Goal: Task Accomplishment & Management: Manage account settings

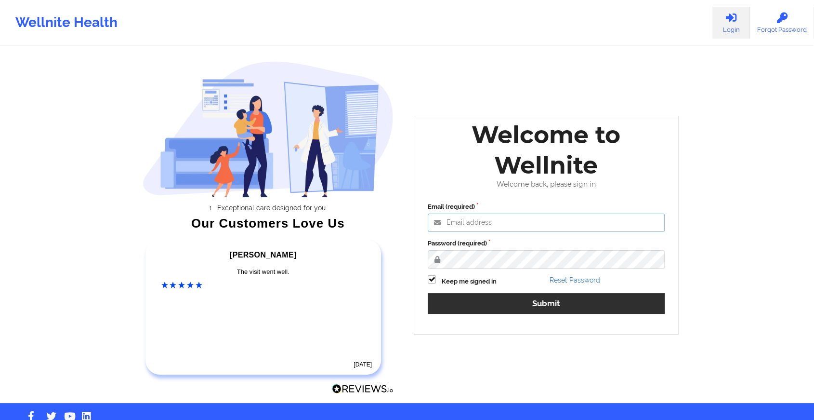
type input "[EMAIL_ADDRESS][DOMAIN_NAME]"
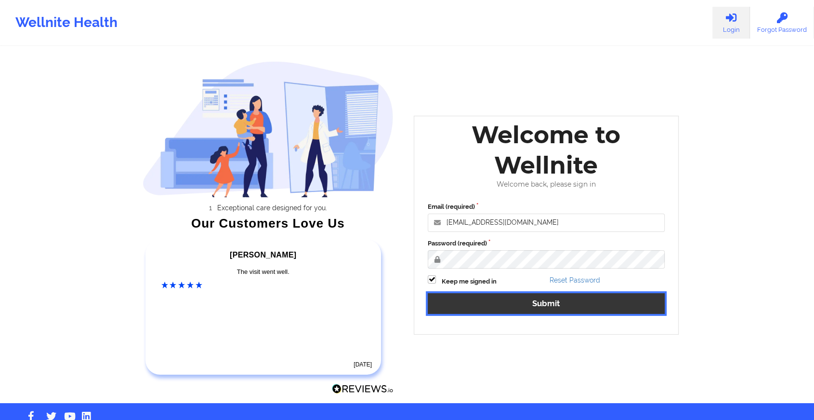
click at [474, 308] on button "Submit" at bounding box center [546, 303] width 237 height 21
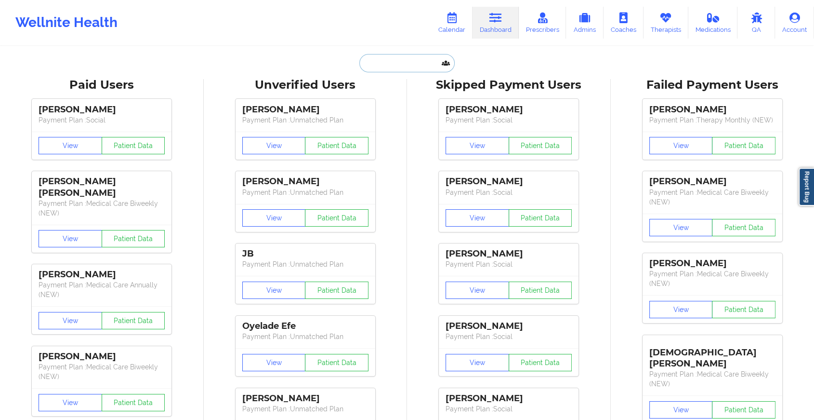
click at [409, 63] on input "text" at bounding box center [406, 63] width 95 height 18
paste input "[EMAIL_ADDRESS][DOMAIN_NAME]"
type input "[EMAIL_ADDRESS][DOMAIN_NAME]"
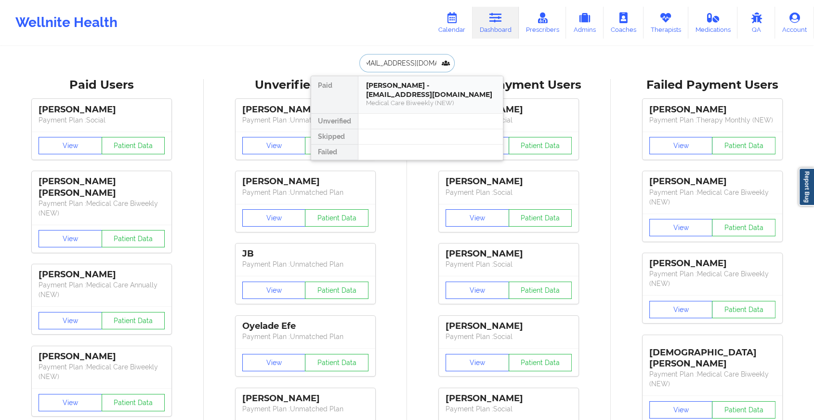
click at [425, 97] on div "[PERSON_NAME] - [EMAIL_ADDRESS][DOMAIN_NAME]" at bounding box center [430, 90] width 129 height 18
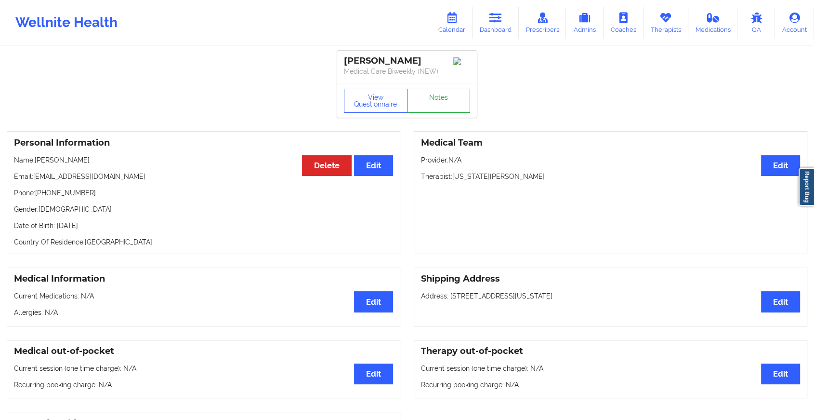
click at [437, 104] on link "Notes" at bounding box center [439, 101] width 64 height 24
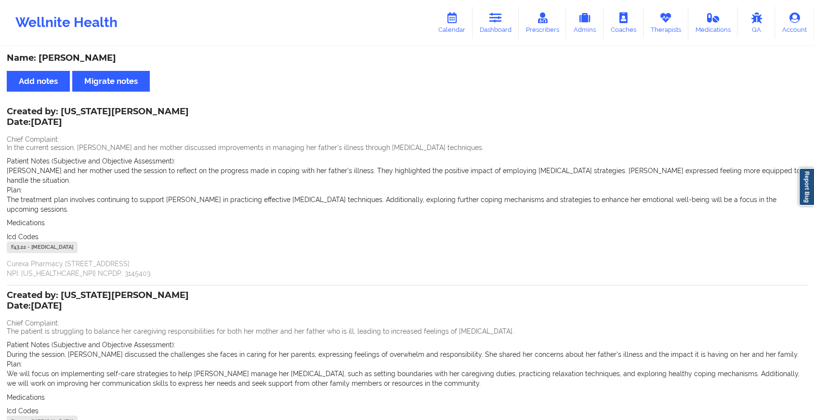
click at [466, 172] on p "[PERSON_NAME] and her mother used the session to reflect on the progress made i…" at bounding box center [407, 175] width 801 height 19
drag, startPoint x: 499, startPoint y: 171, endPoint x: 585, endPoint y: 168, distance: 86.8
click at [585, 168] on p "[PERSON_NAME] and her mother used the session to reflect on the progress made i…" at bounding box center [407, 175] width 801 height 19
click at [464, 195] on p "The treatment plan involves continuing to support [PERSON_NAME] in practicing e…" at bounding box center [407, 204] width 801 height 19
click at [486, 20] on link "Dashboard" at bounding box center [496, 23] width 46 height 32
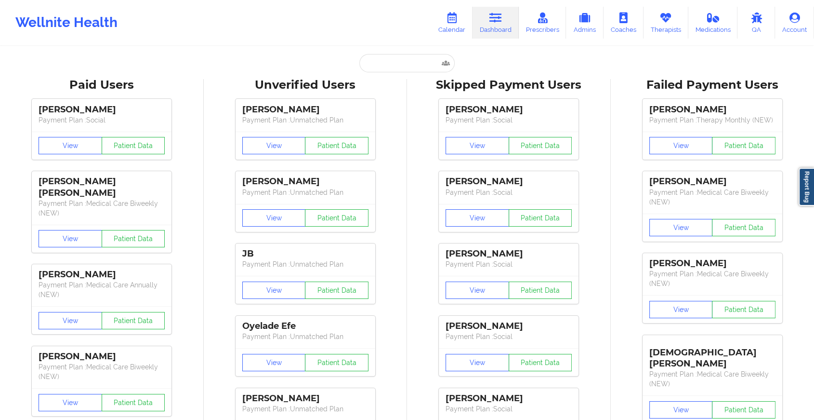
click at [356, 61] on div "Paid [PERSON_NAME] - [EMAIL_ADDRESS][DOMAIN_NAME] Medical Care Biweekly (NEW) U…" at bounding box center [407, 63] width 193 height 18
click at [365, 61] on input "text" at bounding box center [406, 63] width 95 height 18
paste input "Hi [PERSON_NAME]. Kindly confirm if you met with [PERSON_NAME] on [DATE] as the…"
type input "Hi [PERSON_NAME]. Kindly confirm if you met with [PERSON_NAME] on [DATE] as the…"
paste input "[EMAIL_ADDRESS][DOMAIN_NAME]"
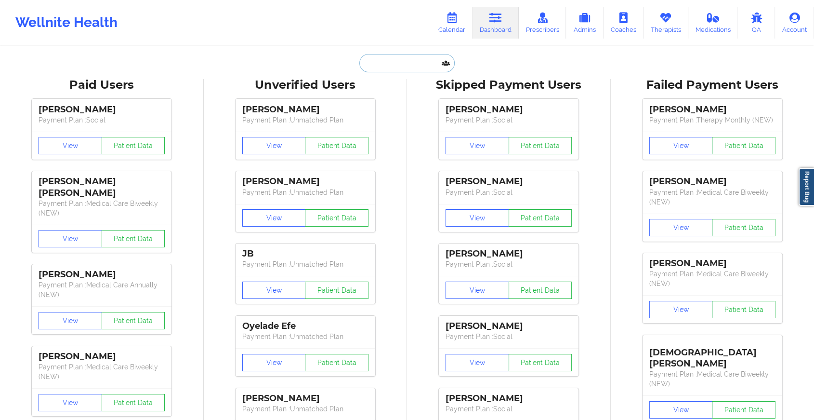
type input "[EMAIL_ADDRESS][DOMAIN_NAME]"
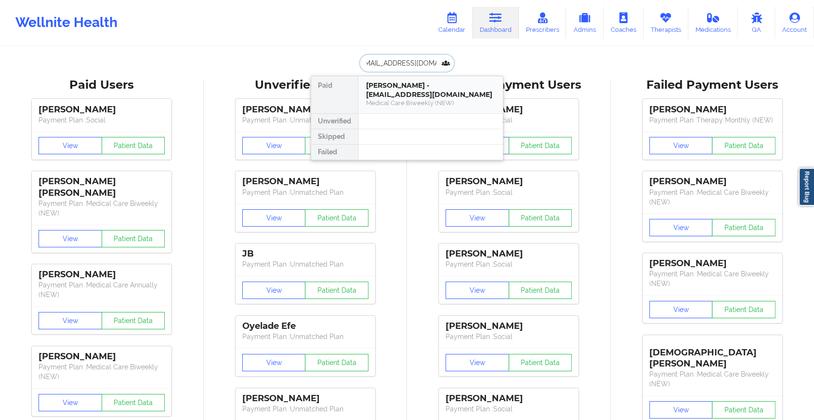
click at [415, 93] on div "[PERSON_NAME] - [EMAIL_ADDRESS][DOMAIN_NAME]" at bounding box center [430, 90] width 129 height 18
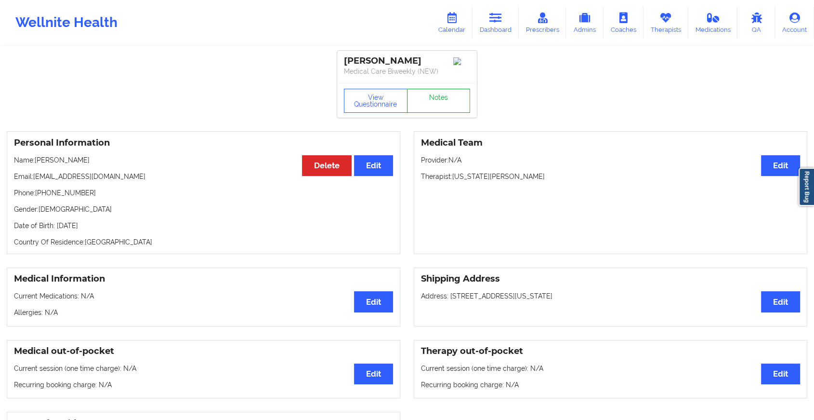
click at [427, 103] on link "Notes" at bounding box center [439, 101] width 64 height 24
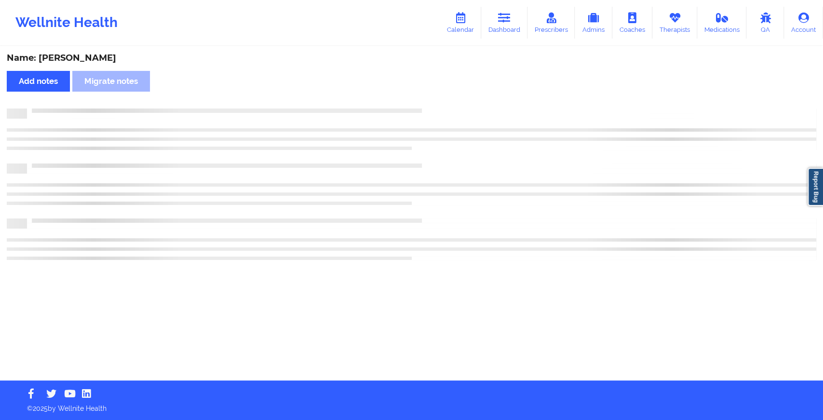
click at [427, 103] on div "Name: [PERSON_NAME] Add notes Migrate notes" at bounding box center [411, 213] width 823 height 333
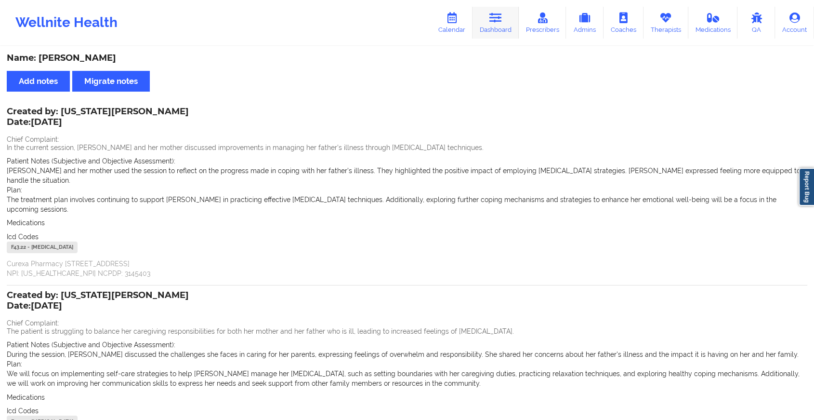
click at [506, 25] on link "Dashboard" at bounding box center [496, 23] width 46 height 32
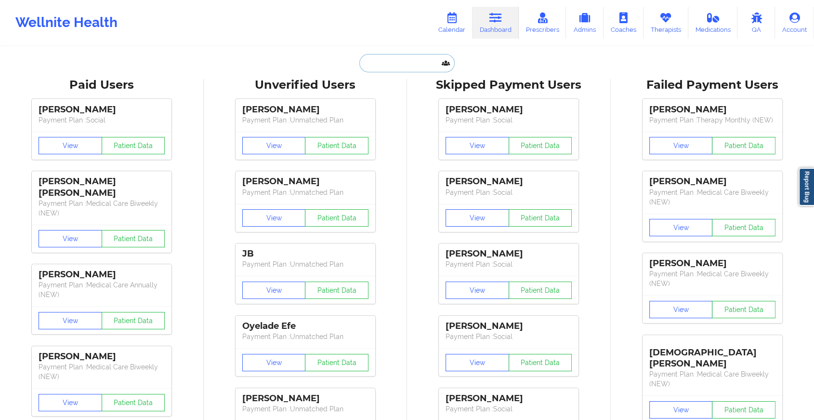
click at [386, 66] on input "text" at bounding box center [406, 63] width 95 height 18
paste input "[EMAIL_ADDRESS][DOMAIN_NAME]"
type input "[EMAIL_ADDRESS][DOMAIN_NAME]"
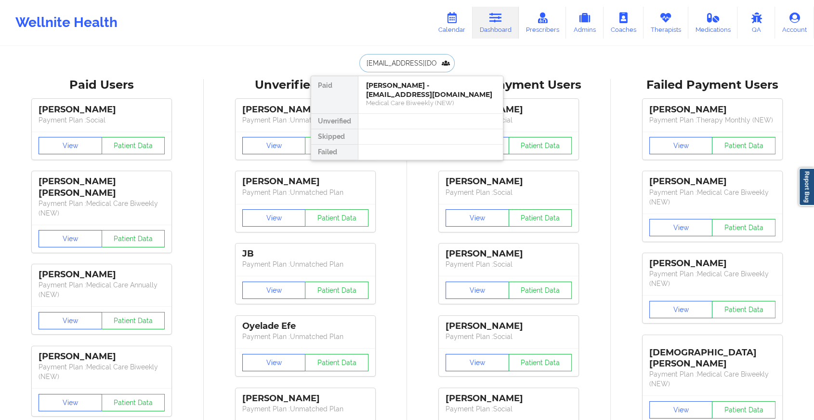
scroll to position [0, 15]
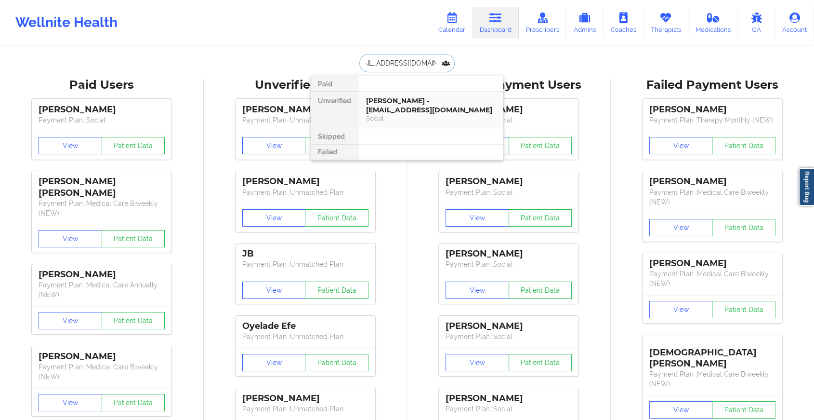
click at [442, 108] on div "[PERSON_NAME] - [EMAIL_ADDRESS][DOMAIN_NAME]" at bounding box center [430, 105] width 129 height 18
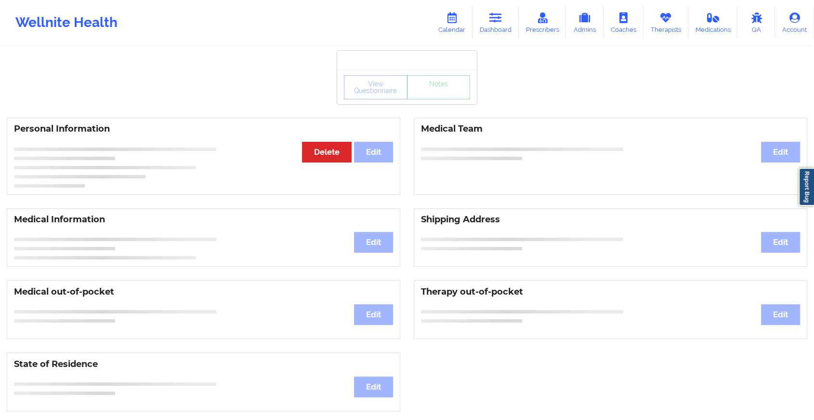
click at [428, 91] on div "View Questionnaire Notes" at bounding box center [407, 86] width 140 height 35
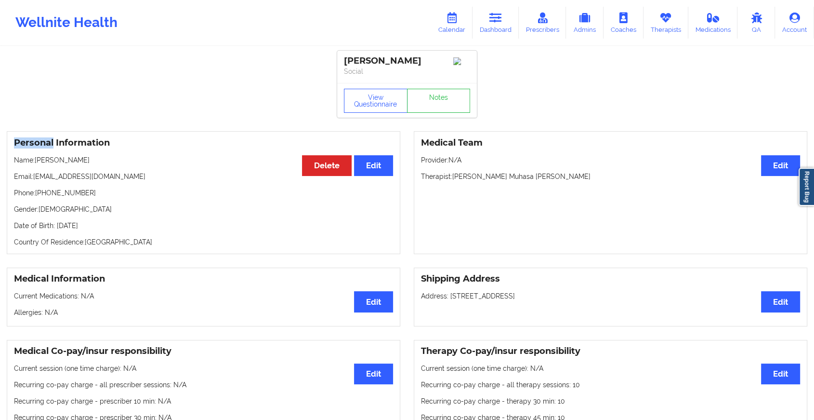
click at [428, 91] on div "View Questionnaire Notes" at bounding box center [407, 100] width 140 height 35
drag, startPoint x: 428, startPoint y: 91, endPoint x: 428, endPoint y: 102, distance: 10.6
click at [428, 102] on link "Notes" at bounding box center [439, 101] width 64 height 24
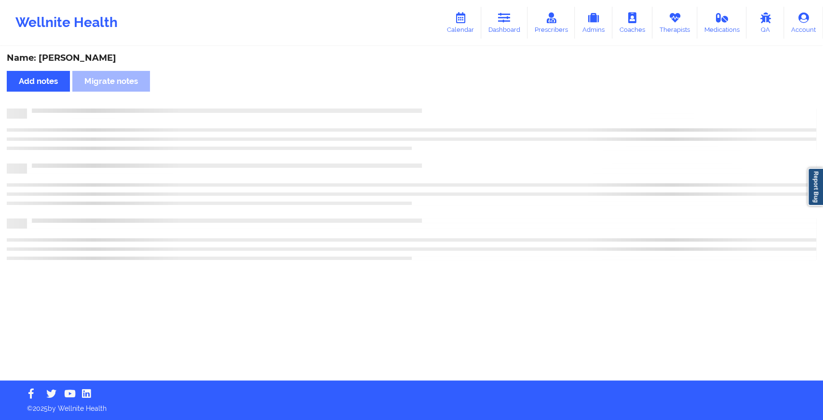
click at [428, 102] on div "Name: [PERSON_NAME] Add notes Migrate notes" at bounding box center [411, 213] width 823 height 333
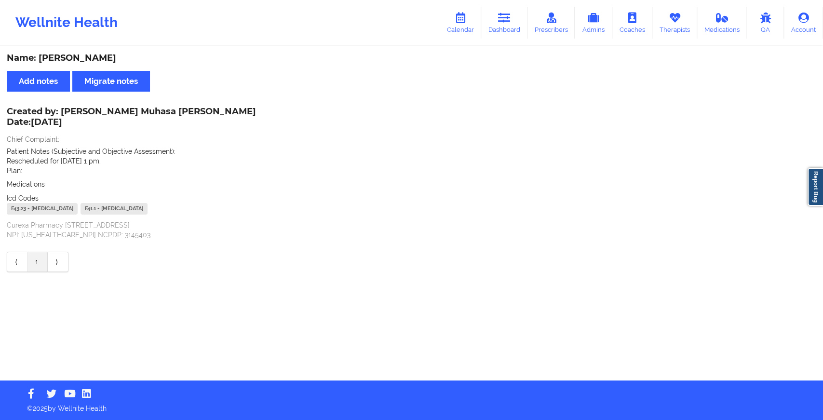
click at [510, 6] on div "Wellnite Health Calendar Dashboard Prescribers Admins Coaches Therapists Medica…" at bounding box center [411, 22] width 823 height 39
click at [508, 14] on icon at bounding box center [504, 18] width 13 height 11
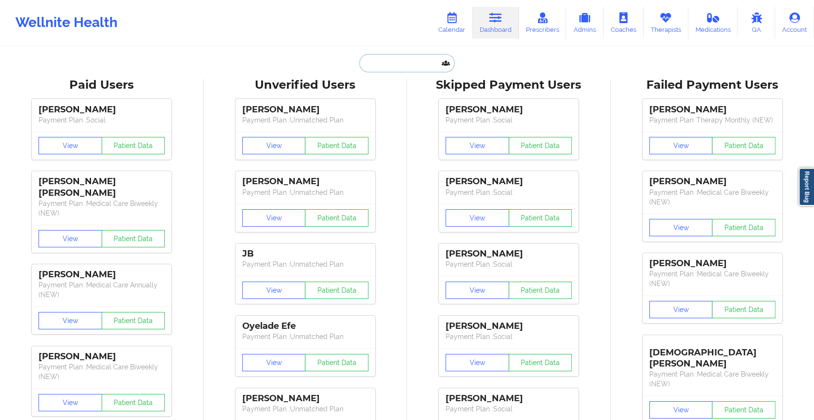
click at [382, 58] on input "text" at bounding box center [406, 63] width 95 height 18
paste input "[EMAIL_ADDRESS][DOMAIN_NAME]"
type input "[EMAIL_ADDRESS][DOMAIN_NAME]"
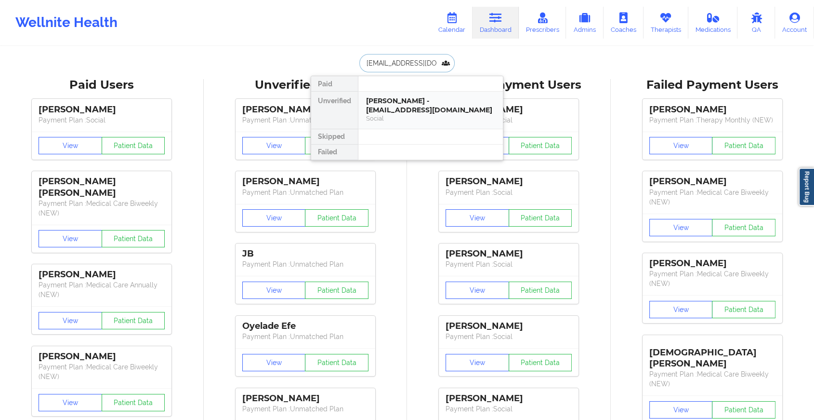
click at [415, 102] on div "[PERSON_NAME] - [EMAIL_ADDRESS][DOMAIN_NAME]" at bounding box center [430, 105] width 129 height 18
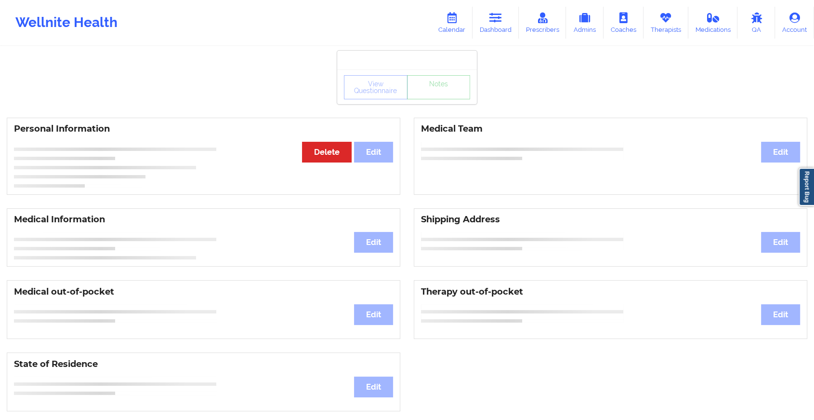
click at [439, 109] on div "View Questionnaire Notes Personal Information Edit Delete Medical Team Edit Med…" at bounding box center [407, 406] width 814 height 813
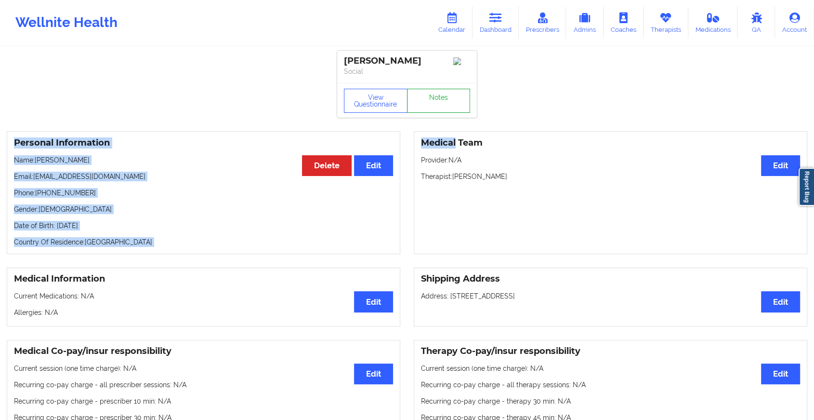
drag, startPoint x: 439, startPoint y: 109, endPoint x: 440, endPoint y: 97, distance: 12.1
click at [440, 97] on link "Notes" at bounding box center [439, 101] width 64 height 24
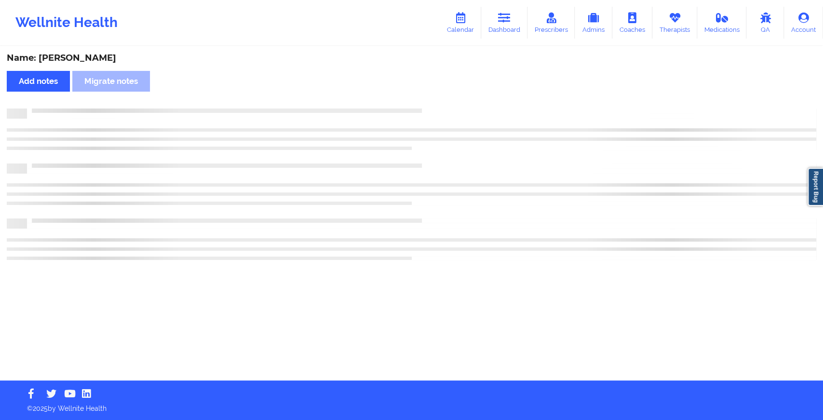
click at [440, 97] on div "Name: [PERSON_NAME] Add notes Migrate notes" at bounding box center [411, 213] width 823 height 333
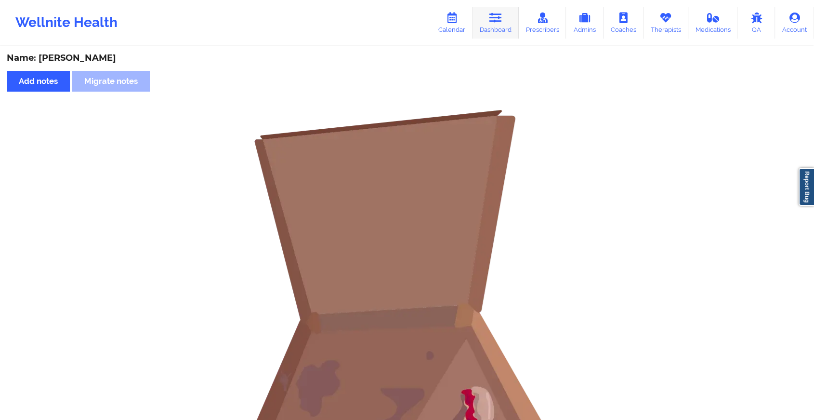
click at [502, 18] on icon at bounding box center [496, 18] width 13 height 11
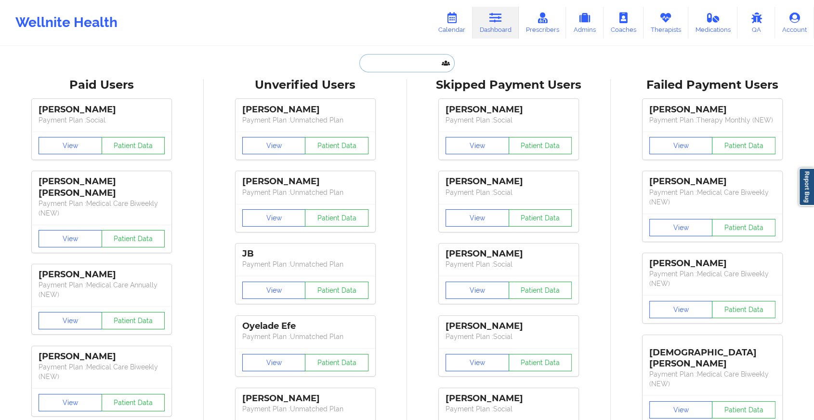
click at [378, 63] on input "text" at bounding box center [406, 63] width 95 height 18
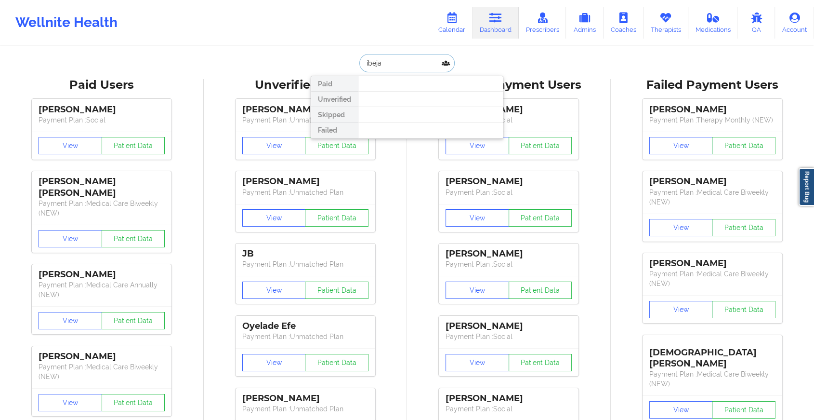
type input "ibejah"
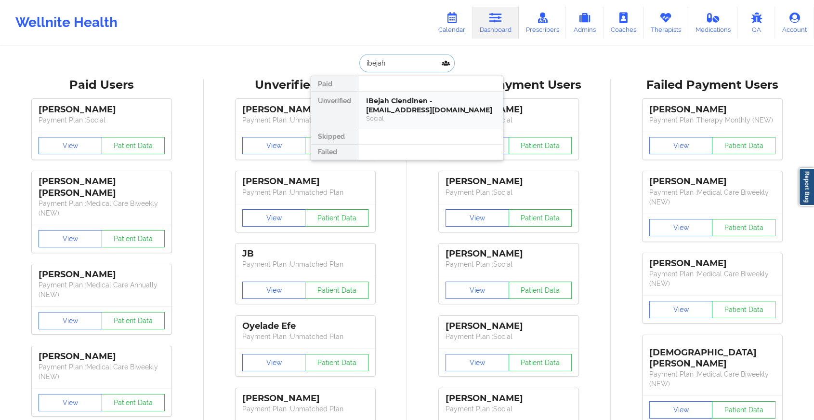
click at [412, 102] on div "IBejah Clendinen - [EMAIL_ADDRESS][DOMAIN_NAME]" at bounding box center [430, 105] width 129 height 18
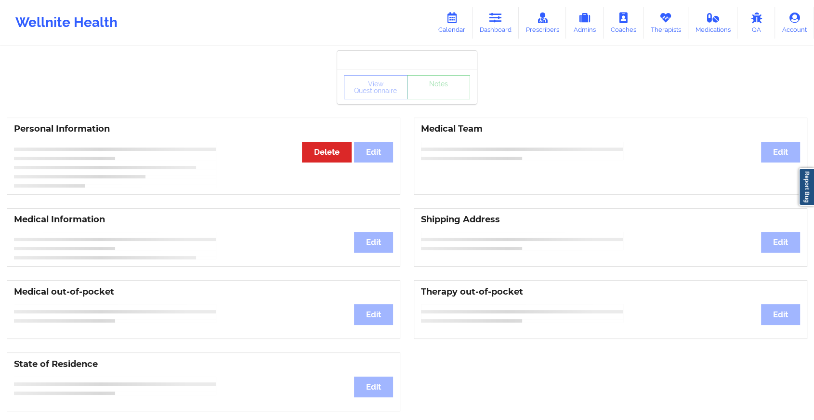
click at [424, 93] on div "View Questionnaire Notes" at bounding box center [407, 86] width 140 height 35
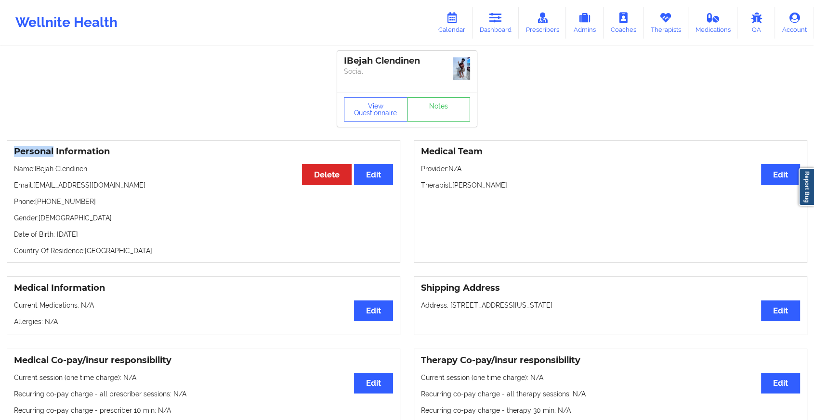
click at [424, 93] on div "View Questionnaire Notes" at bounding box center [407, 109] width 140 height 35
drag, startPoint x: 424, startPoint y: 93, endPoint x: 424, endPoint y: 106, distance: 12.1
click at [424, 106] on div "View Questionnaire Notes" at bounding box center [407, 109] width 140 height 35
click at [424, 106] on link "Notes" at bounding box center [439, 109] width 64 height 24
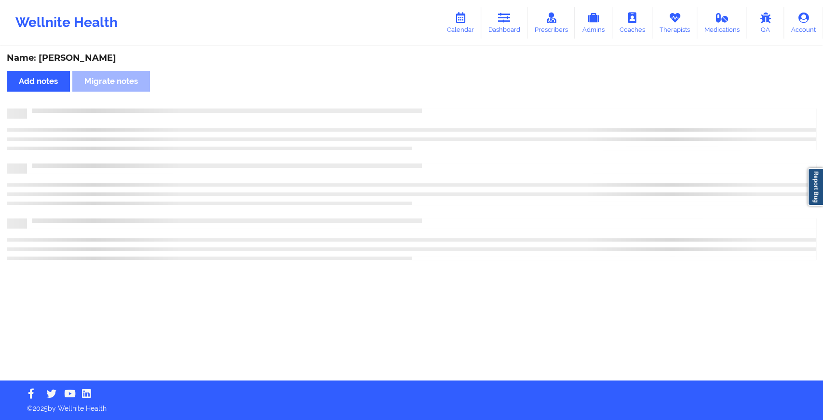
click at [424, 106] on div "Name: [PERSON_NAME] Add notes Migrate notes" at bounding box center [411, 213] width 823 height 333
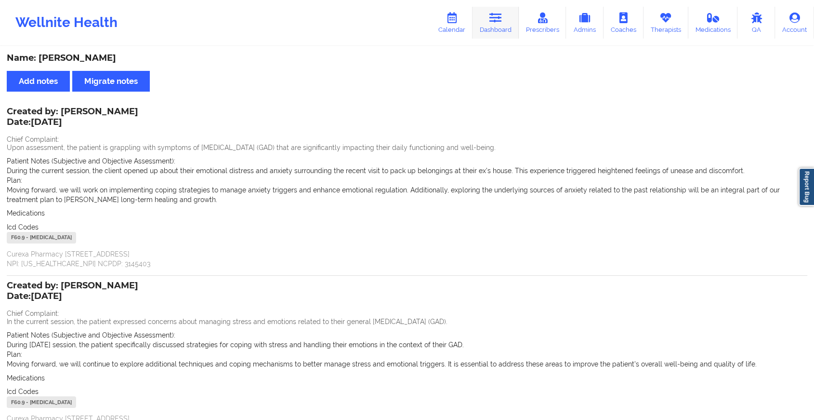
click at [498, 19] on icon at bounding box center [496, 18] width 13 height 11
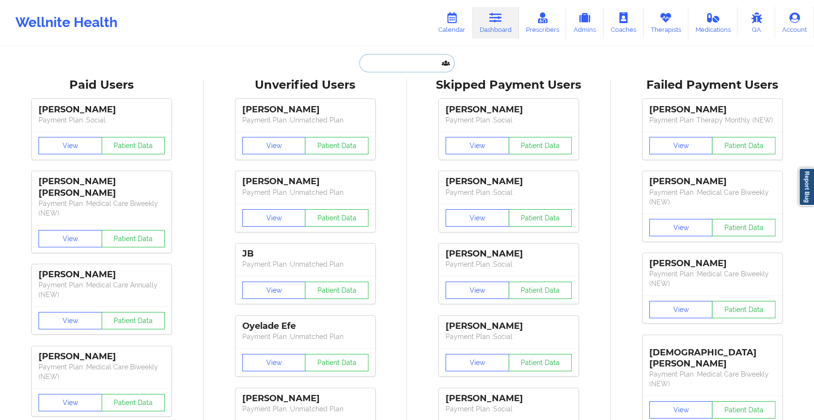
click at [380, 63] on input "text" at bounding box center [406, 63] width 95 height 18
paste input "[EMAIL_ADDRESS][DOMAIN_NAME]"
type input "[EMAIL_ADDRESS][DOMAIN_NAME]"
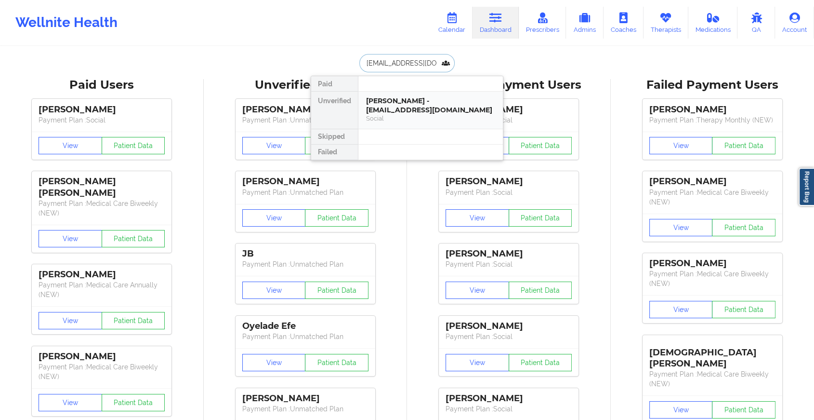
click at [402, 102] on div "[PERSON_NAME] - [EMAIL_ADDRESS][DOMAIN_NAME]" at bounding box center [430, 105] width 129 height 18
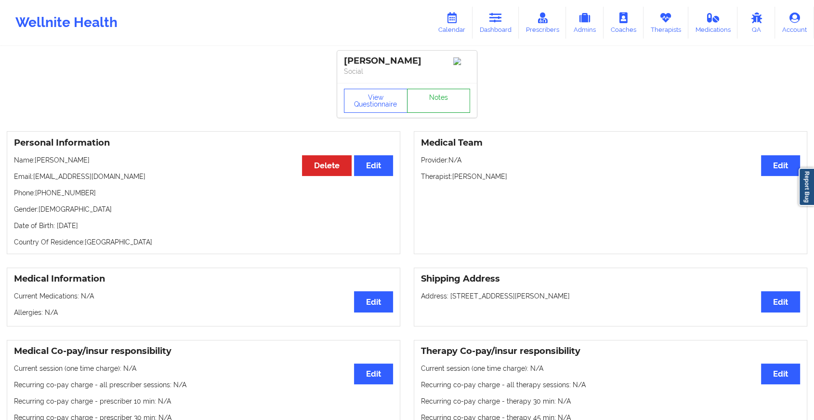
click at [420, 100] on link "Notes" at bounding box center [439, 101] width 64 height 24
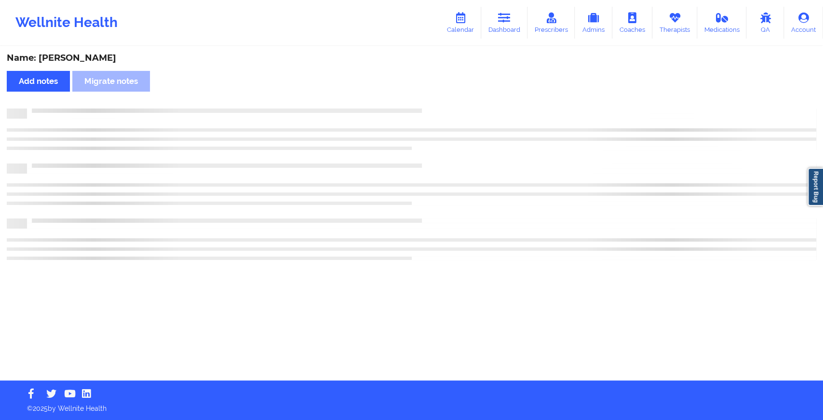
click at [420, 100] on div "Name: [PERSON_NAME] Add notes Migrate notes" at bounding box center [411, 213] width 823 height 333
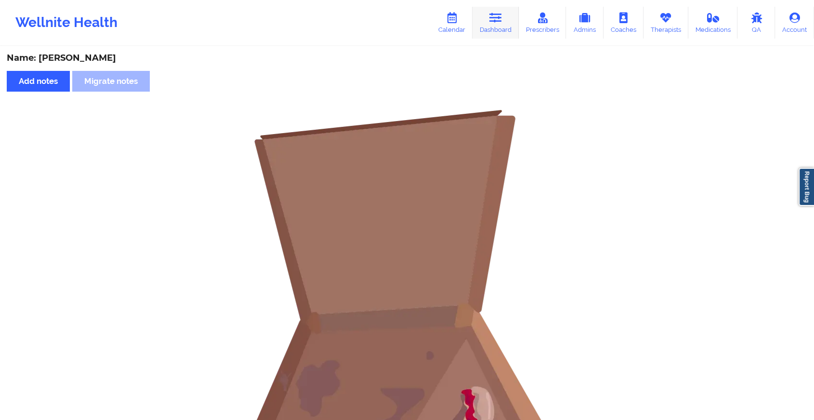
click at [491, 19] on icon at bounding box center [496, 18] width 13 height 11
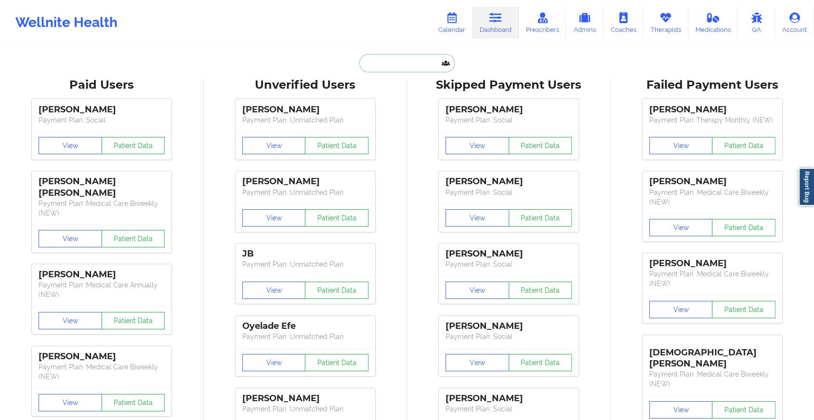
click at [370, 61] on input "text" at bounding box center [406, 63] width 95 height 18
paste input "[EMAIL_ADDRESS][DOMAIN_NAME]"
type input "[EMAIL_ADDRESS][DOMAIN_NAME]"
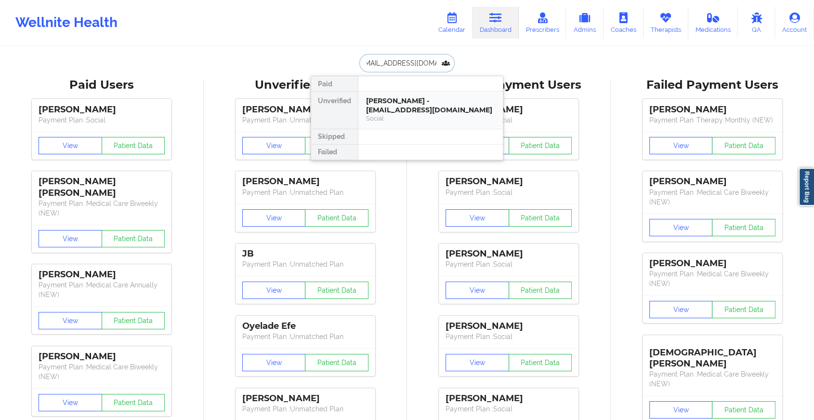
click at [425, 100] on div "[PERSON_NAME] - [EMAIL_ADDRESS][DOMAIN_NAME]" at bounding box center [430, 105] width 129 height 18
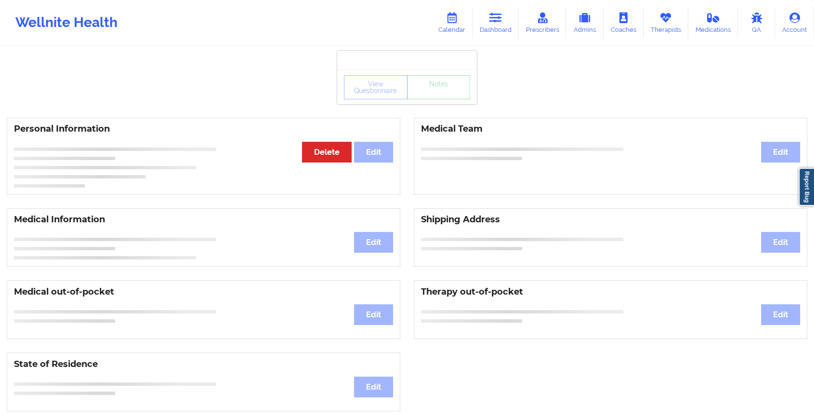
click at [435, 102] on div "View Questionnaire Notes" at bounding box center [407, 86] width 140 height 35
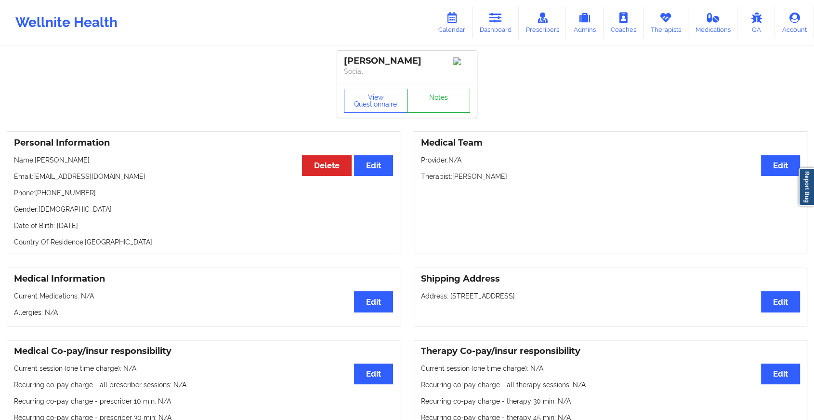
click at [435, 102] on link "Notes" at bounding box center [439, 101] width 64 height 24
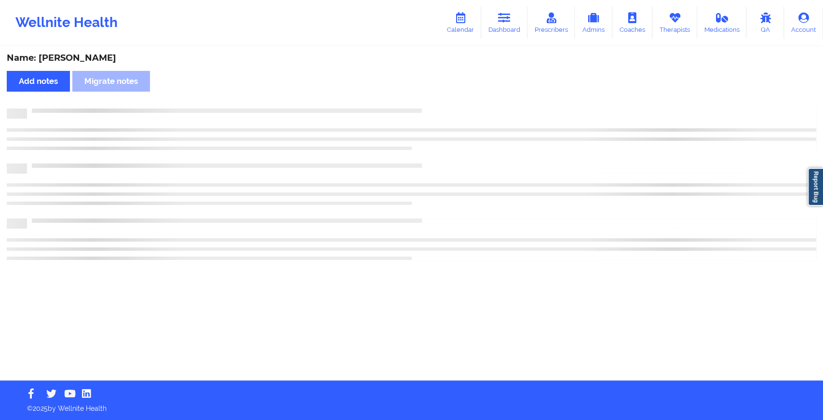
click at [435, 102] on div "Name: [PERSON_NAME] Add notes Migrate notes" at bounding box center [411, 213] width 823 height 333
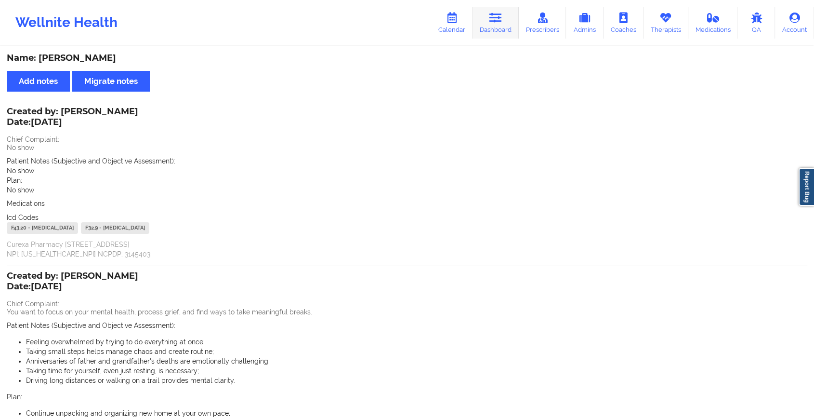
click at [496, 38] on link "Dashboard" at bounding box center [496, 23] width 46 height 32
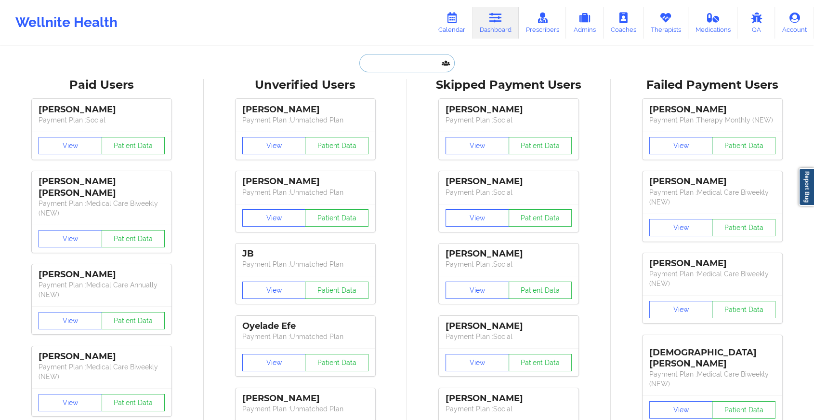
click at [395, 69] on input "text" at bounding box center [406, 63] width 95 height 18
paste input "Hi [PERSON_NAME]. Trust you are doing great. Kindly confirm if you met with [PE…"
type input "Hi [PERSON_NAME]. Trust you are doing great. Kindly confirm if you met with [PE…"
paste input "[EMAIL_ADDRESS][DOMAIN_NAME]"
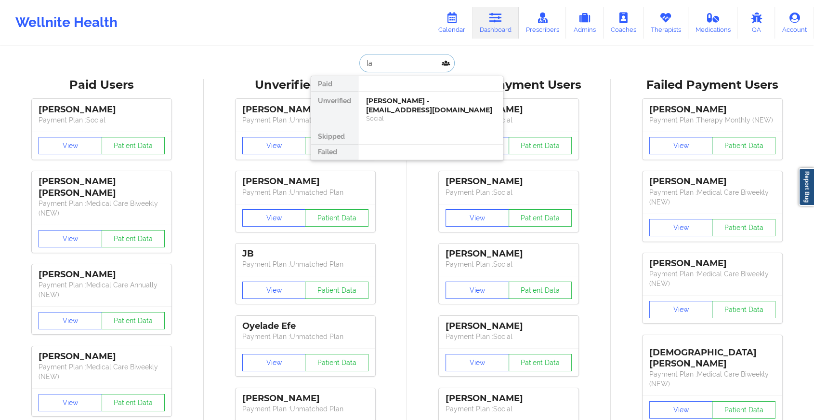
type input "l"
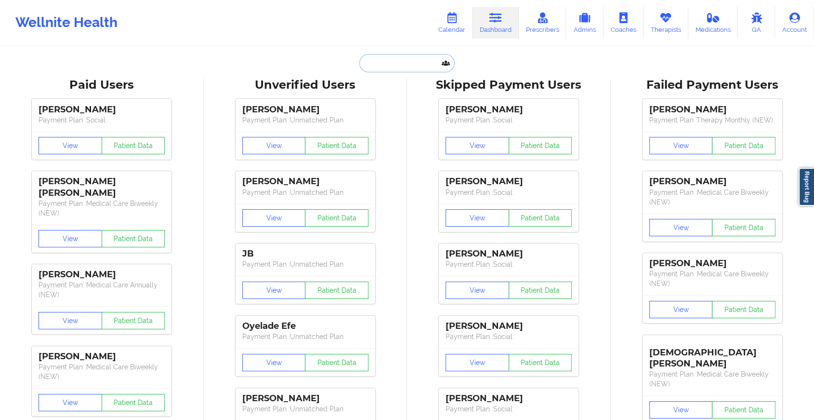
paste input "[EMAIL_ADDRESS][DOMAIN_NAME]"
type input "[EMAIL_ADDRESS][DOMAIN_NAME]"
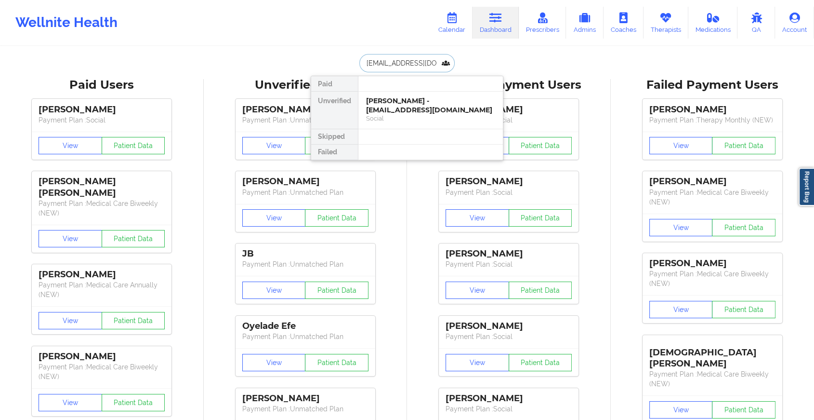
scroll to position [0, 2]
click at [431, 106] on div "[PERSON_NAME] - [EMAIL_ADDRESS][DOMAIN_NAME]" at bounding box center [430, 105] width 129 height 18
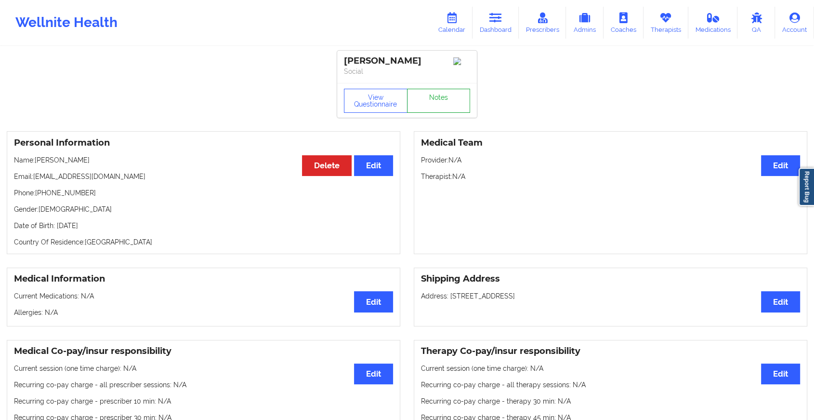
click at [440, 100] on link "Notes" at bounding box center [439, 101] width 64 height 24
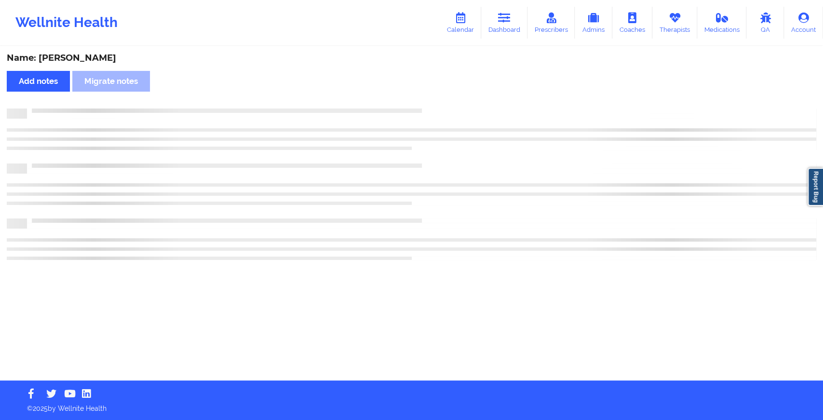
click at [440, 100] on div "Name: [PERSON_NAME] Add notes Migrate notes" at bounding box center [411, 213] width 823 height 333
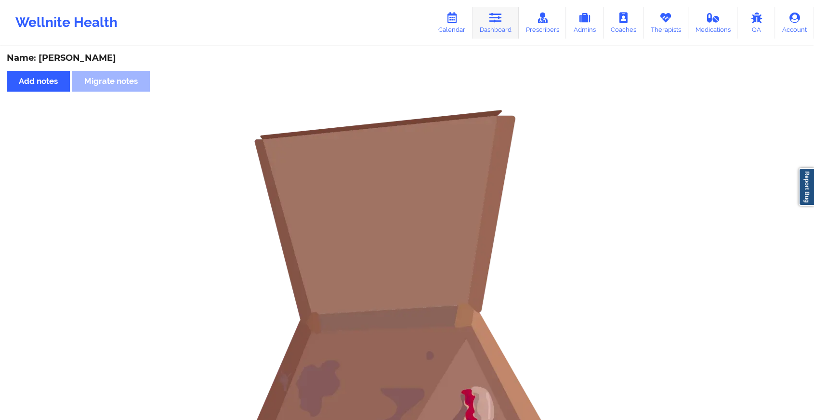
click at [496, 19] on icon at bounding box center [496, 18] width 13 height 11
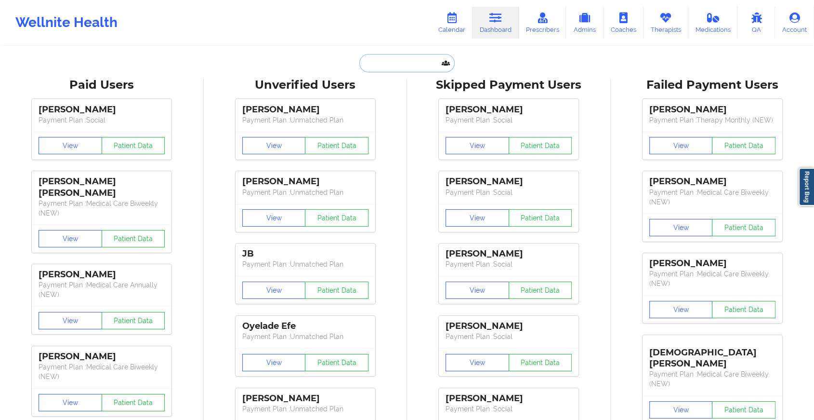
click at [359, 62] on input "text" at bounding box center [406, 63] width 95 height 18
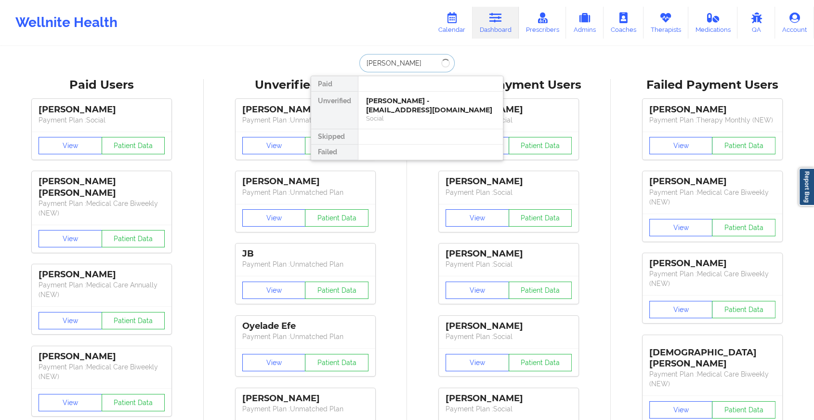
type input "meola sha"
click at [397, 104] on div "[PERSON_NAME] - [EMAIL_ADDRESS][DOMAIN_NAME]" at bounding box center [430, 105] width 129 height 18
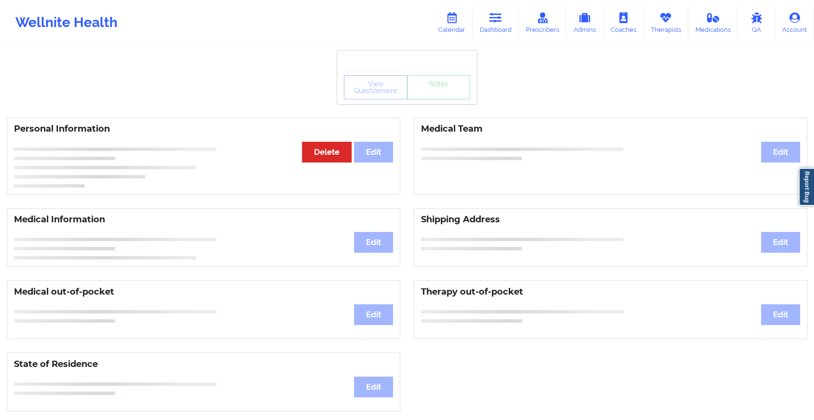
click at [414, 98] on div "View Questionnaire Notes" at bounding box center [407, 87] width 126 height 24
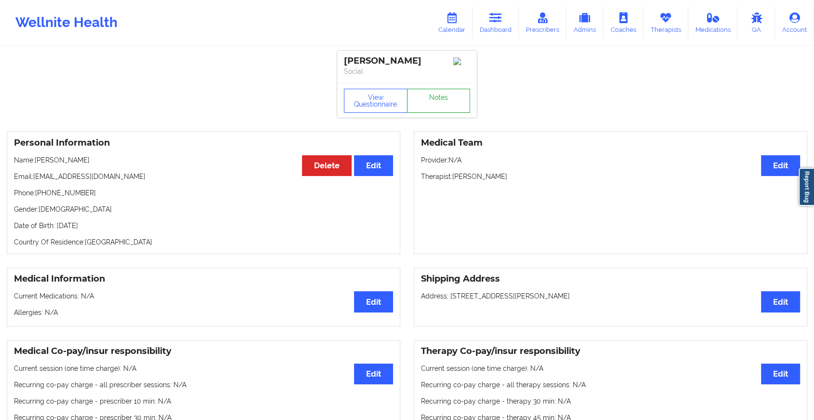
click at [414, 98] on link "Notes" at bounding box center [439, 101] width 64 height 24
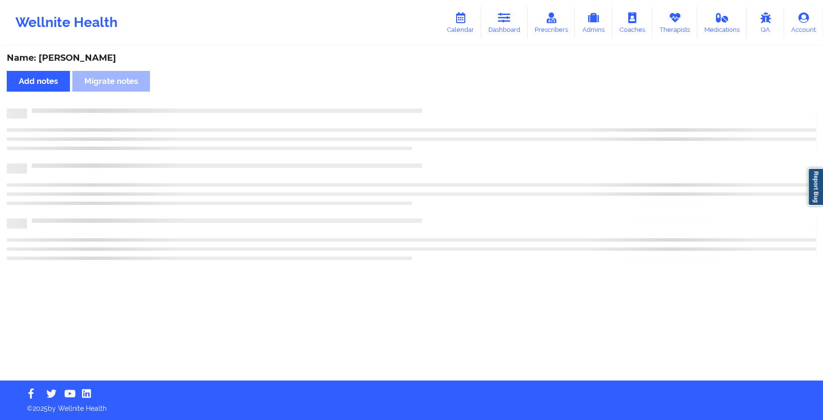
click at [414, 98] on div "Name: [PERSON_NAME] Add notes Migrate notes" at bounding box center [411, 213] width 823 height 333
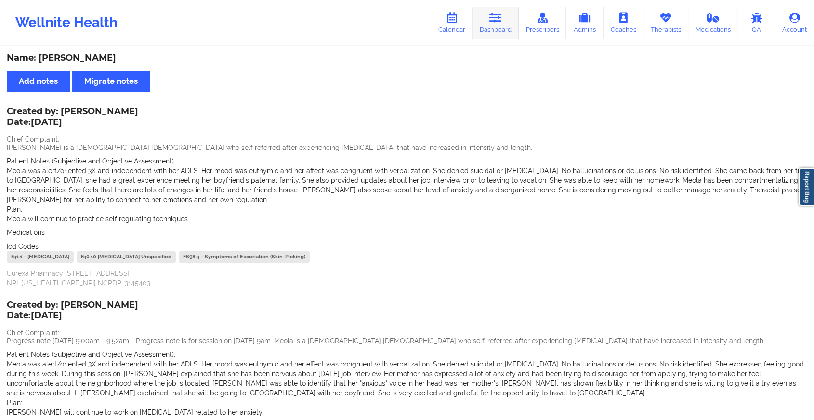
click at [515, 25] on link "Dashboard" at bounding box center [496, 23] width 46 height 32
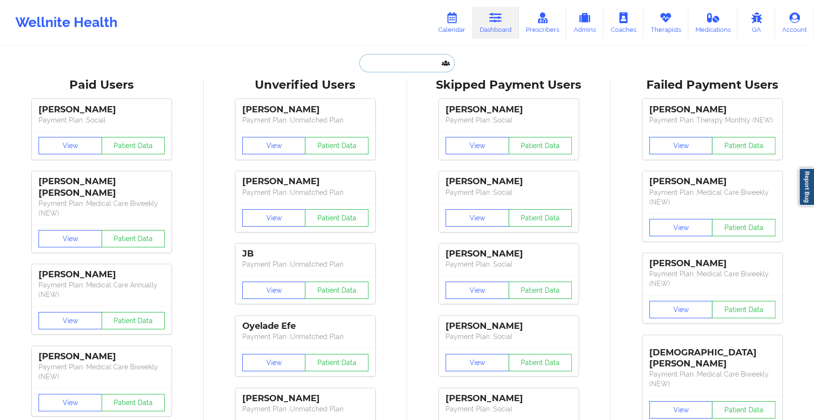
click at [397, 58] on input "text" at bounding box center [406, 63] width 95 height 18
type input "m"
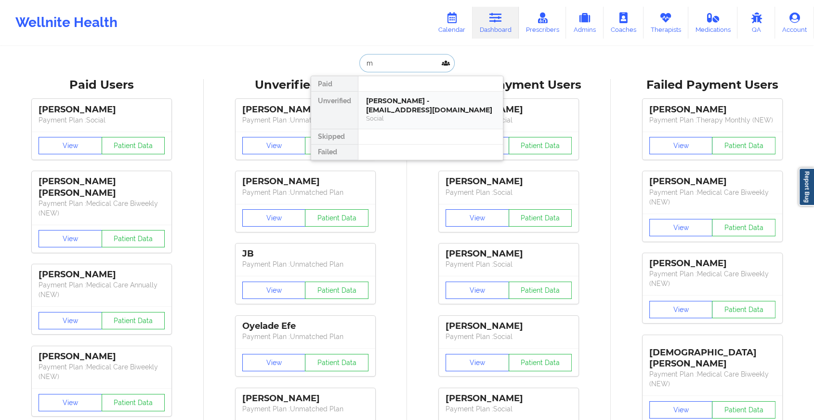
click at [412, 111] on div "[PERSON_NAME] - [EMAIL_ADDRESS][DOMAIN_NAME]" at bounding box center [430, 105] width 129 height 18
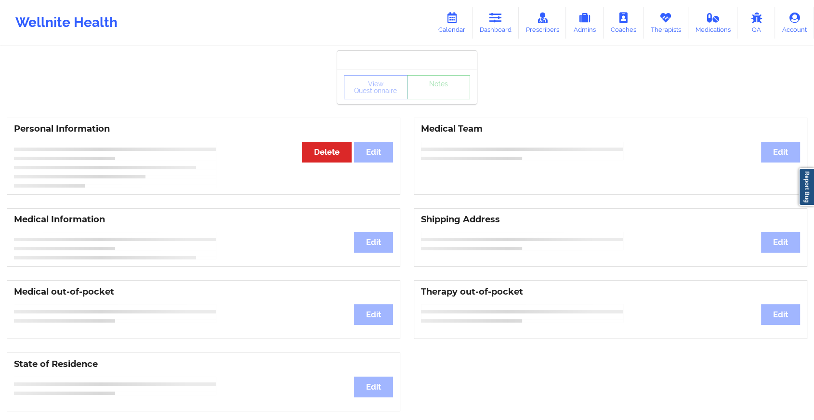
click at [441, 104] on div "View Questionnaire Notes Personal Information Edit Delete Medical Team Edit Med…" at bounding box center [407, 406] width 814 height 813
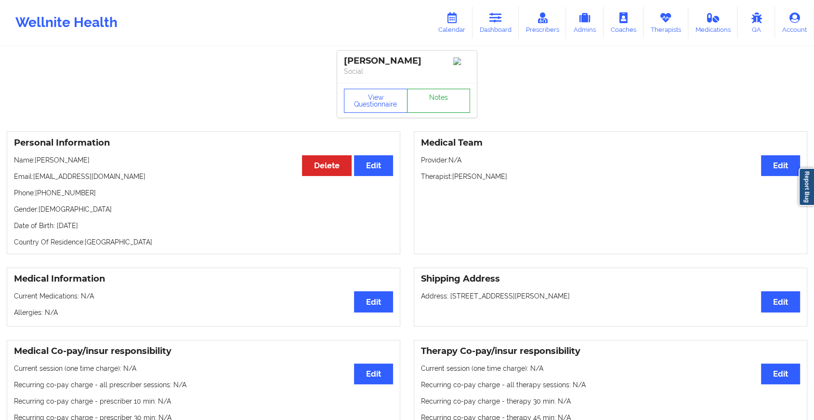
click at [441, 104] on link "Notes" at bounding box center [439, 101] width 64 height 24
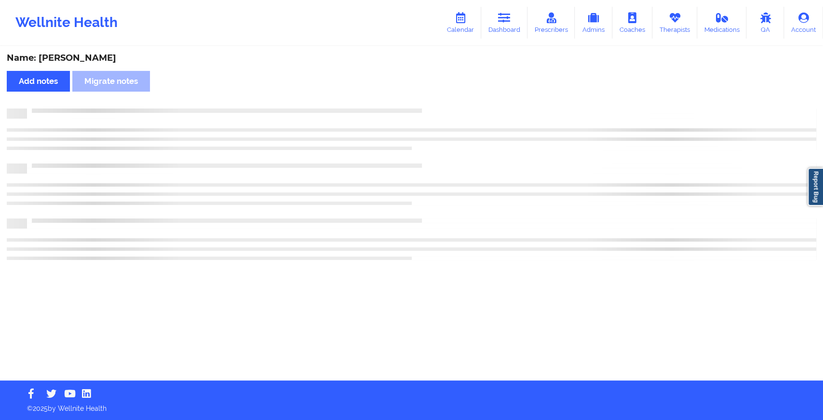
click at [441, 104] on div "Name: [PERSON_NAME] Add notes Migrate notes" at bounding box center [411, 213] width 823 height 333
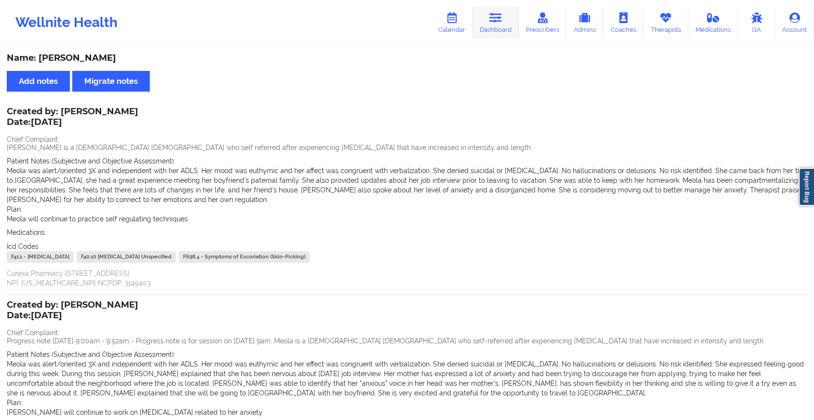
click at [504, 21] on link "Dashboard" at bounding box center [496, 23] width 46 height 32
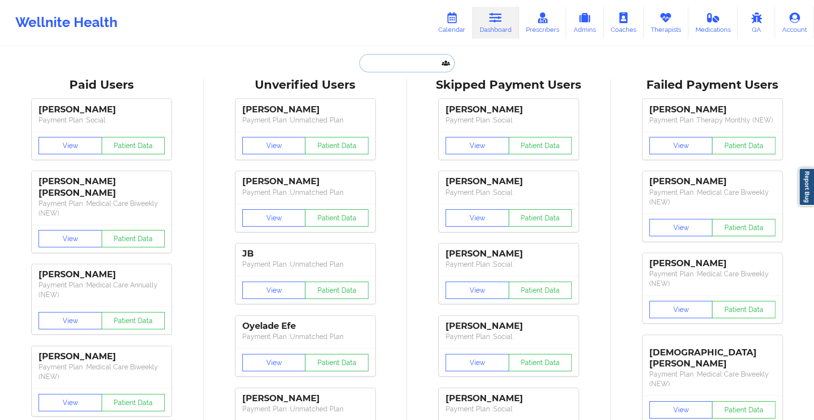
click at [376, 59] on input "text" at bounding box center [406, 63] width 95 height 18
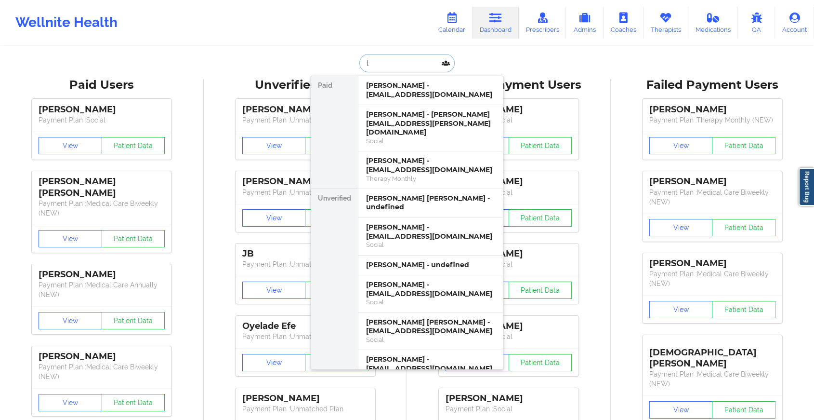
paste input "[EMAIL_ADDRESS][DOMAIN_NAME]"
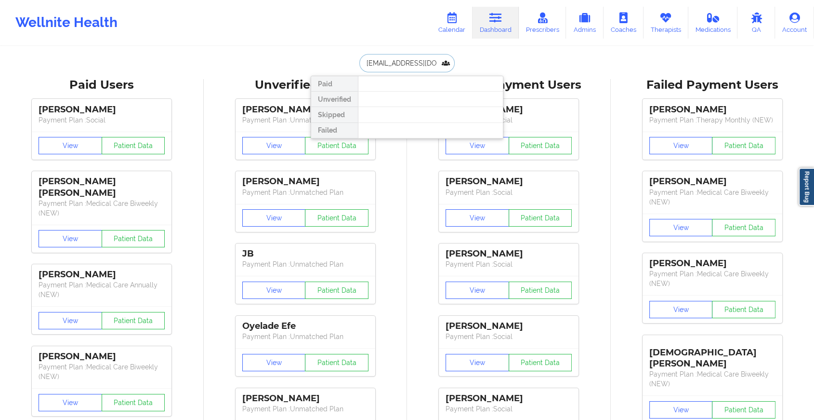
click at [370, 66] on input "[EMAIL_ADDRESS][DOMAIN_NAME]" at bounding box center [406, 63] width 95 height 18
type input "[EMAIL_ADDRESS][DOMAIN_NAME]"
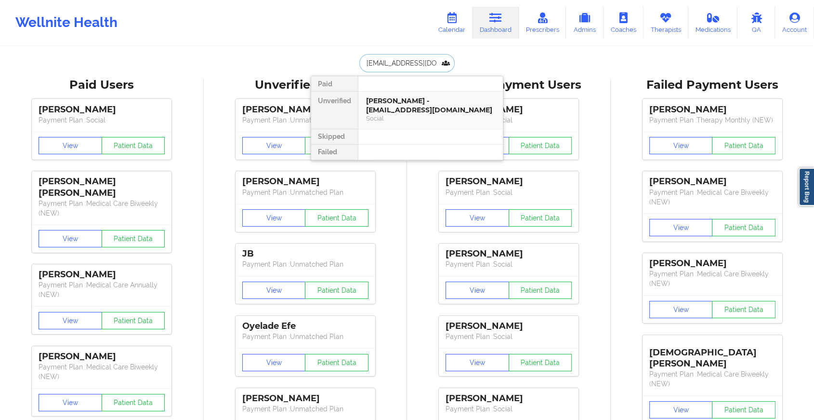
click at [408, 114] on div "Social" at bounding box center [430, 118] width 129 height 8
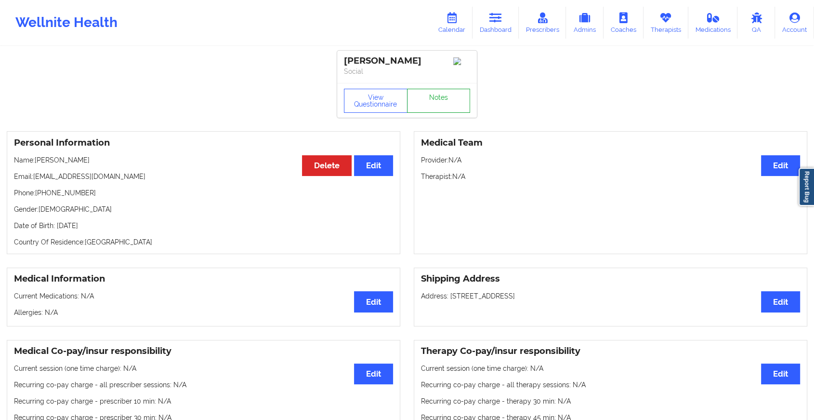
click at [431, 97] on link "Notes" at bounding box center [439, 101] width 64 height 24
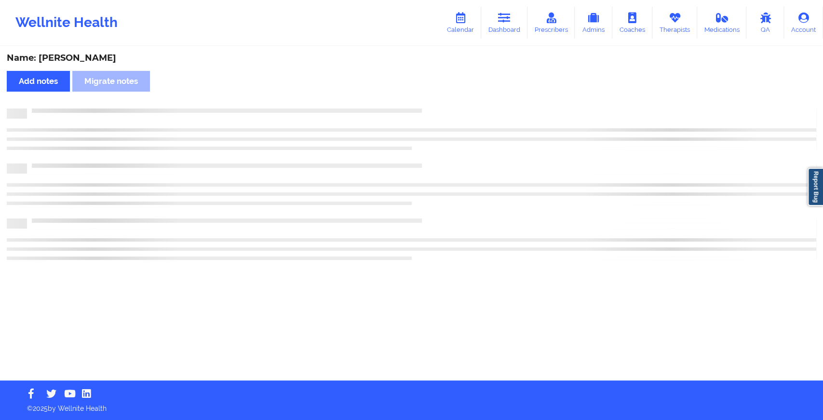
click at [431, 97] on div "Name: [PERSON_NAME] Add notes Migrate notes" at bounding box center [411, 213] width 823 height 333
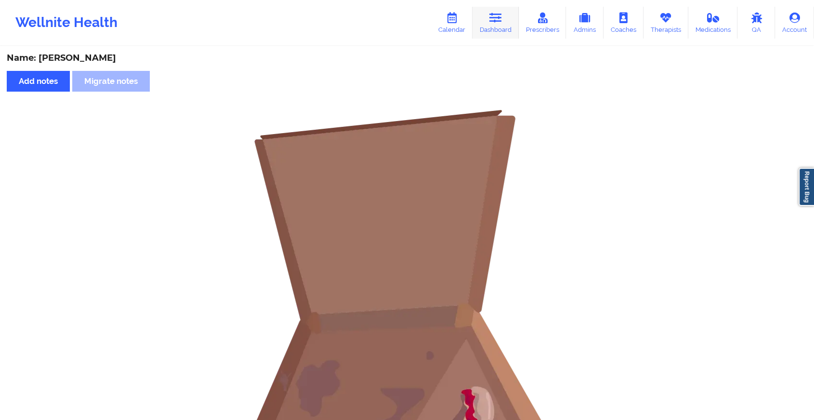
click at [490, 25] on link "Dashboard" at bounding box center [496, 23] width 46 height 32
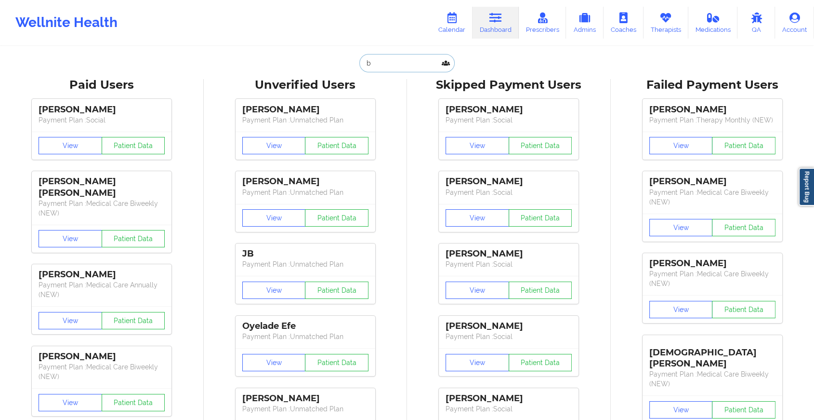
click at [375, 65] on input "b" at bounding box center [406, 63] width 95 height 18
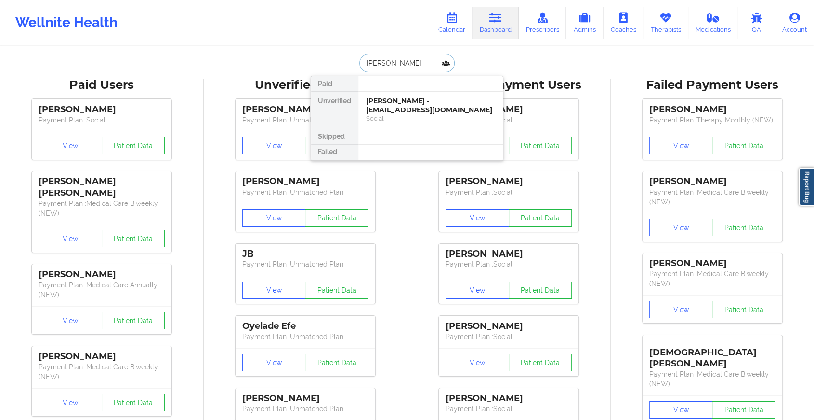
type input "[PERSON_NAME]"
click at [396, 104] on div "[PERSON_NAME] - [EMAIL_ADDRESS][DOMAIN_NAME]" at bounding box center [430, 105] width 129 height 18
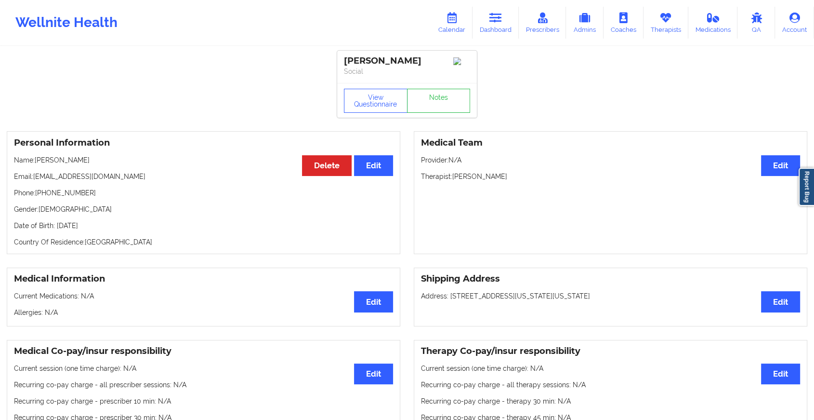
click at [439, 101] on div "View Questionnaire Notes" at bounding box center [407, 100] width 140 height 35
click at [439, 101] on link "Notes" at bounding box center [439, 101] width 64 height 24
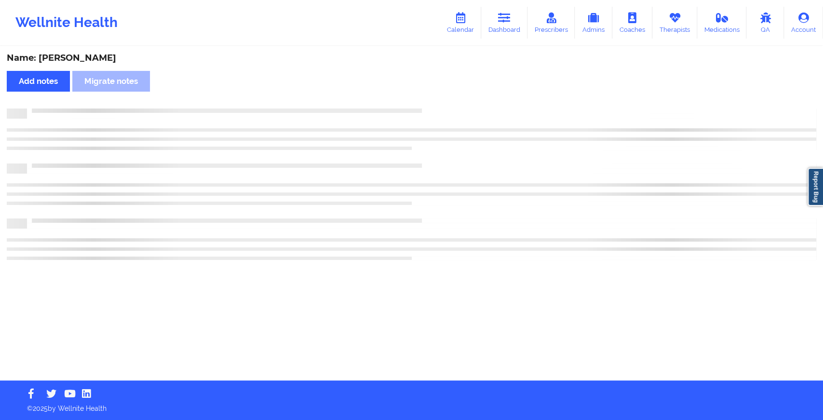
click at [439, 101] on div "Name: [PERSON_NAME] Add notes Migrate notes" at bounding box center [411, 213] width 823 height 333
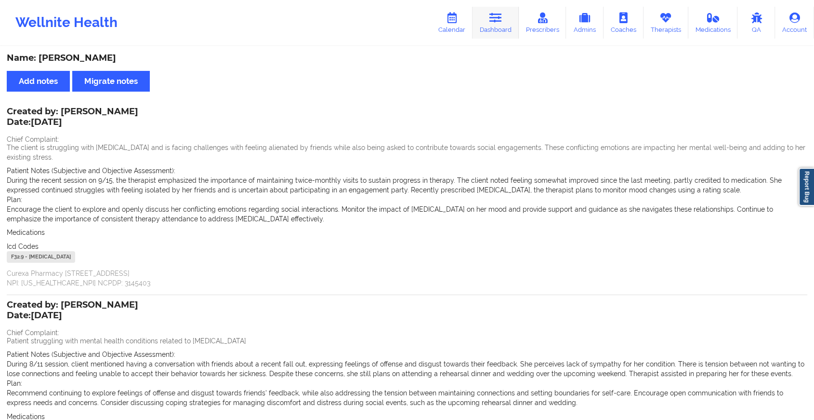
click at [488, 28] on link "Dashboard" at bounding box center [496, 23] width 46 height 32
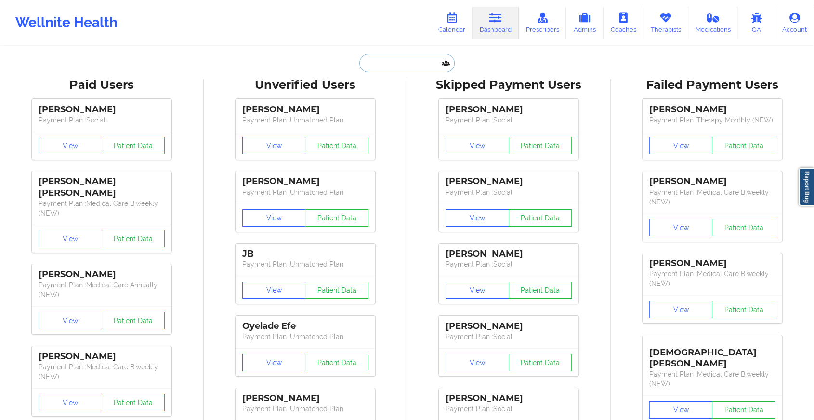
click at [404, 54] on input "text" at bounding box center [406, 63] width 95 height 18
paste input "[EMAIL_ADDRESS][DOMAIN_NAME]"
type input "[EMAIL_ADDRESS][DOMAIN_NAME]"
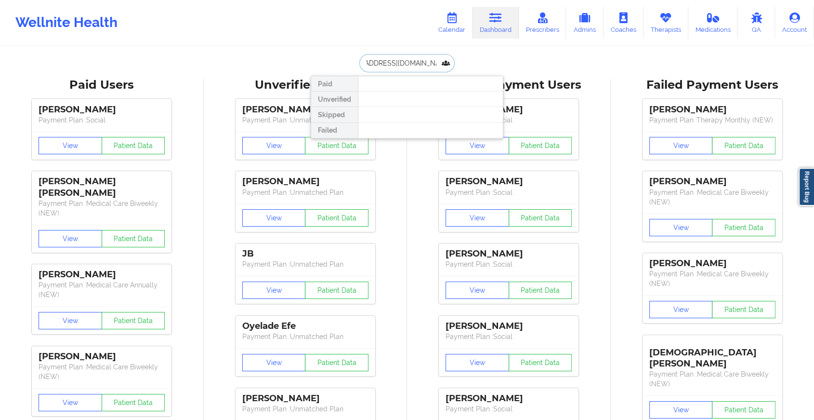
click at [405, 59] on input "[EMAIL_ADDRESS][DOMAIN_NAME]" at bounding box center [406, 63] width 95 height 18
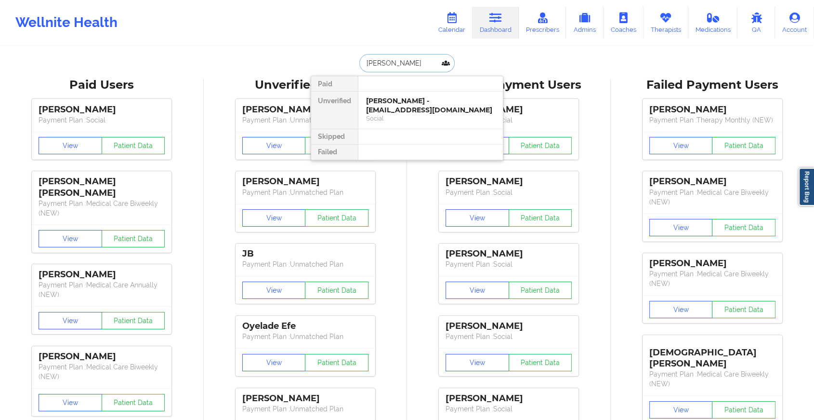
type input "[PERSON_NAME]"
click at [437, 90] on div at bounding box center [430, 83] width 145 height 15
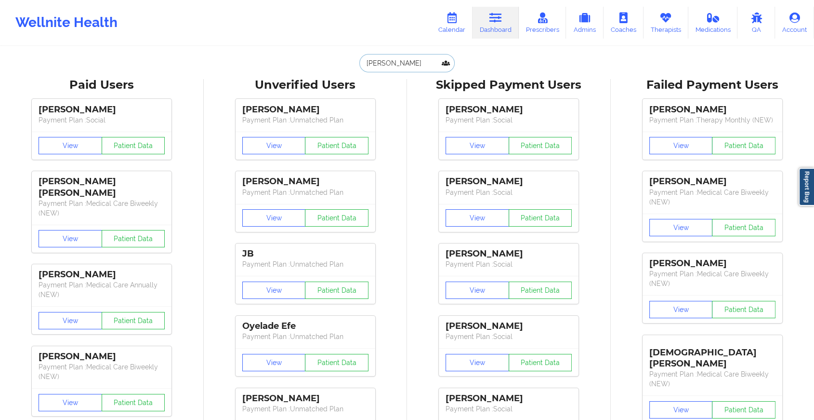
click at [408, 69] on input "[PERSON_NAME]" at bounding box center [406, 63] width 95 height 18
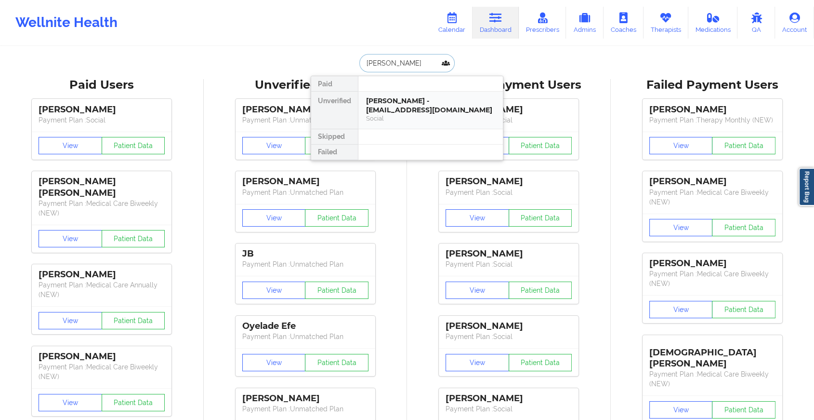
click at [414, 111] on div "[PERSON_NAME] - [EMAIL_ADDRESS][DOMAIN_NAME]" at bounding box center [430, 105] width 129 height 18
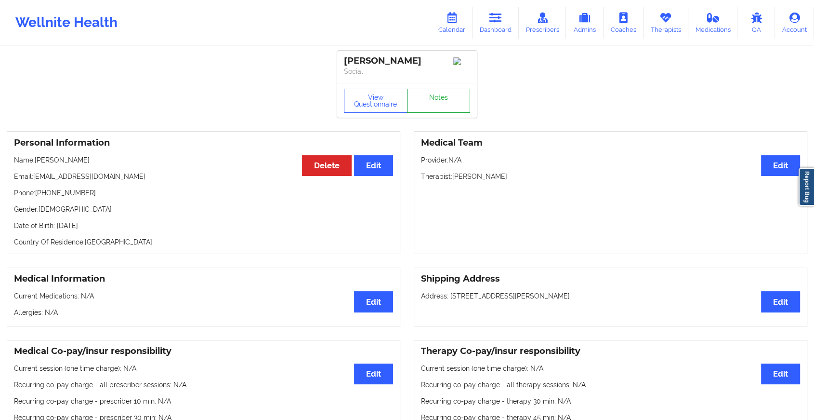
click at [441, 109] on link "Notes" at bounding box center [439, 101] width 64 height 24
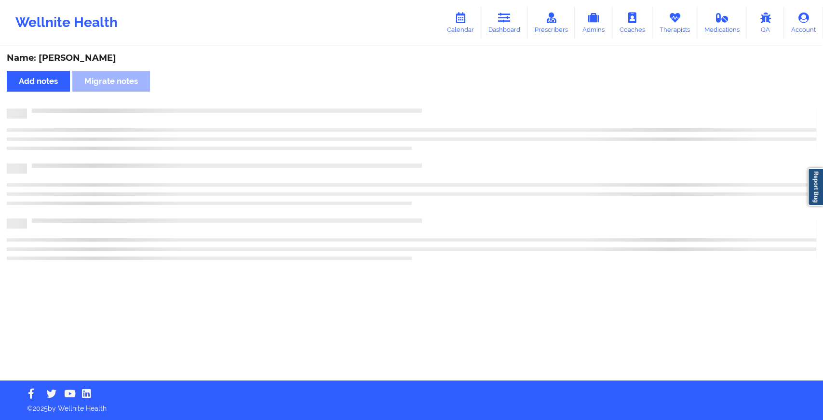
click at [441, 108] on div at bounding box center [421, 108] width 789 height 0
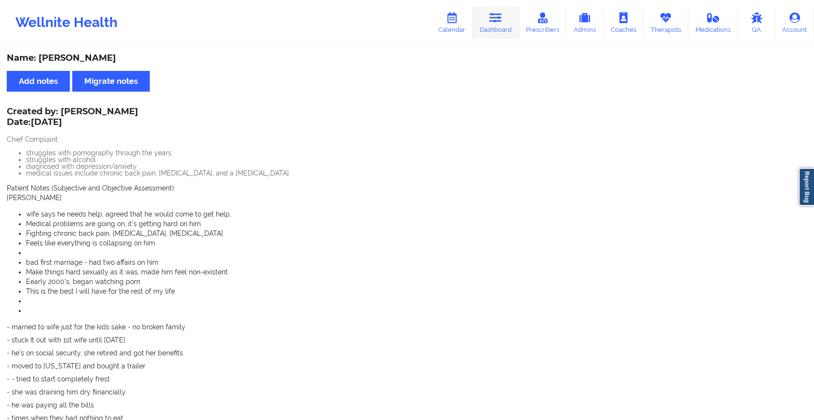
click at [502, 24] on link "Dashboard" at bounding box center [496, 23] width 46 height 32
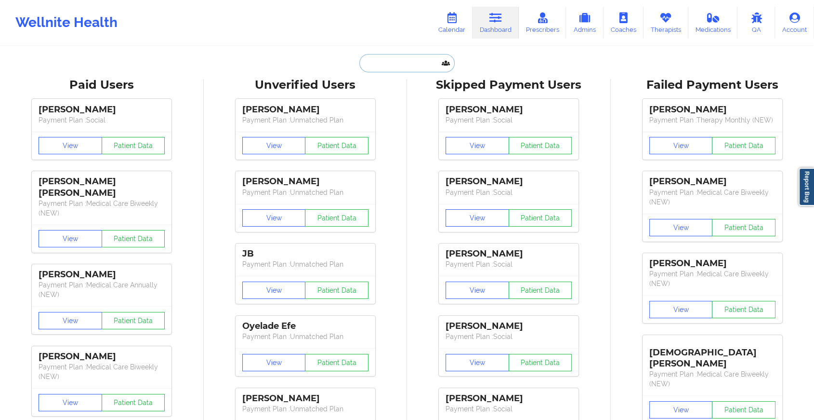
click at [395, 63] on input "text" at bounding box center [406, 63] width 95 height 18
type input "c"
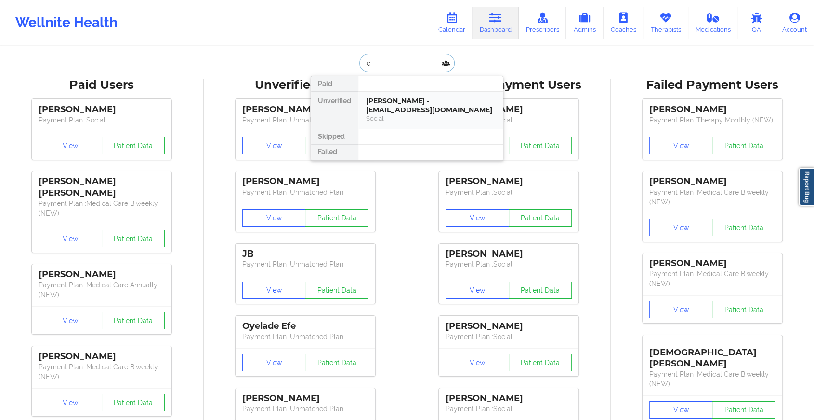
click at [371, 111] on div "[PERSON_NAME] - [EMAIL_ADDRESS][DOMAIN_NAME]" at bounding box center [430, 105] width 129 height 18
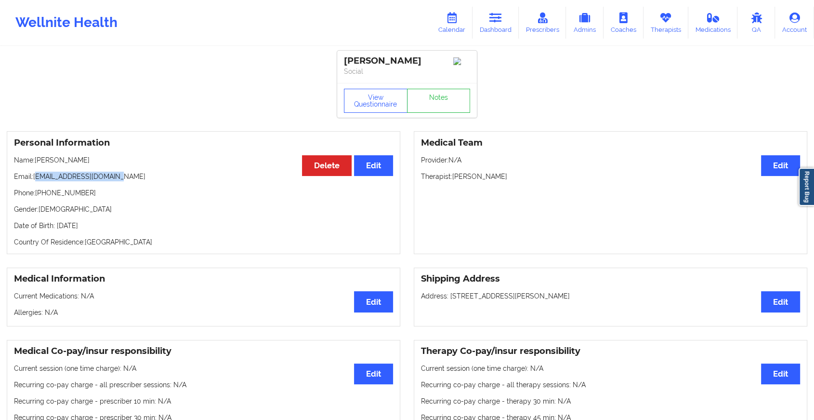
drag, startPoint x: 35, startPoint y: 178, endPoint x: 166, endPoint y: 183, distance: 131.2
click at [166, 181] on p "Email: [EMAIL_ADDRESS][DOMAIN_NAME]" at bounding box center [203, 177] width 379 height 10
click at [46, 172] on div "Personal Information Edit Delete Name: [PERSON_NAME] Email: [EMAIL_ADDRESS][DOM…" at bounding box center [204, 192] width 394 height 123
drag, startPoint x: 33, startPoint y: 177, endPoint x: 131, endPoint y: 171, distance: 98.1
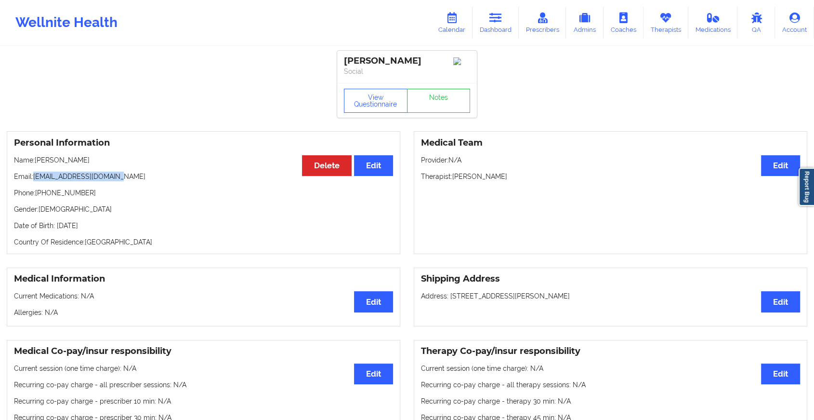
click at [131, 171] on div "Personal Information Edit Delete Name: [PERSON_NAME] Email: [EMAIL_ADDRESS][DOM…" at bounding box center [204, 192] width 394 height 123
copy p "[EMAIL_ADDRESS][DOMAIN_NAME]"
click at [497, 29] on link "Dashboard" at bounding box center [496, 23] width 46 height 32
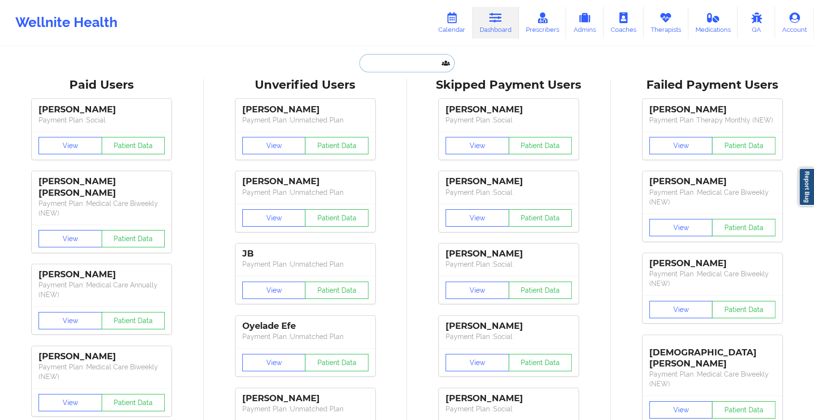
click at [380, 69] on input "text" at bounding box center [406, 63] width 95 height 18
paste input "[EMAIL_ADDRESS][DOMAIN_NAME]"
type input "[EMAIL_ADDRESS][DOMAIN_NAME]"
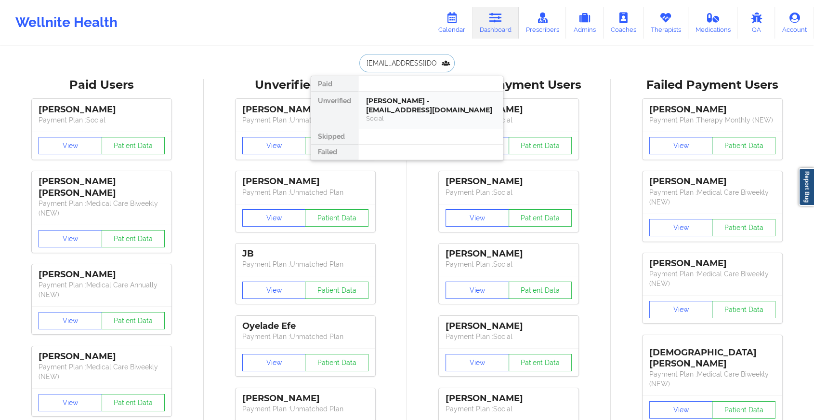
click at [428, 106] on div "[PERSON_NAME] - [EMAIL_ADDRESS][DOMAIN_NAME]" at bounding box center [430, 105] width 129 height 18
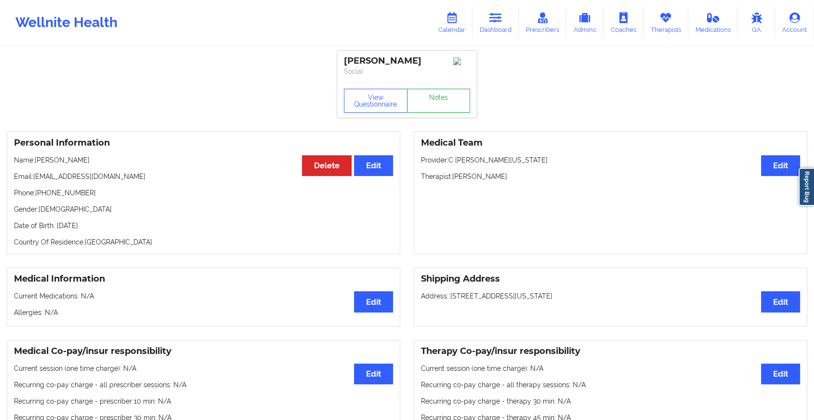
click at [440, 109] on link "Notes" at bounding box center [439, 101] width 64 height 24
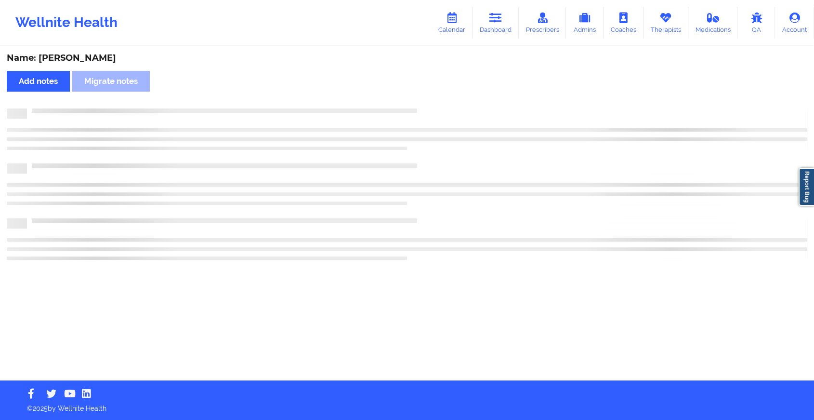
click at [440, 108] on div at bounding box center [417, 108] width 781 height 0
click at [440, 108] on div at bounding box center [421, 108] width 789 height 0
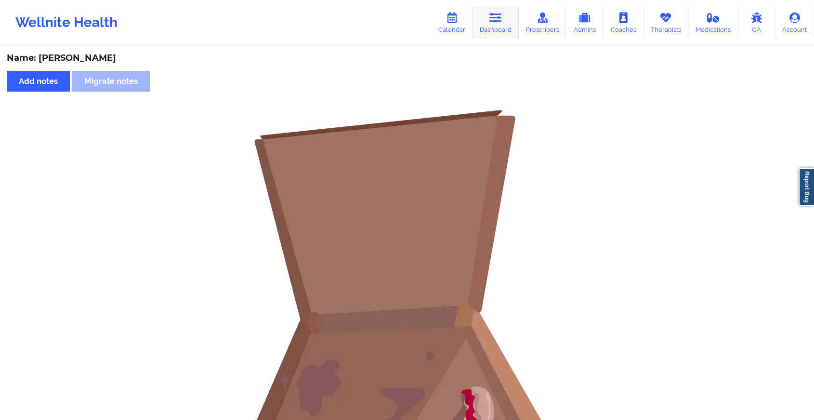
click at [492, 32] on link "Dashboard" at bounding box center [496, 23] width 46 height 32
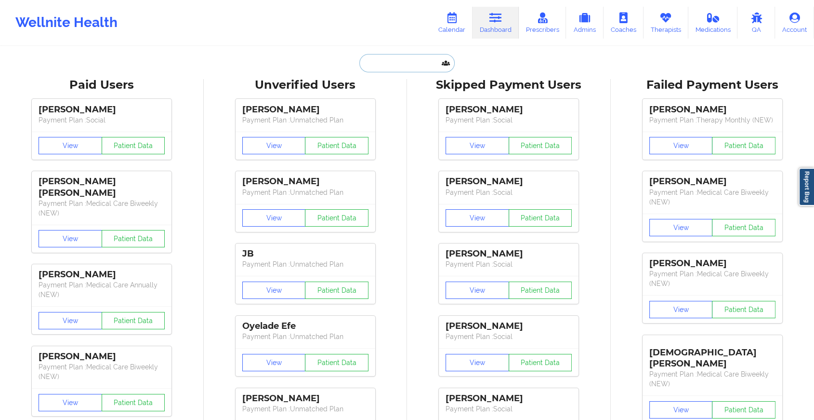
click at [381, 54] on input "text" at bounding box center [406, 63] width 95 height 18
paste input "[EMAIL_ADDRESS][DOMAIN_NAME]"
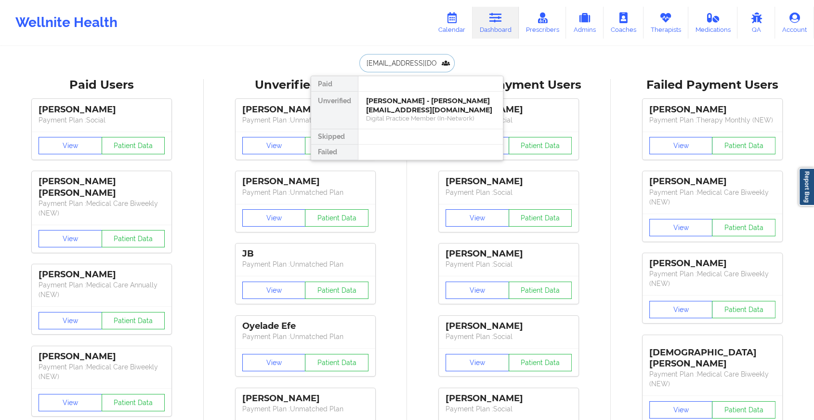
click at [438, 55] on input "[EMAIL_ADDRESS][DOMAIN_NAME]" at bounding box center [406, 63] width 95 height 18
type input "z"
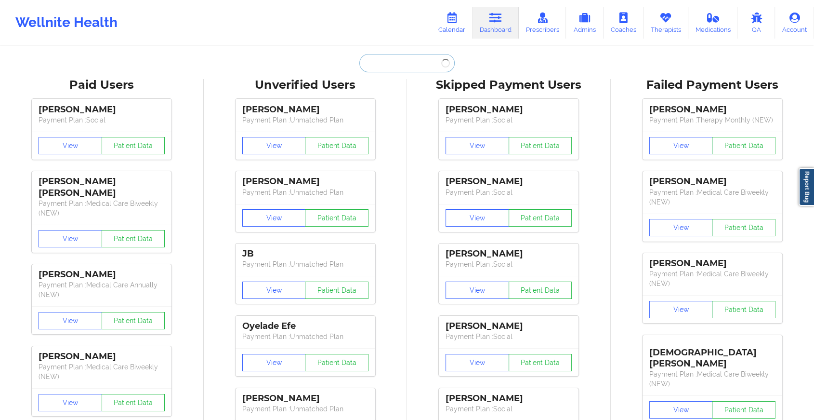
paste input "[EMAIL_ADDRESS][DOMAIN_NAME]"
type input "[EMAIL_ADDRESS][DOMAIN_NAME]"
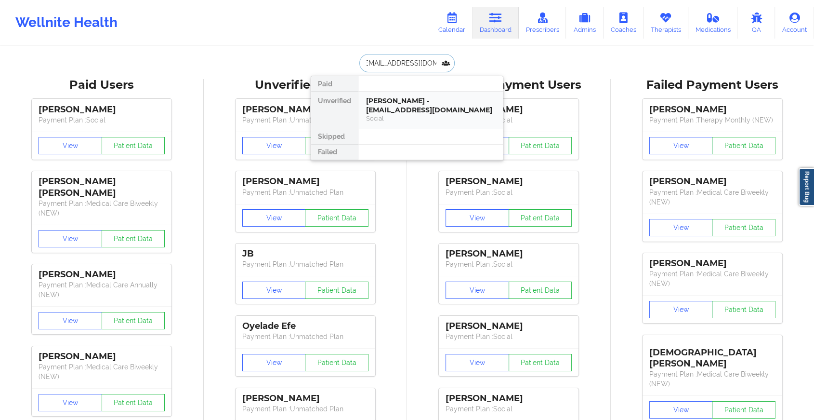
click at [443, 105] on div "[PERSON_NAME] - [EMAIL_ADDRESS][DOMAIN_NAME]" at bounding box center [430, 105] width 129 height 18
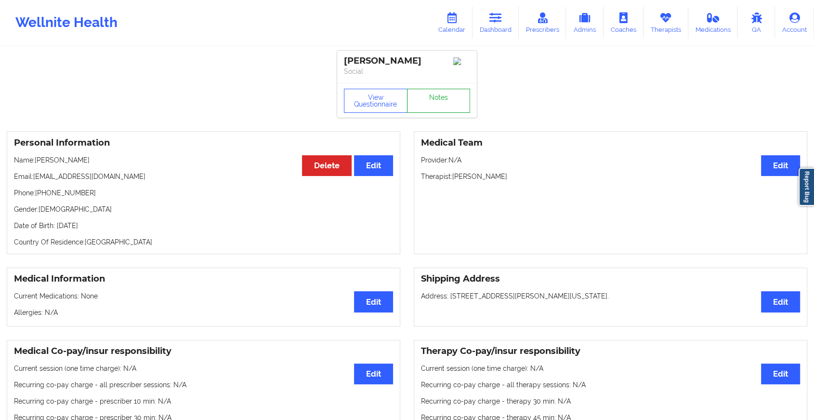
click at [447, 100] on link "Notes" at bounding box center [439, 101] width 64 height 24
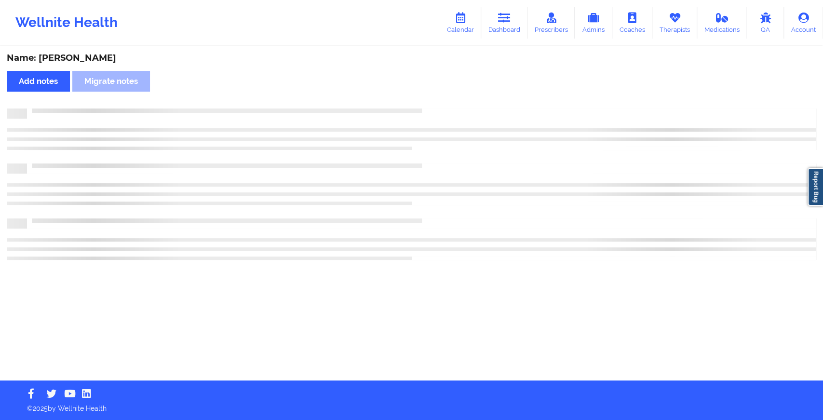
click at [447, 100] on div "Name: [PERSON_NAME] Add notes Migrate notes" at bounding box center [411, 213] width 823 height 333
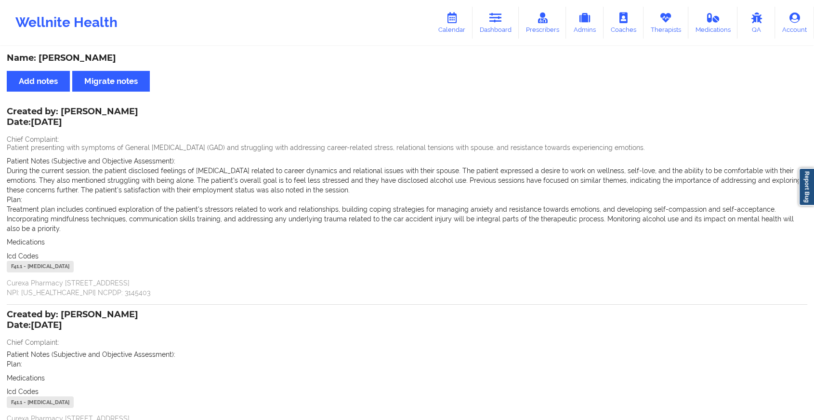
scroll to position [81, 0]
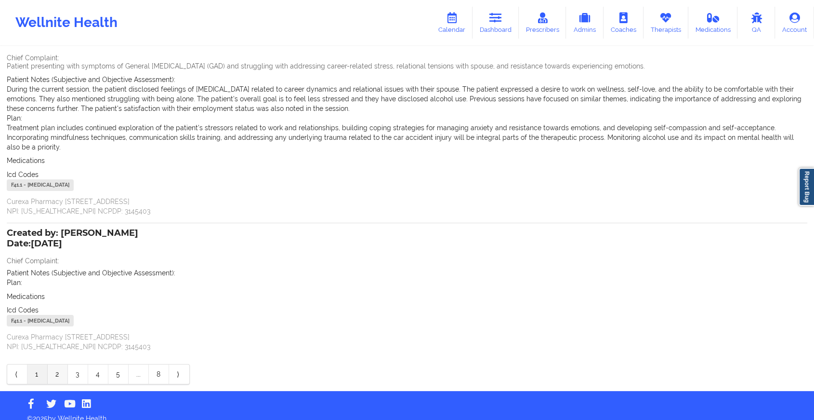
click at [62, 365] on link "2" at bounding box center [58, 373] width 20 height 19
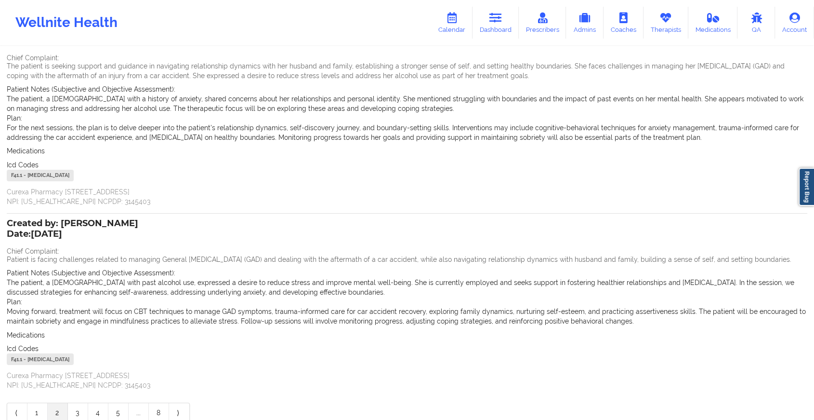
scroll to position [0, 0]
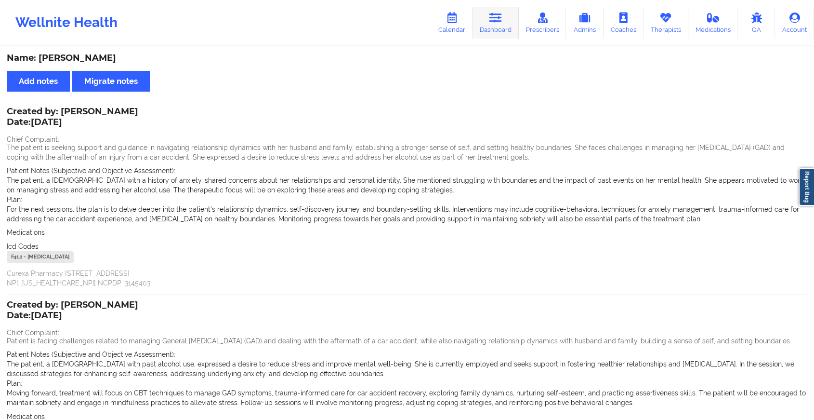
click at [492, 15] on icon at bounding box center [496, 18] width 13 height 11
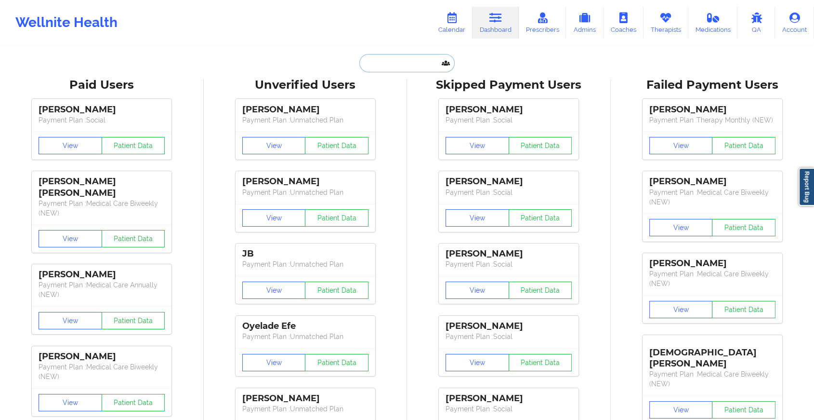
click at [388, 56] on input "text" at bounding box center [406, 63] width 95 height 18
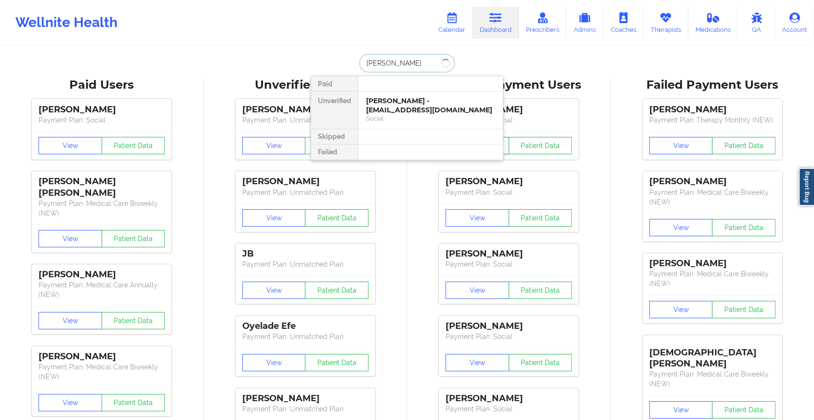
type input "[PERSON_NAME]"
click at [412, 106] on div "[PERSON_NAME] - [EMAIL_ADDRESS][DOMAIN_NAME]" at bounding box center [430, 105] width 129 height 18
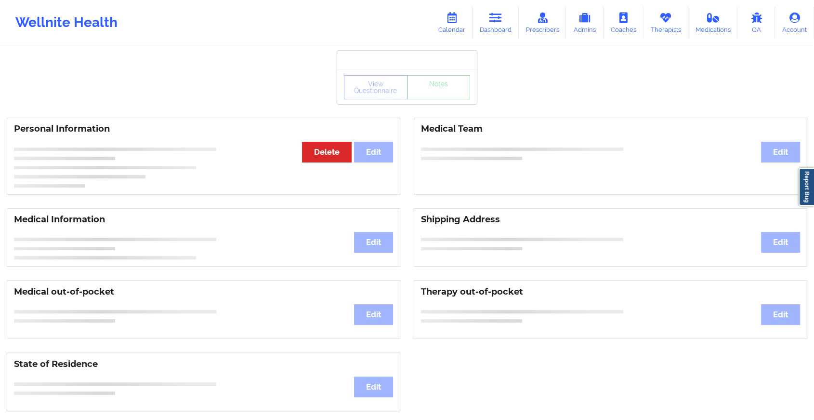
click at [427, 102] on div "View Questionnaire Notes" at bounding box center [407, 86] width 140 height 35
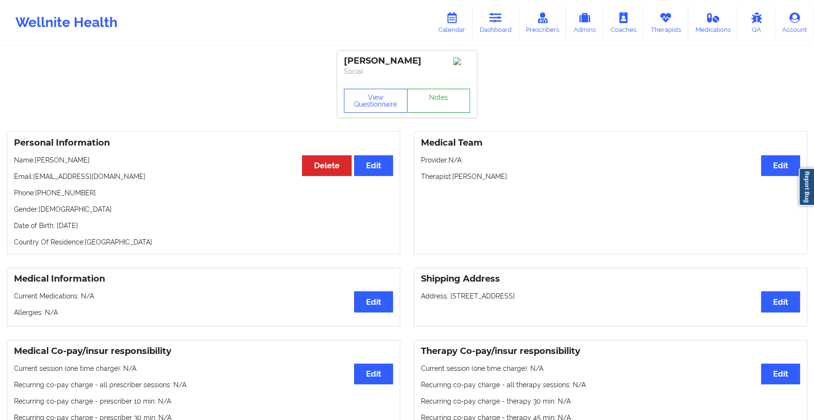
click at [427, 102] on link "Notes" at bounding box center [439, 101] width 64 height 24
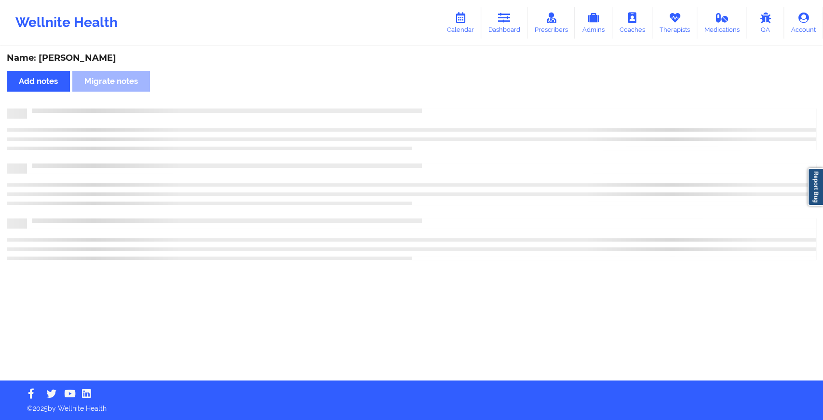
click at [427, 102] on div "Name: [PERSON_NAME] Add notes Migrate notes" at bounding box center [411, 213] width 823 height 333
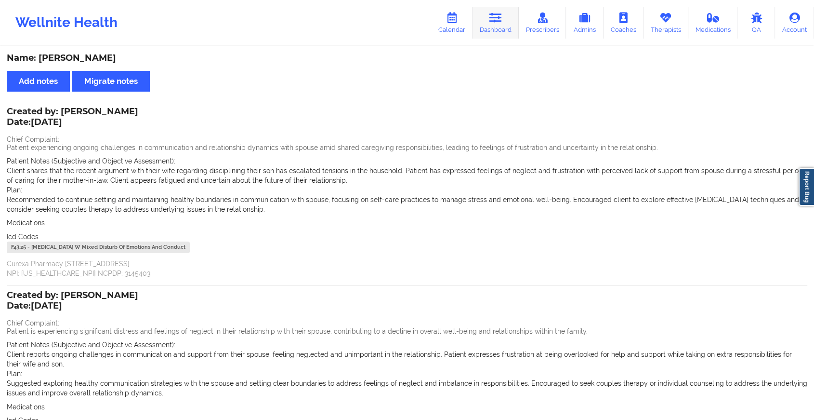
click at [488, 35] on link "Dashboard" at bounding box center [496, 23] width 46 height 32
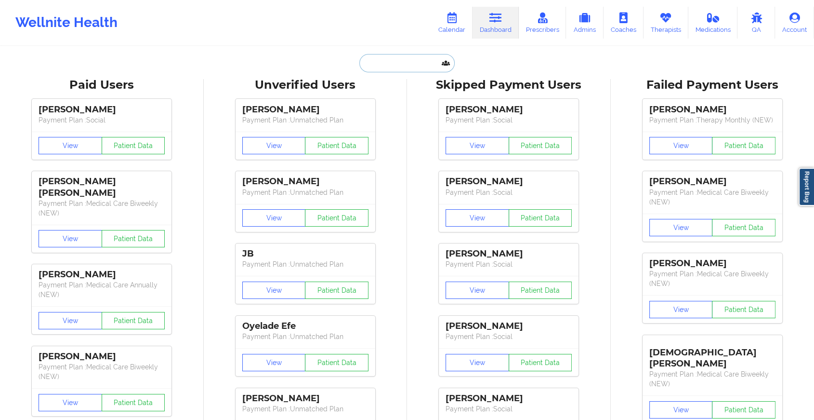
click at [404, 60] on input "text" at bounding box center [406, 63] width 95 height 18
paste input "[EMAIL_ADDRESS][DOMAIN_NAME]"
type input "[EMAIL_ADDRESS][DOMAIN_NAME]"
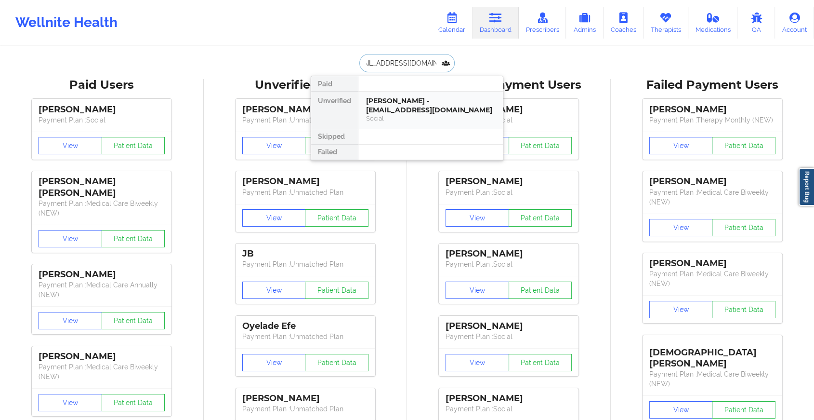
click at [432, 106] on div "[PERSON_NAME] - [EMAIL_ADDRESS][DOMAIN_NAME]" at bounding box center [430, 105] width 129 height 18
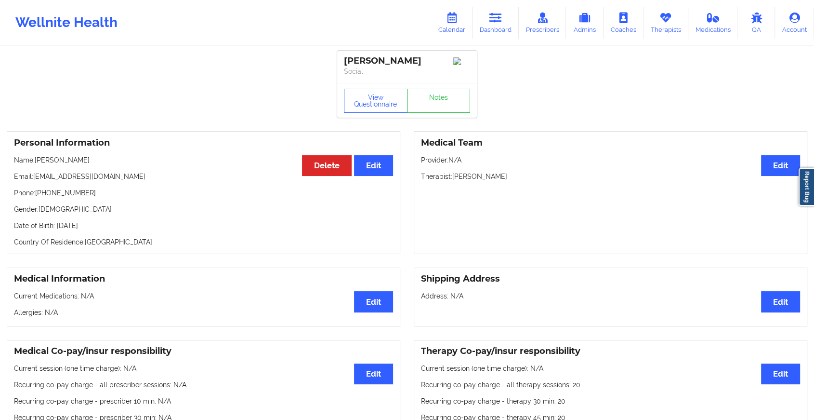
click at [430, 89] on div "View Questionnaire Notes" at bounding box center [407, 100] width 140 height 35
drag, startPoint x: 430, startPoint y: 89, endPoint x: 430, endPoint y: 96, distance: 7.7
click at [430, 96] on link "Notes" at bounding box center [439, 101] width 64 height 24
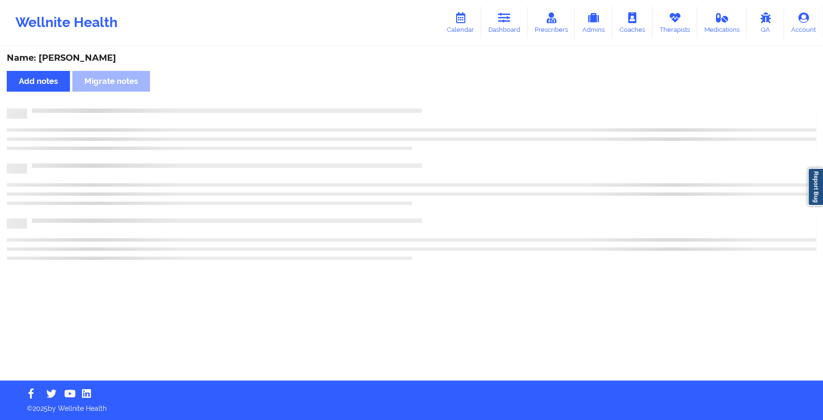
click at [430, 96] on div "Name: [PERSON_NAME] Add notes Migrate notes" at bounding box center [411, 213] width 823 height 333
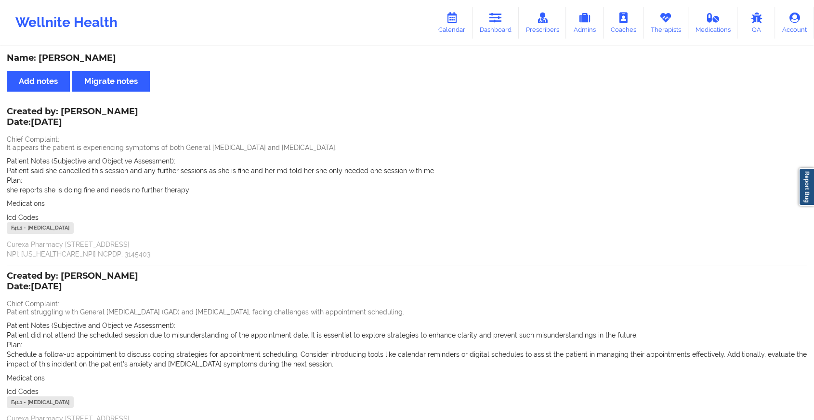
scroll to position [91, 0]
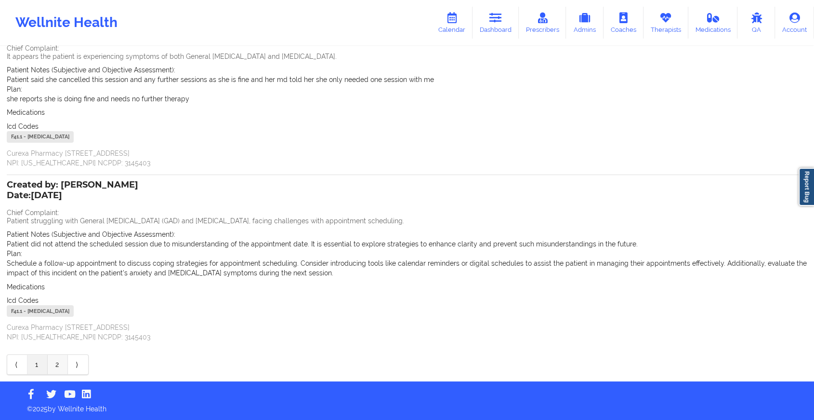
click at [53, 362] on link "2" at bounding box center [58, 364] width 20 height 19
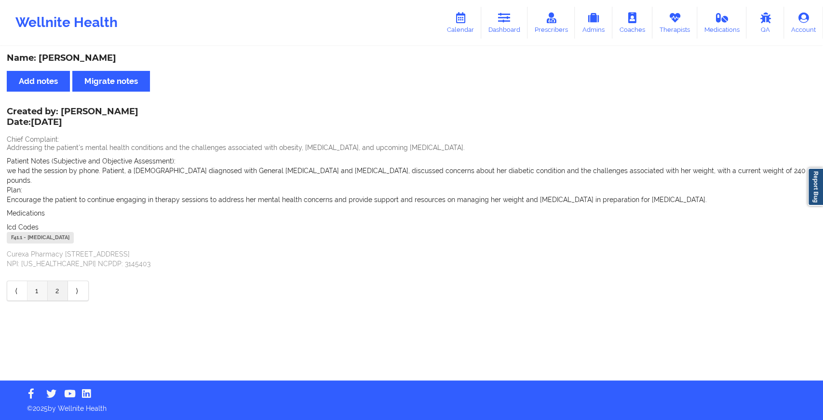
click at [40, 287] on link "1" at bounding box center [37, 290] width 20 height 19
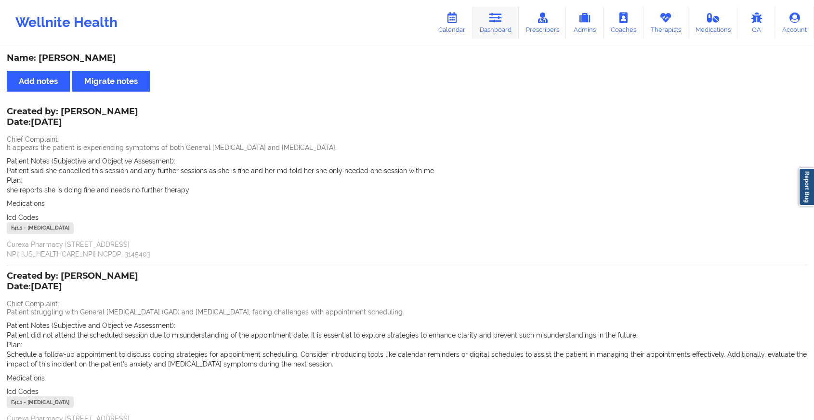
click at [495, 30] on link "Dashboard" at bounding box center [496, 23] width 46 height 32
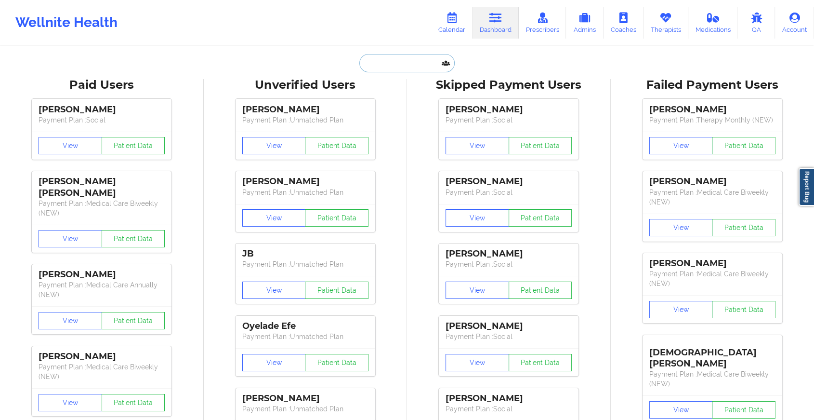
click at [381, 57] on input "text" at bounding box center [406, 63] width 95 height 18
paste input "[EMAIL_ADDRESS][DOMAIN_NAME]"
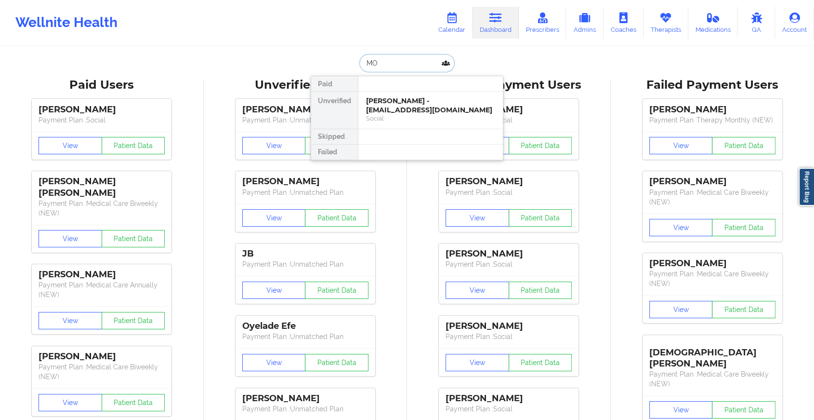
type input "M"
type input "[PERSON_NAME] mim"
click at [417, 103] on div "[PERSON_NAME] - [EMAIL_ADDRESS][DOMAIN_NAME]" at bounding box center [430, 105] width 129 height 18
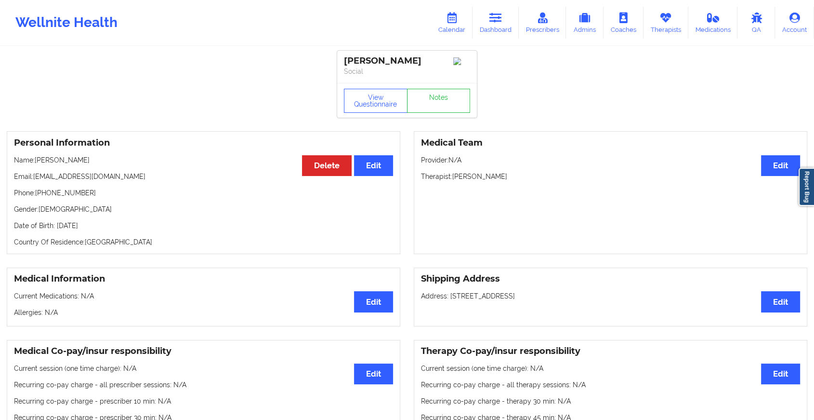
click at [446, 94] on div "View Questionnaire Notes" at bounding box center [407, 101] width 126 height 24
click at [438, 106] on link "Notes" at bounding box center [439, 101] width 64 height 24
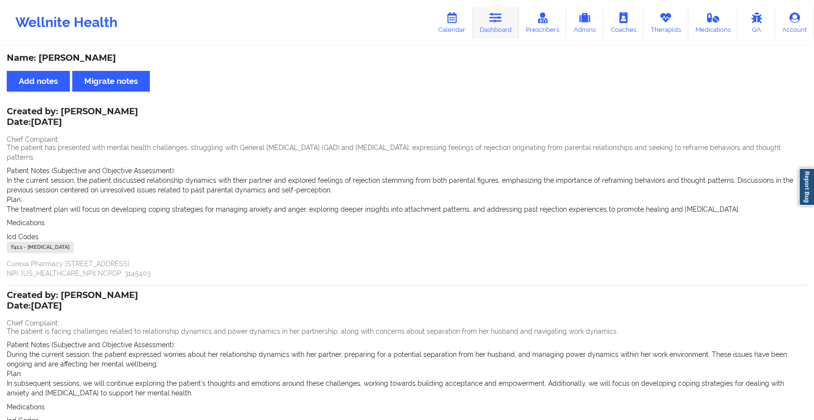
click at [486, 29] on link "Dashboard" at bounding box center [496, 23] width 46 height 32
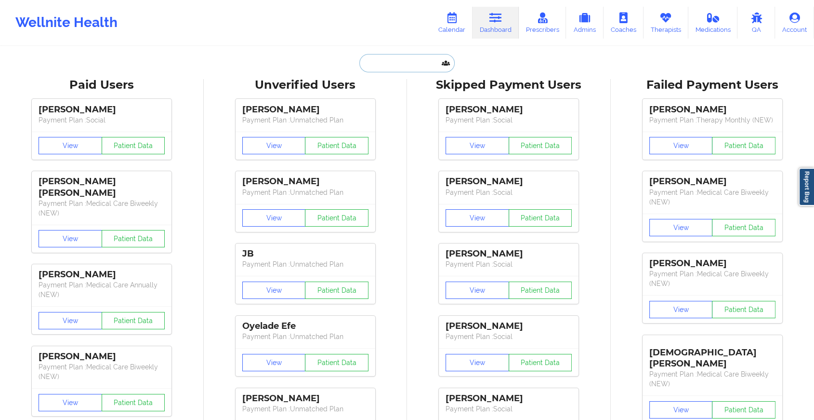
click at [373, 59] on input "text" at bounding box center [406, 63] width 95 height 18
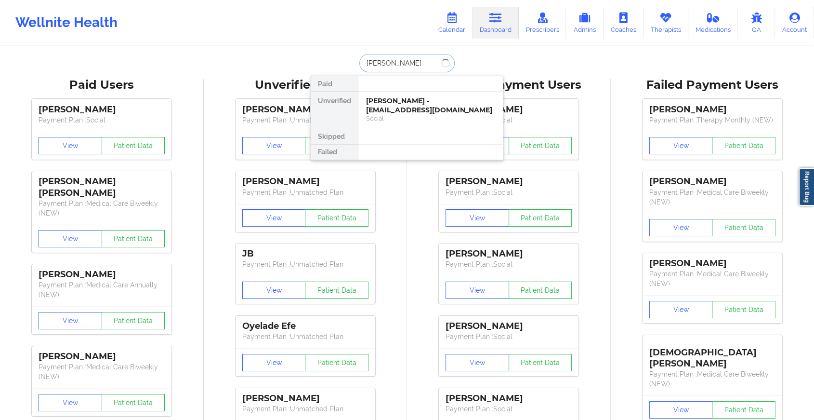
type input "[PERSON_NAME]"
click at [400, 114] on div "Digital Practice Member (In-Network)" at bounding box center [430, 118] width 129 height 8
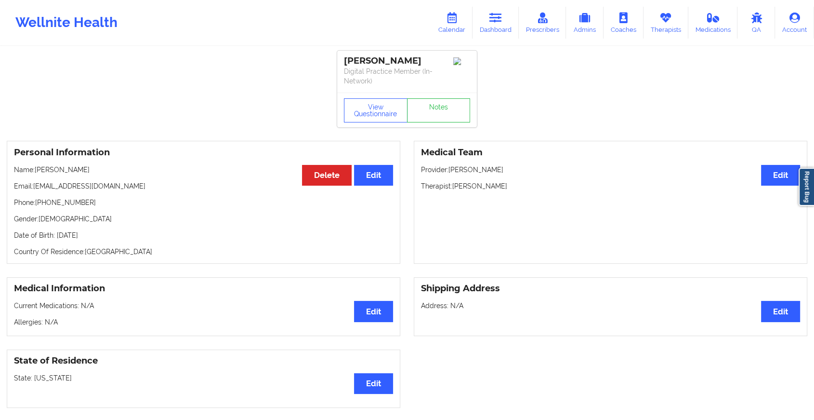
click at [428, 94] on div "View Questionnaire Notes" at bounding box center [407, 110] width 140 height 35
drag, startPoint x: 400, startPoint y: 111, endPoint x: 428, endPoint y: 94, distance: 32.5
click at [428, 94] on div "View Questionnaire Notes" at bounding box center [407, 110] width 140 height 35
drag, startPoint x: 428, startPoint y: 94, endPoint x: 428, endPoint y: 106, distance: 11.6
click at [428, 106] on link "Notes" at bounding box center [439, 110] width 64 height 24
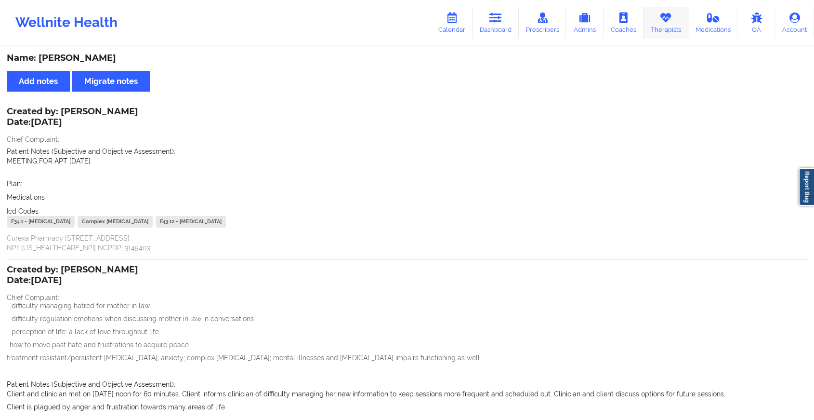
click at [663, 31] on link "Therapists" at bounding box center [666, 23] width 45 height 32
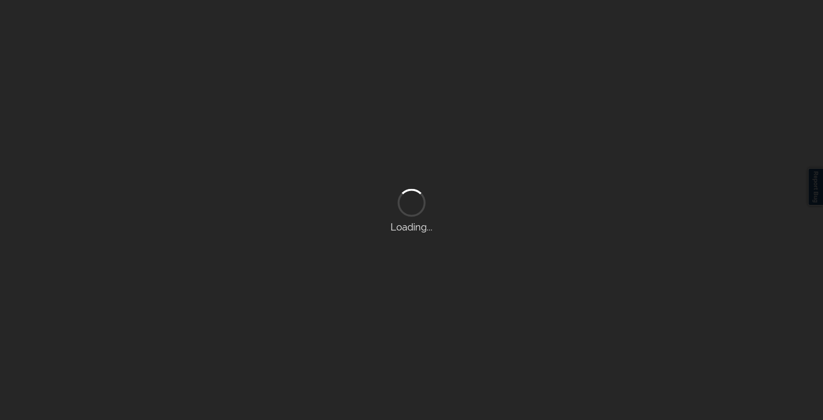
click at [663, 31] on div "Loading..." at bounding box center [411, 210] width 823 height 420
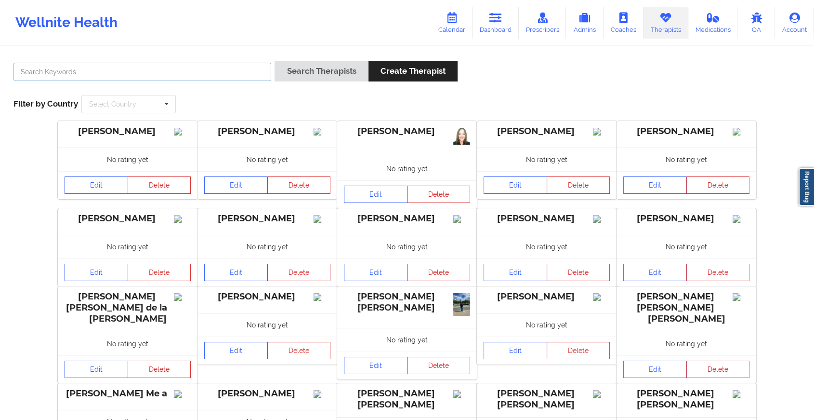
click at [191, 76] on input "text" at bounding box center [142, 72] width 258 height 18
type input "[PERSON_NAME]"
click at [275, 61] on button "Search Therapists" at bounding box center [321, 71] width 93 height 21
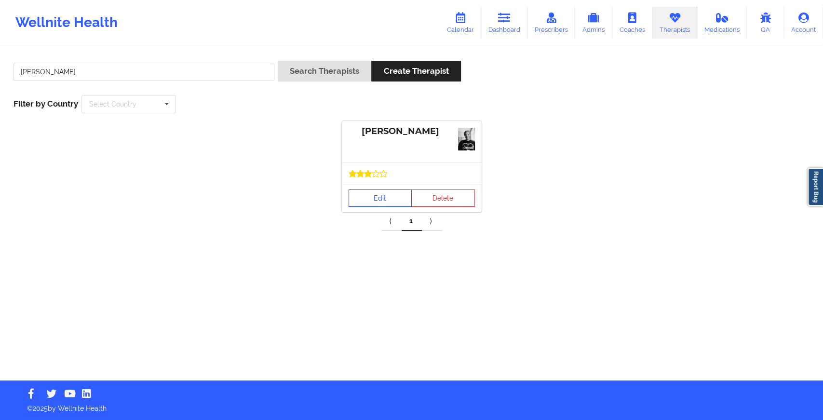
click at [376, 197] on link "Edit" at bounding box center [380, 197] width 64 height 17
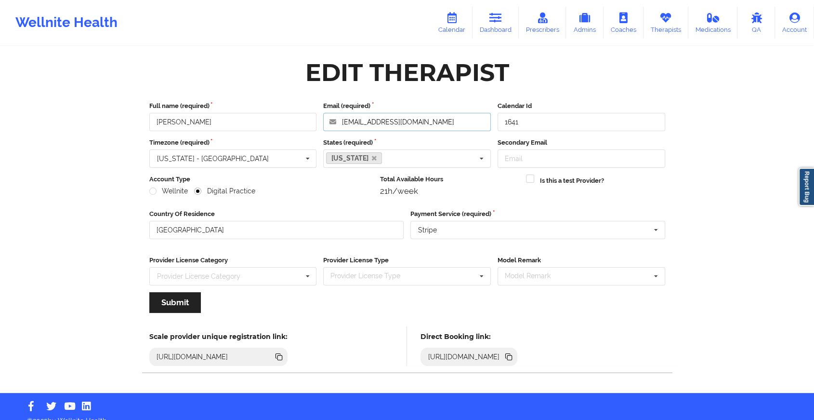
drag, startPoint x: 458, startPoint y: 114, endPoint x: 300, endPoint y: 108, distance: 158.2
click at [300, 108] on div "Full name (required) [PERSON_NAME] Email (required) [EMAIL_ADDRESS][DOMAIN_NAME…" at bounding box center [407, 116] width 523 height 30
click at [500, 27] on link "Dashboard" at bounding box center [496, 23] width 46 height 32
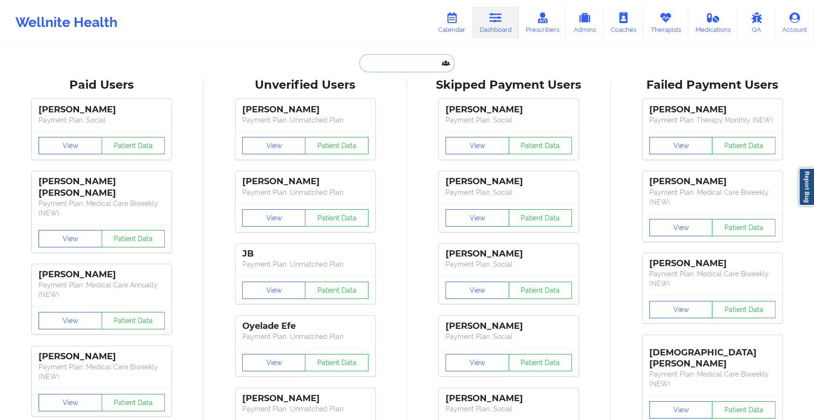
click at [396, 62] on input "text" at bounding box center [406, 63] width 95 height 18
paste input "[EMAIL_ADDRESS][DOMAIN_NAME]"
type input "[EMAIL_ADDRESS][DOMAIN_NAME]"
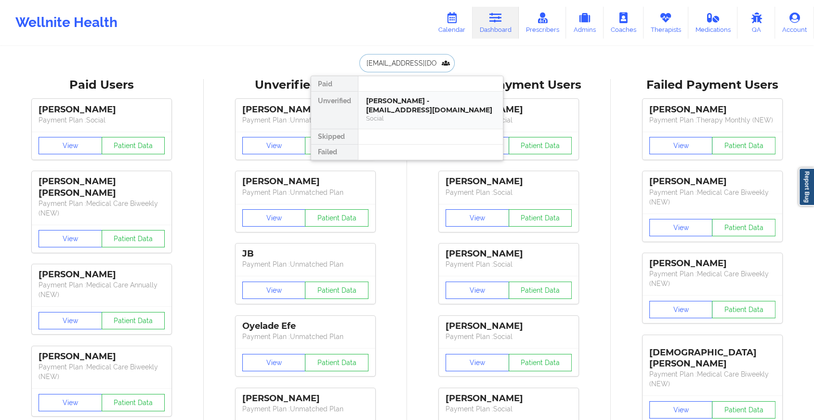
click at [423, 114] on div "Social" at bounding box center [430, 118] width 129 height 8
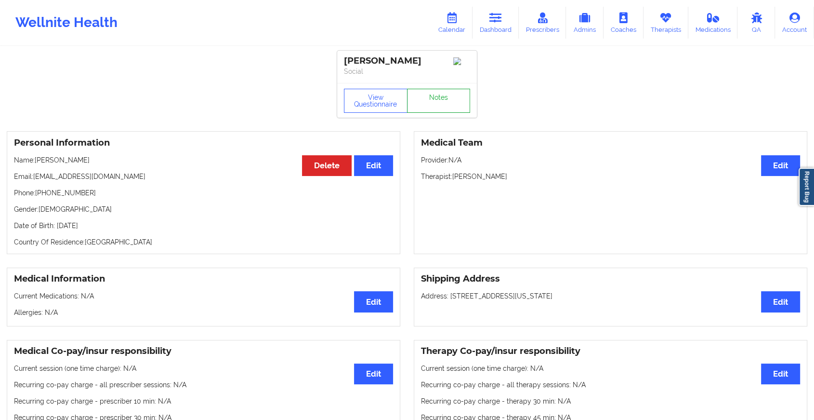
click at [447, 94] on link "Notes" at bounding box center [439, 101] width 64 height 24
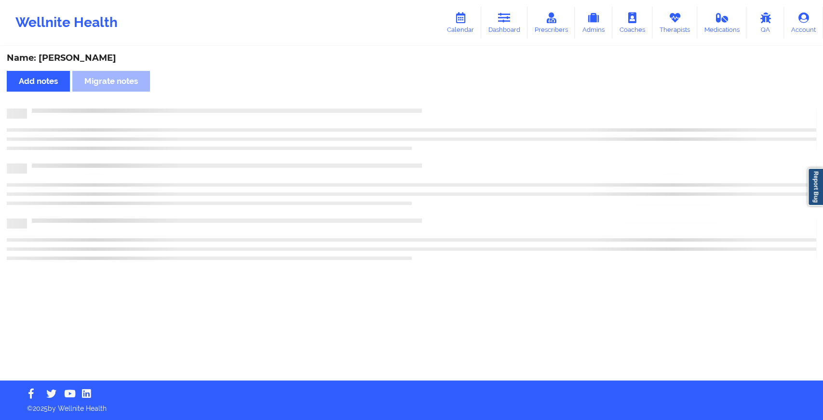
click at [447, 94] on div "Name: [PERSON_NAME] Add notes Migrate notes" at bounding box center [411, 213] width 823 height 333
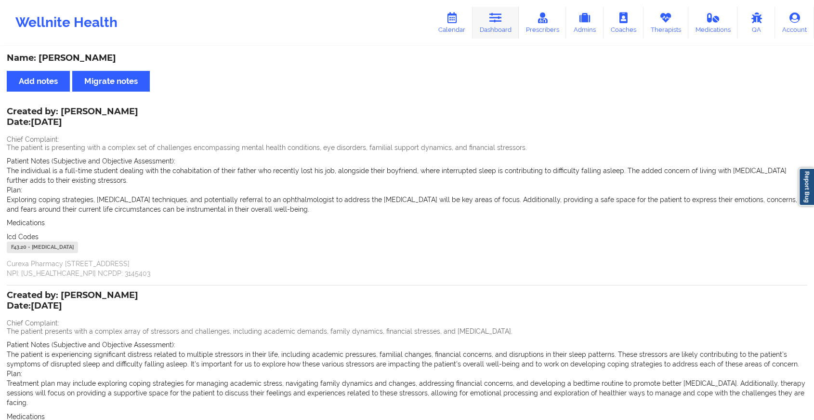
click at [502, 24] on link "Dashboard" at bounding box center [496, 23] width 46 height 32
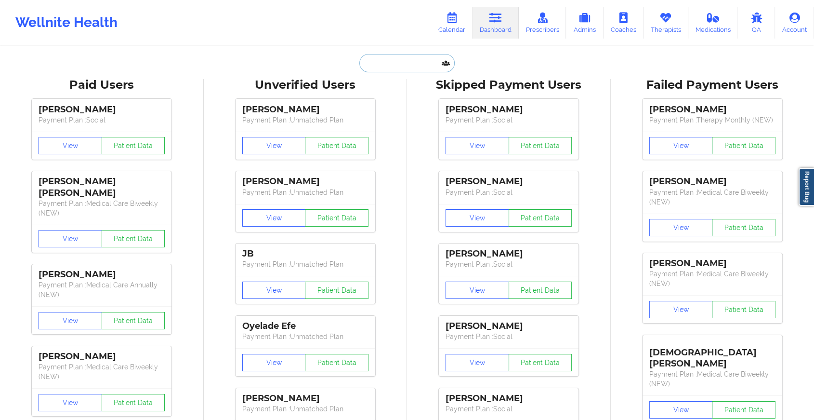
click at [363, 66] on input "text" at bounding box center [406, 63] width 95 height 18
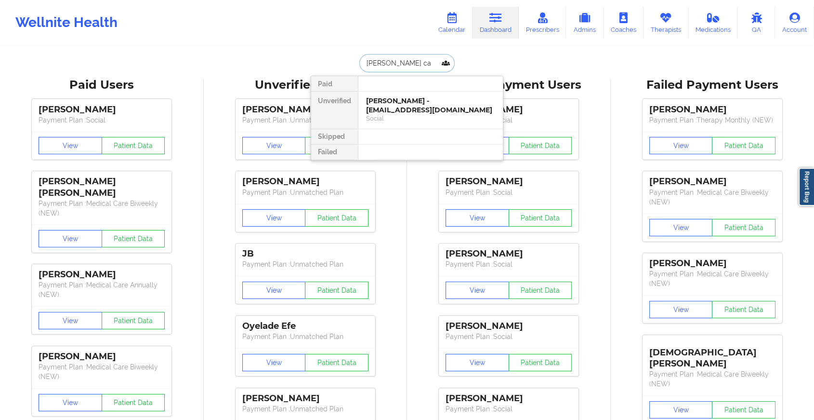
type input "[PERSON_NAME] car"
click at [396, 104] on div "[PERSON_NAME] - [EMAIL_ADDRESS][DOMAIN_NAME]" at bounding box center [430, 105] width 129 height 18
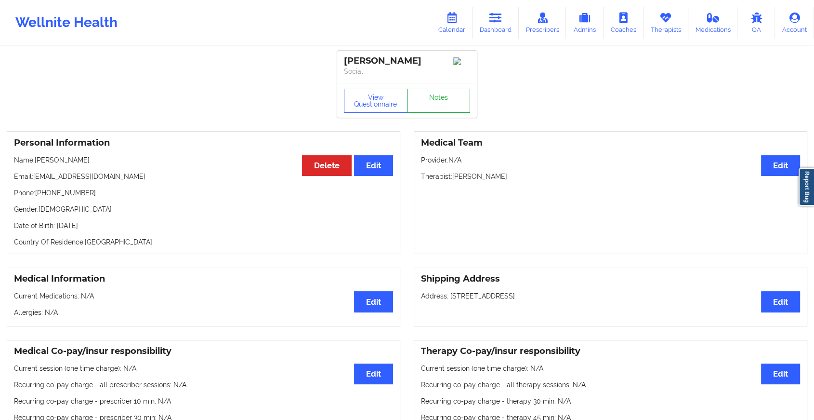
click at [446, 94] on link "Notes" at bounding box center [439, 101] width 64 height 24
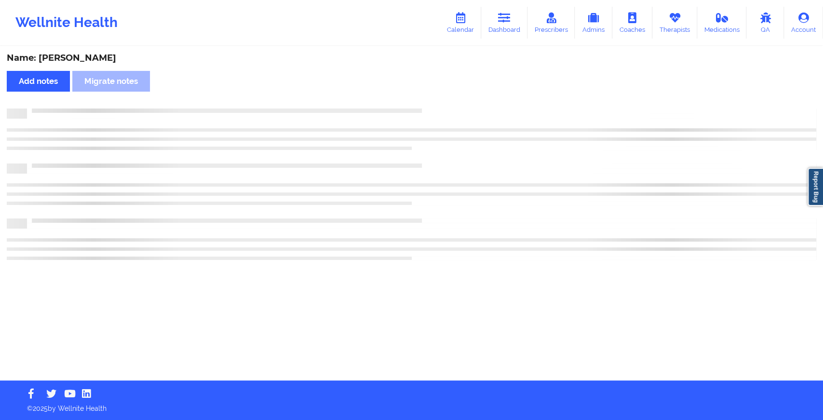
click at [446, 94] on div "Name: [PERSON_NAME] Add notes Migrate notes" at bounding box center [411, 213] width 823 height 333
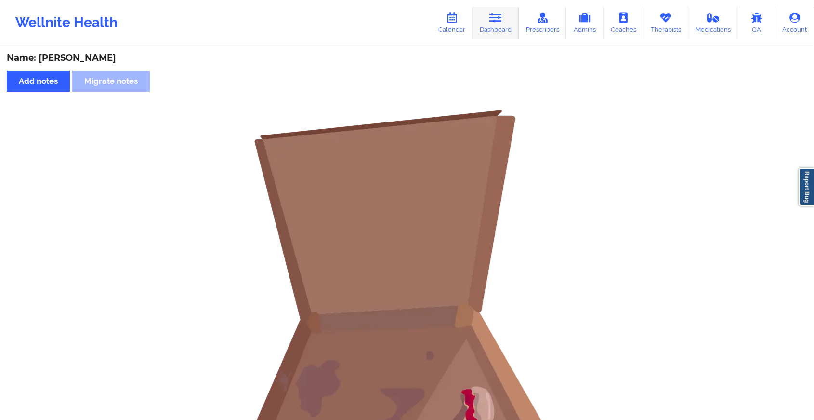
click at [493, 13] on icon at bounding box center [496, 18] width 13 height 11
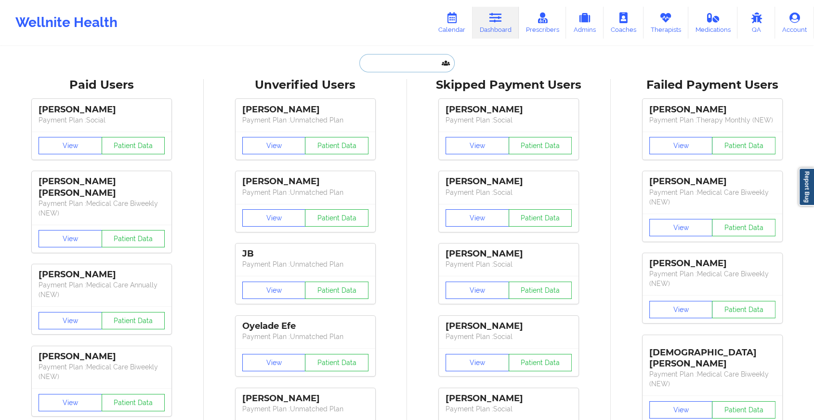
click at [392, 68] on input "text" at bounding box center [406, 63] width 95 height 18
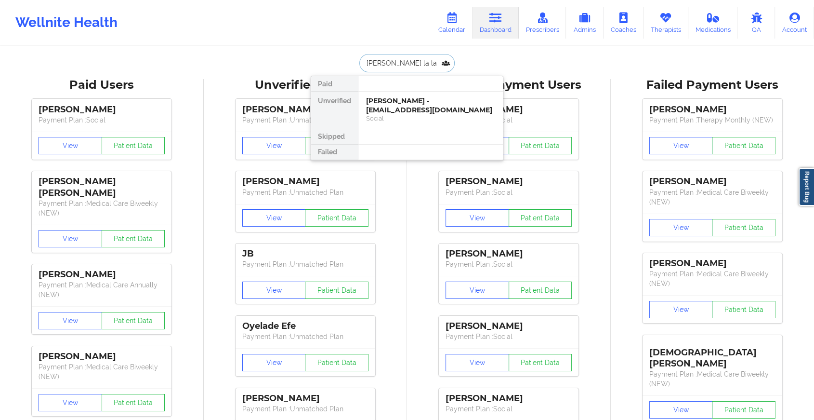
type input "[PERSON_NAME]"
click at [406, 101] on div "Dominic La lande - [EMAIL_ADDRESS][PERSON_NAME][DOMAIN_NAME]" at bounding box center [430, 109] width 129 height 27
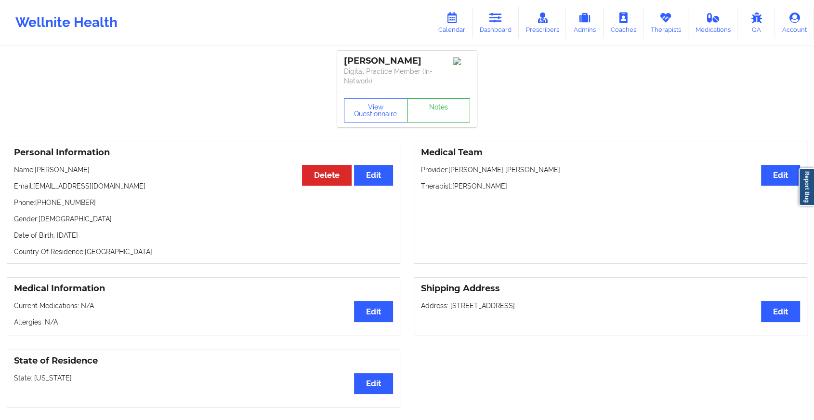
click at [423, 101] on link "Notes" at bounding box center [439, 110] width 64 height 24
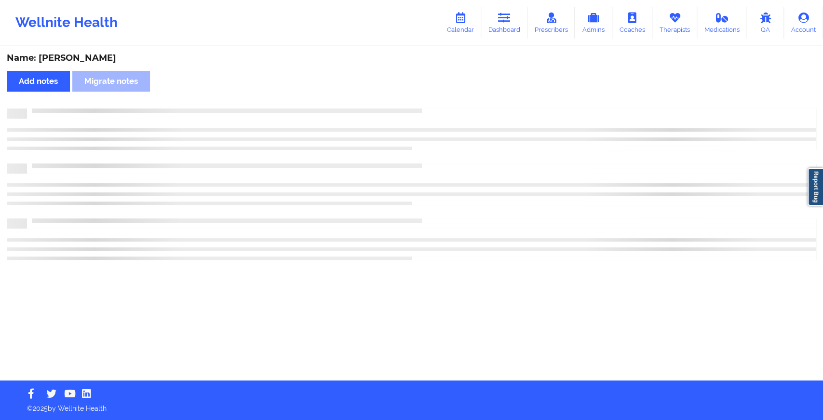
click at [423, 101] on div "Name: [PERSON_NAME] Add notes Migrate notes" at bounding box center [411, 213] width 823 height 333
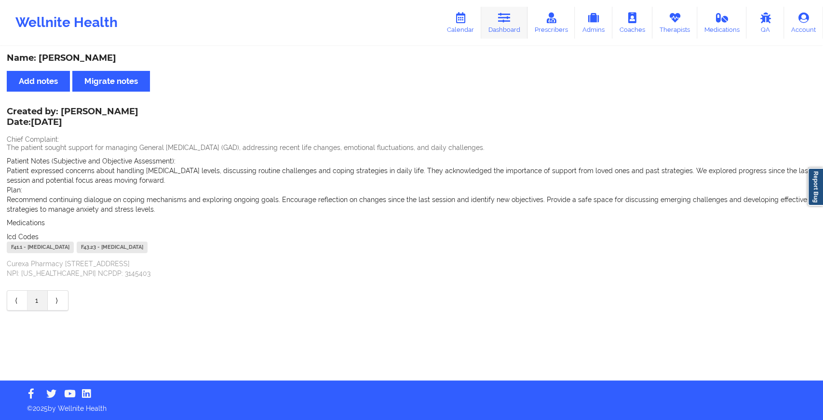
click at [491, 23] on link "Dashboard" at bounding box center [504, 23] width 46 height 32
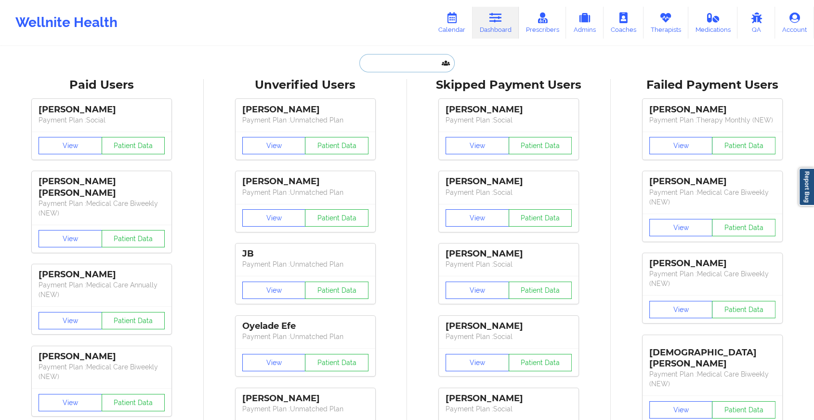
click at [395, 63] on input "text" at bounding box center [406, 63] width 95 height 18
paste input "[EMAIL_ADDRESS][DOMAIN_NAME]"
type input "[EMAIL_ADDRESS][DOMAIN_NAME]"
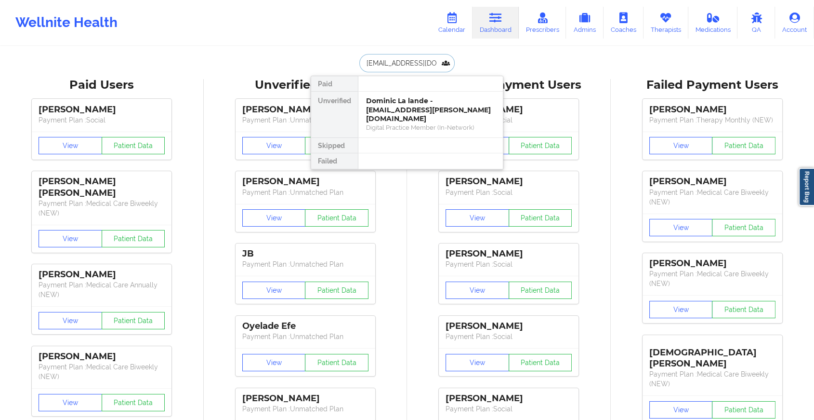
scroll to position [0, 11]
click at [419, 106] on div "[PERSON_NAME] - [EMAIL_ADDRESS][DOMAIN_NAME]" at bounding box center [430, 105] width 129 height 18
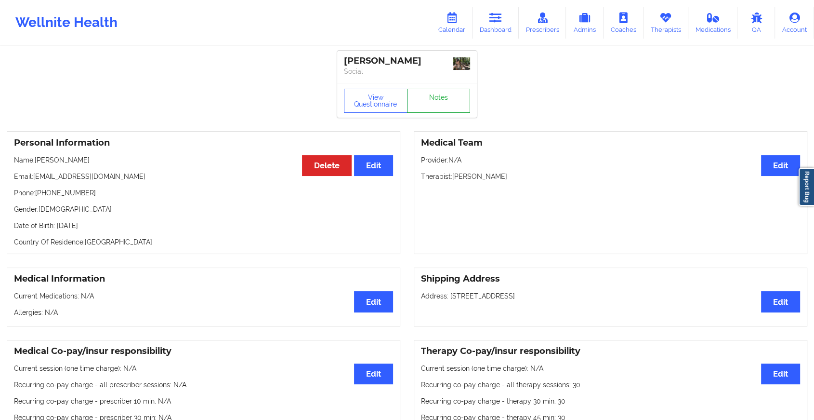
click at [446, 97] on link "Notes" at bounding box center [439, 101] width 64 height 24
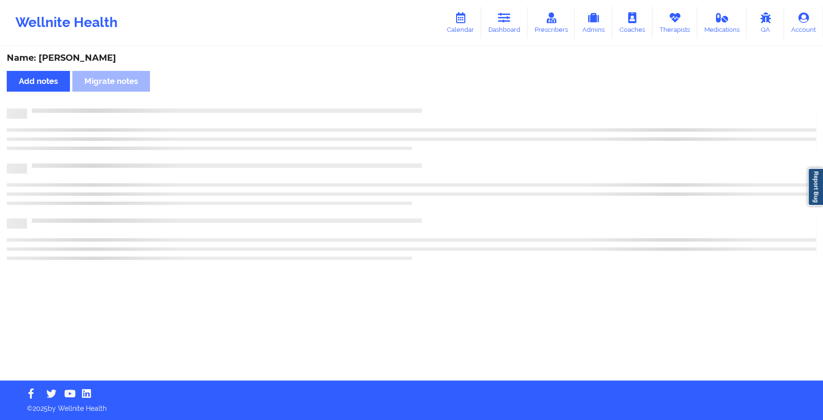
click at [446, 97] on div "Name: [PERSON_NAME] Add notes Migrate notes" at bounding box center [411, 213] width 823 height 333
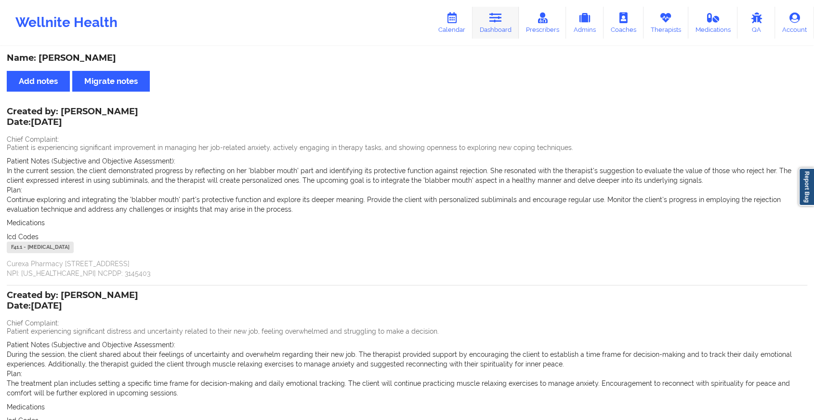
click at [477, 10] on link "Dashboard" at bounding box center [496, 23] width 46 height 32
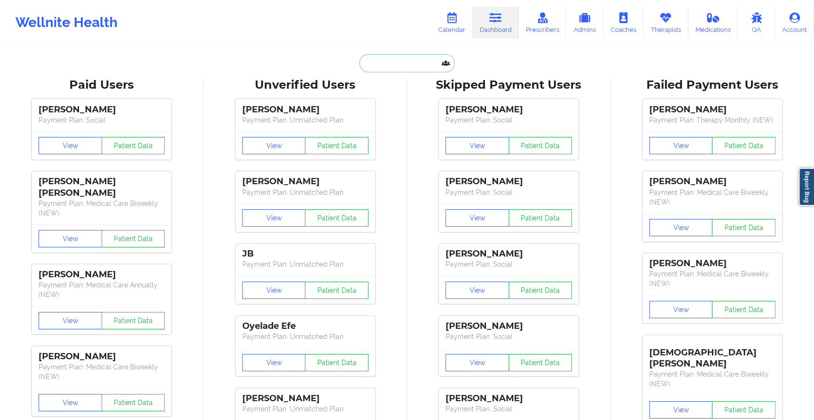
click at [390, 60] on input "text" at bounding box center [406, 63] width 95 height 18
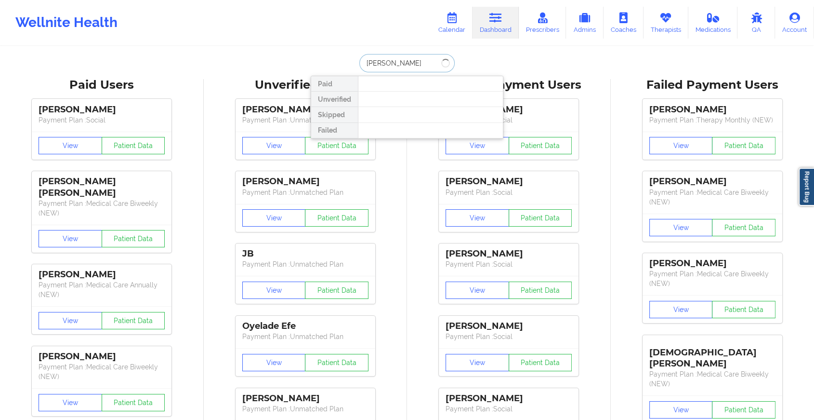
type input "[PERSON_NAME] c"
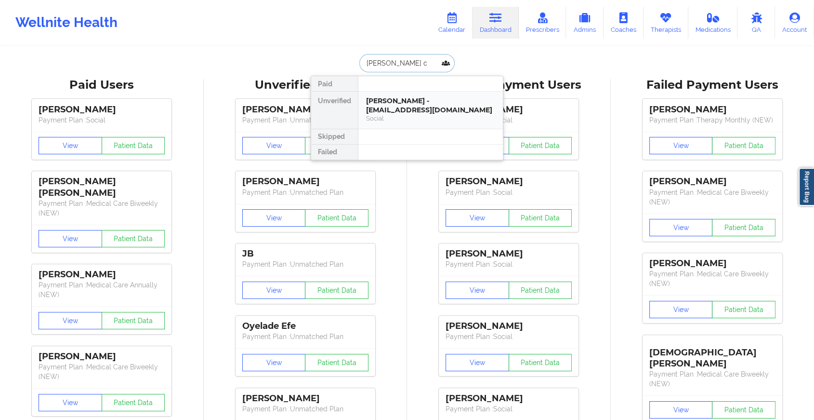
click at [416, 108] on div "[PERSON_NAME] - [EMAIL_ADDRESS][DOMAIN_NAME]" at bounding box center [430, 105] width 129 height 18
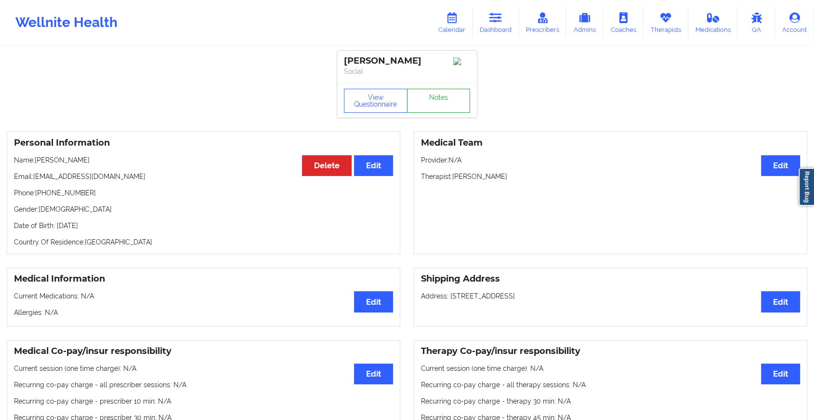
click at [434, 103] on link "Notes" at bounding box center [439, 101] width 64 height 24
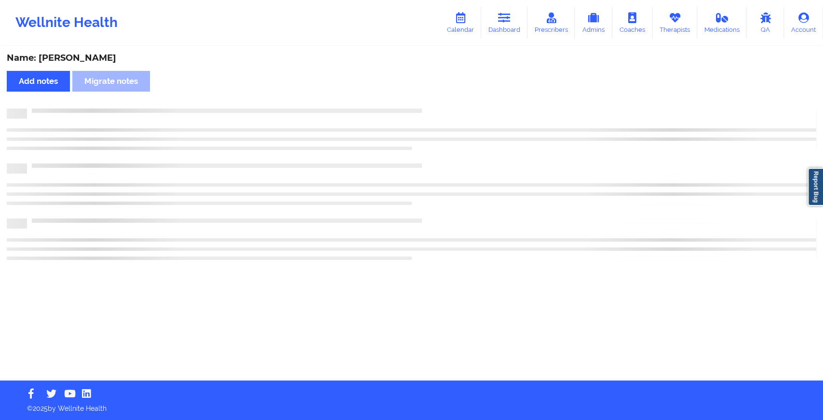
click at [434, 103] on div "Name: [PERSON_NAME] Add notes Migrate notes" at bounding box center [411, 213] width 823 height 333
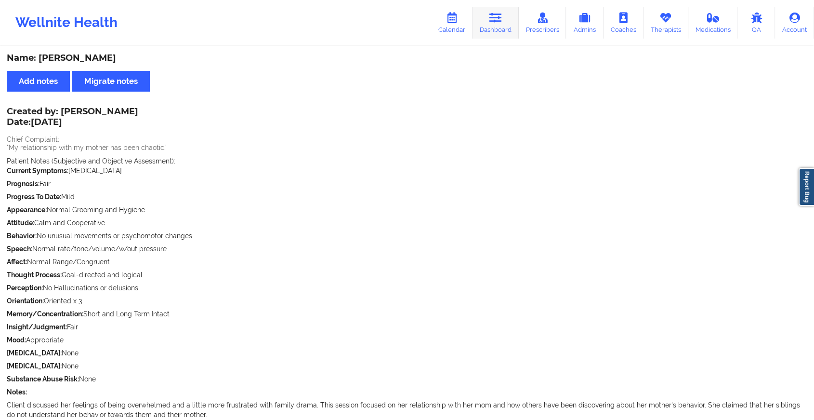
click at [502, 21] on icon at bounding box center [496, 18] width 13 height 11
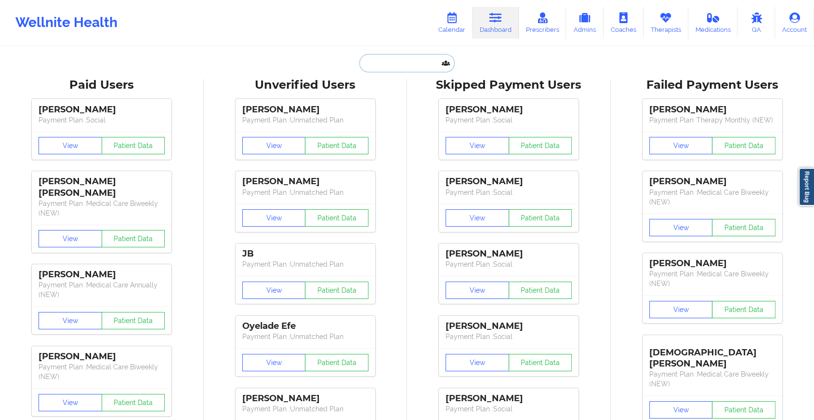
click at [395, 68] on input "text" at bounding box center [406, 63] width 95 height 18
paste input "[EMAIL_ADDRESS][DOMAIN_NAME]"
type input "[EMAIL_ADDRESS][DOMAIN_NAME]"
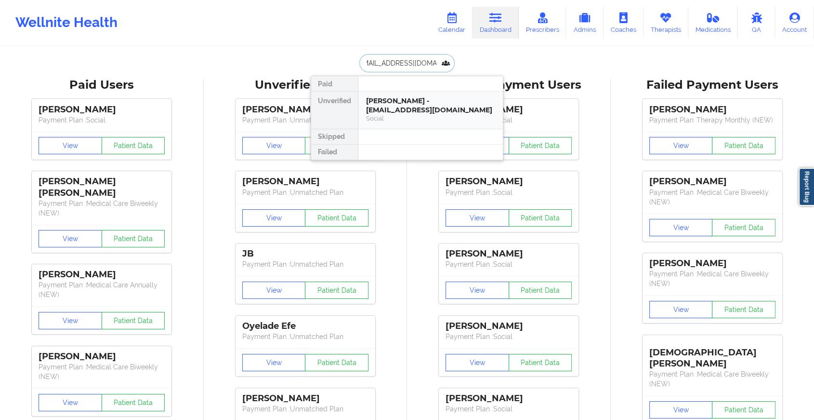
click at [415, 106] on div "[PERSON_NAME] - [EMAIL_ADDRESS][DOMAIN_NAME]" at bounding box center [430, 105] width 129 height 18
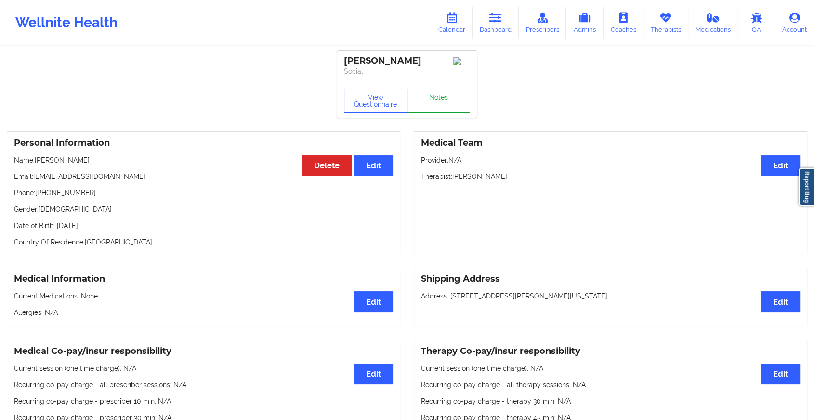
click at [441, 106] on link "Notes" at bounding box center [439, 101] width 64 height 24
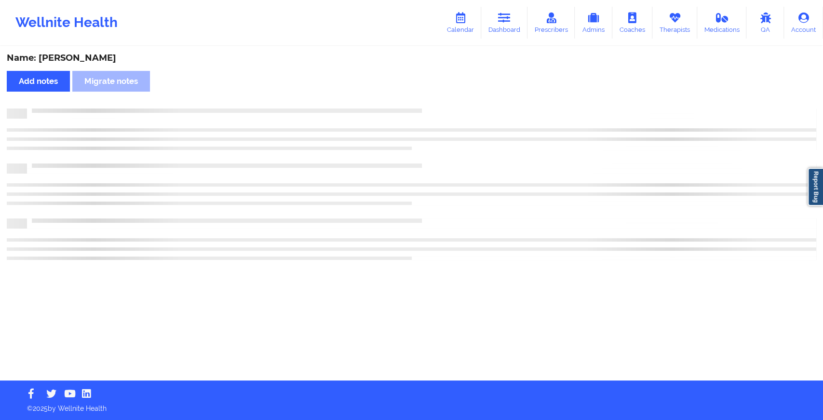
click at [441, 106] on div "Name: [PERSON_NAME] Add notes Migrate notes" at bounding box center [411, 213] width 823 height 333
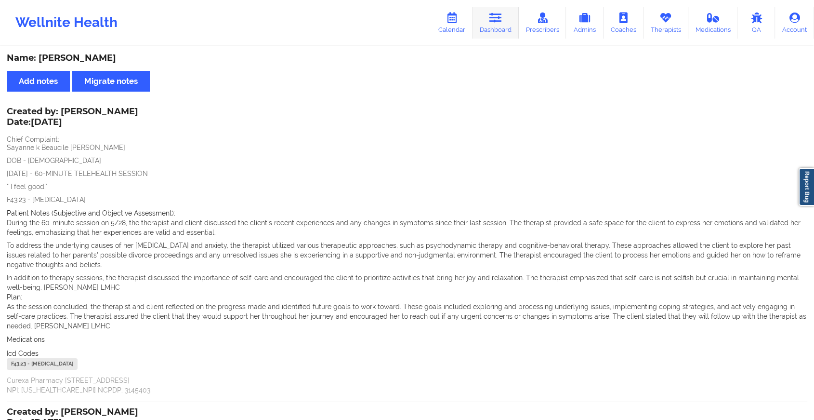
click at [505, 25] on link "Dashboard" at bounding box center [496, 23] width 46 height 32
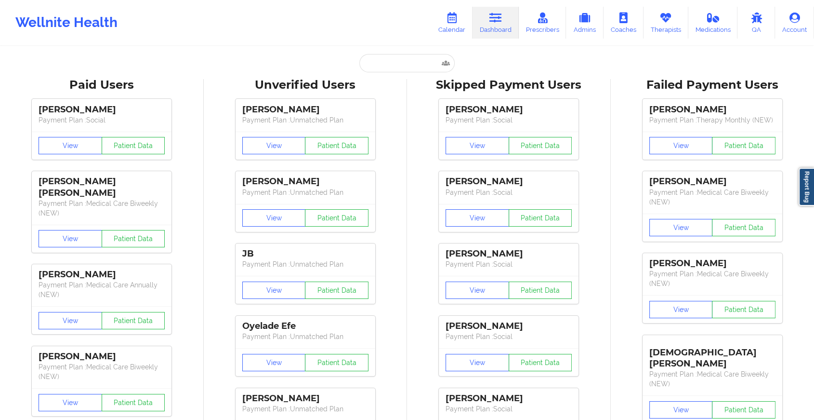
click at [382, 61] on input "text" at bounding box center [406, 63] width 95 height 18
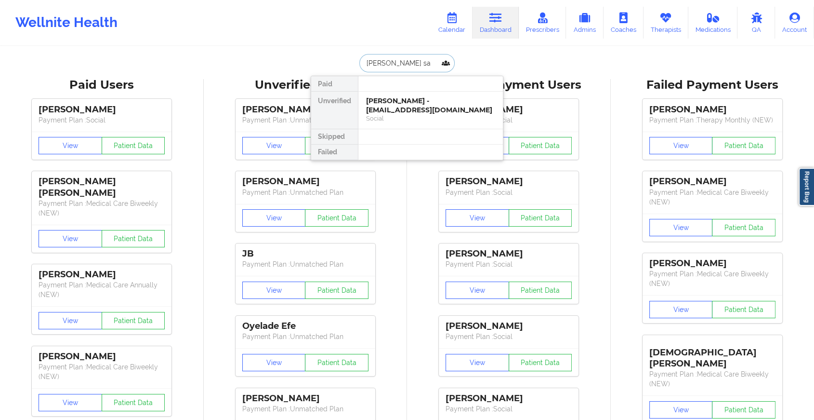
type input "[PERSON_NAME]"
click at [403, 100] on div "[PERSON_NAME] - [EMAIL_ADDRESS][DOMAIN_NAME]" at bounding box center [430, 105] width 129 height 18
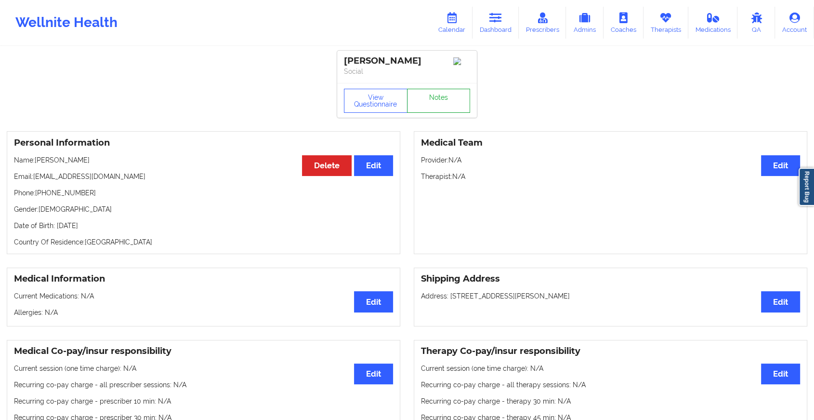
click at [436, 102] on link "Notes" at bounding box center [439, 101] width 64 height 24
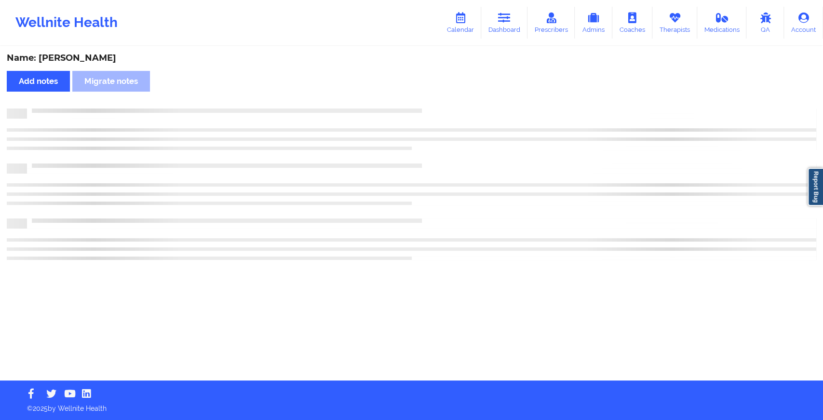
click at [436, 102] on div "Name: [PERSON_NAME] Add notes Migrate notes" at bounding box center [411, 213] width 823 height 333
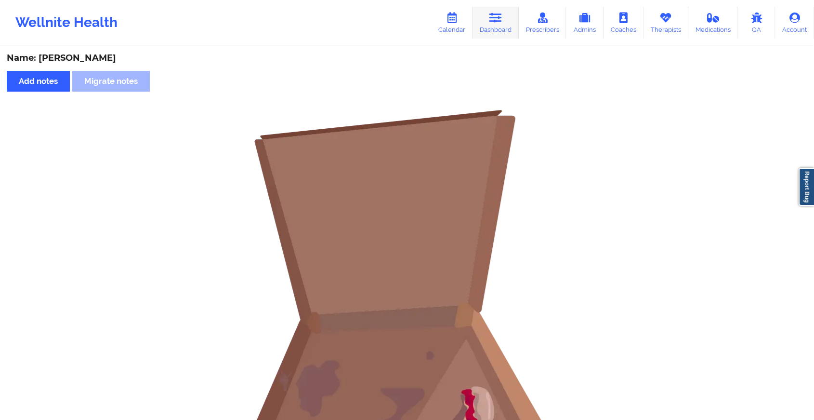
click at [502, 25] on link "Dashboard" at bounding box center [496, 23] width 46 height 32
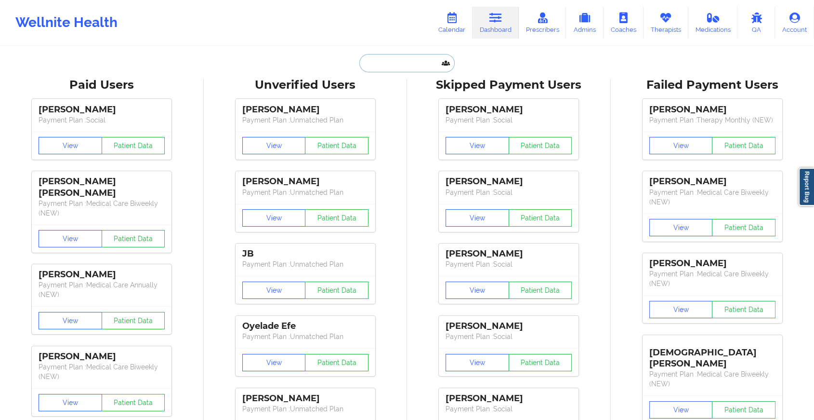
click at [407, 65] on input "text" at bounding box center [406, 63] width 95 height 18
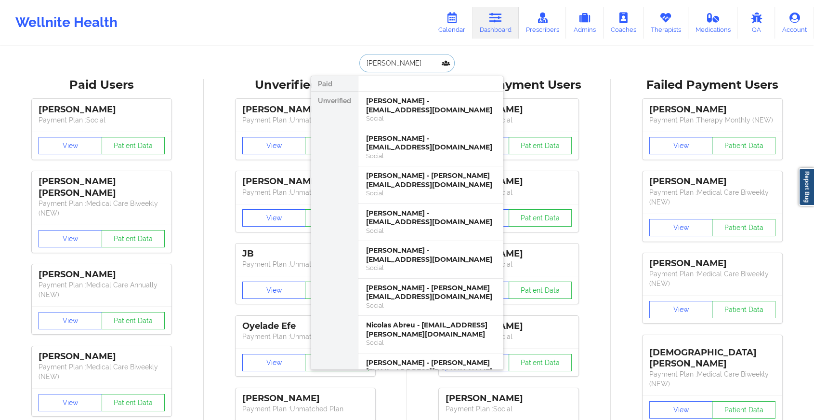
type input "[PERSON_NAME]"
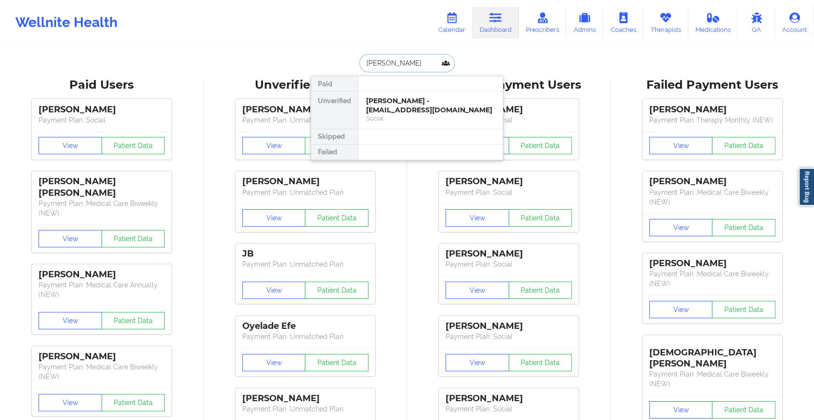
click at [412, 114] on div "Social" at bounding box center [430, 118] width 129 height 8
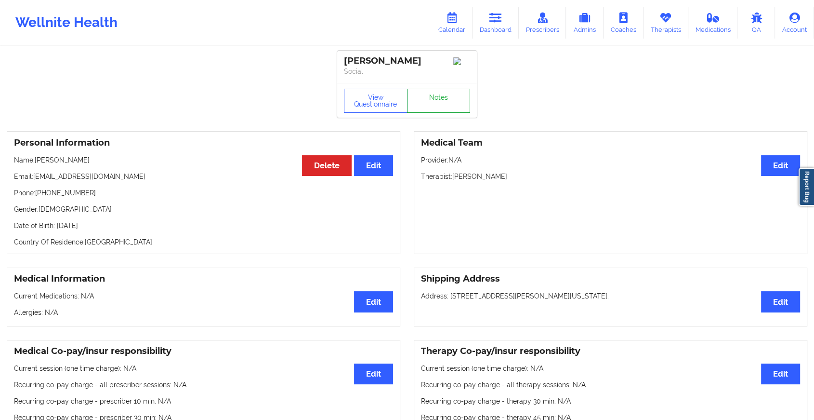
click at [430, 108] on link "Notes" at bounding box center [439, 101] width 64 height 24
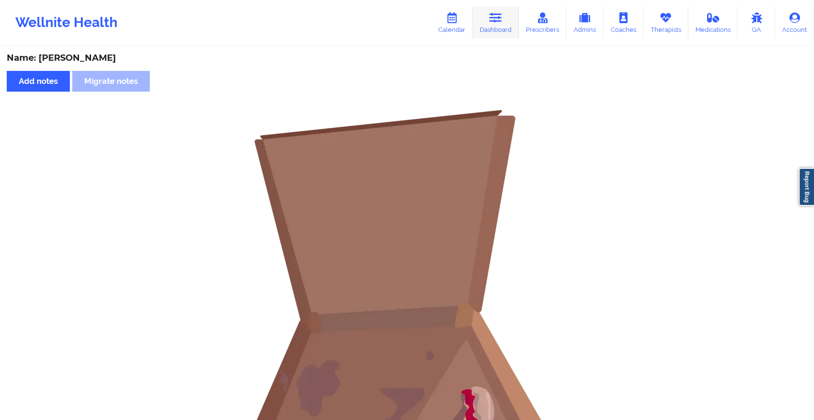
click at [496, 19] on icon at bounding box center [496, 18] width 13 height 11
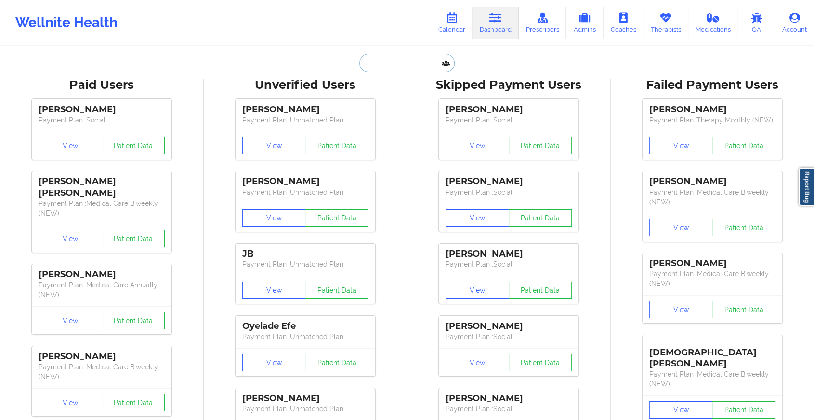
click at [393, 55] on input "text" at bounding box center [406, 63] width 95 height 18
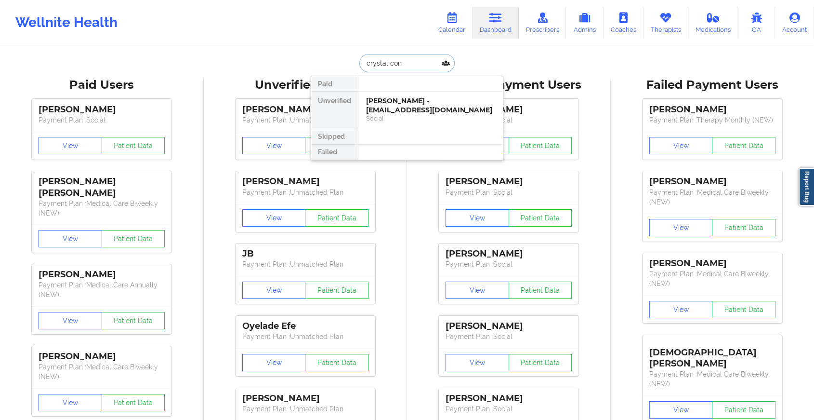
type input "[PERSON_NAME]"
click at [415, 104] on div "[PERSON_NAME] - [EMAIL_ADDRESS][DOMAIN_NAME]" at bounding box center [430, 105] width 129 height 18
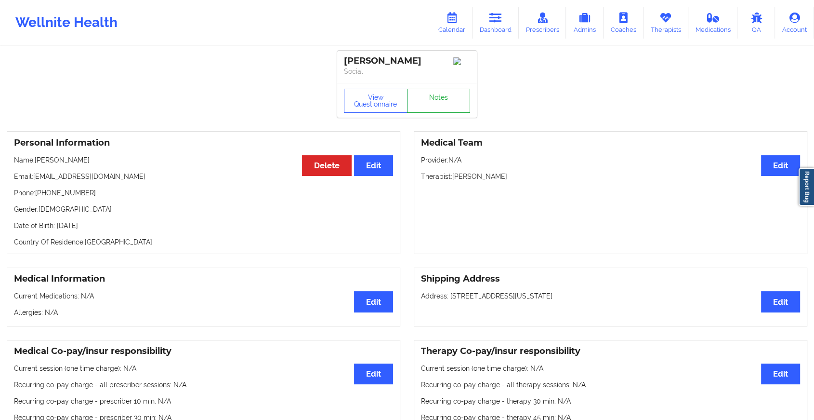
click at [432, 100] on div "View Questionnaire Notes" at bounding box center [407, 100] width 140 height 35
click at [432, 100] on link "Notes" at bounding box center [439, 101] width 64 height 24
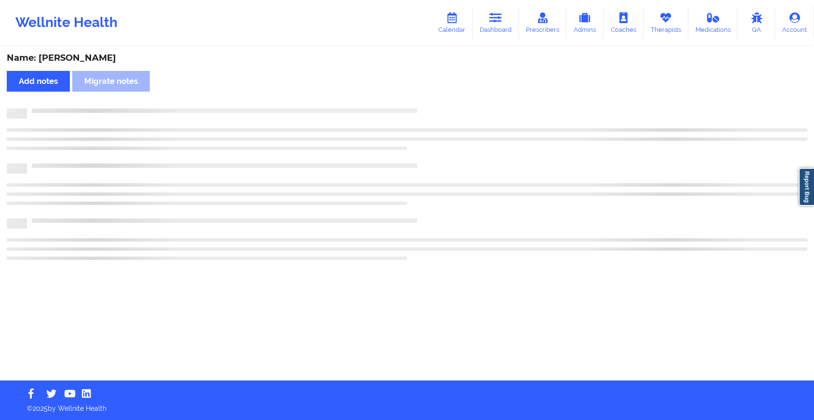
click at [432, 100] on div "Name: [PERSON_NAME] Add notes Migrate notes" at bounding box center [407, 213] width 814 height 333
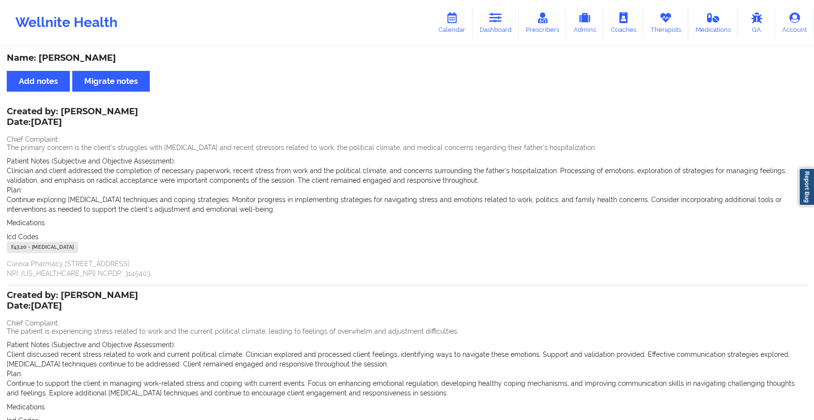
click at [486, 5] on div "Wellnite Health Calendar Dashboard Prescribers Admins Coaches Therapists Medica…" at bounding box center [407, 22] width 814 height 39
click at [493, 19] on icon at bounding box center [496, 18] width 13 height 11
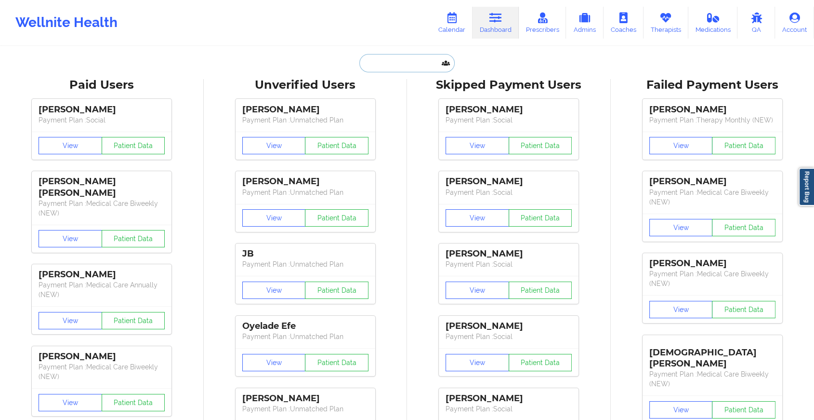
click at [360, 67] on input "text" at bounding box center [406, 63] width 95 height 18
paste input "[EMAIL_ADDRESS][DOMAIN_NAME]"
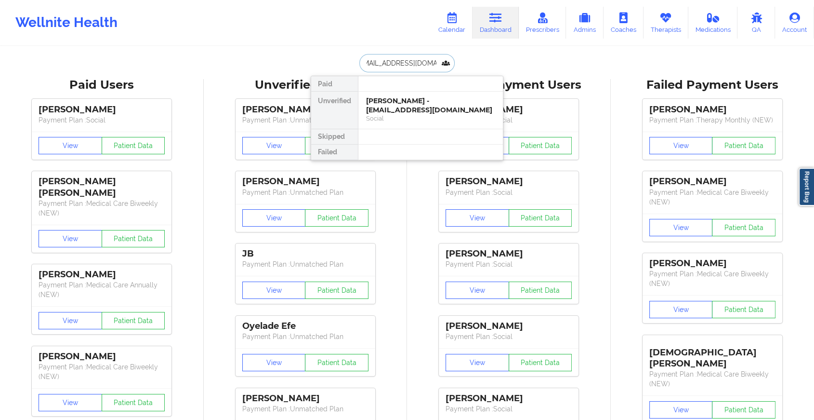
drag, startPoint x: 391, startPoint y: 67, endPoint x: 397, endPoint y: 108, distance: 41.9
click at [397, 72] on div "[EMAIL_ADDRESS][DOMAIN_NAME] Paid Unverified [PERSON_NAME] - [EMAIL_ADDRESS][DO…" at bounding box center [407, 63] width 193 height 18
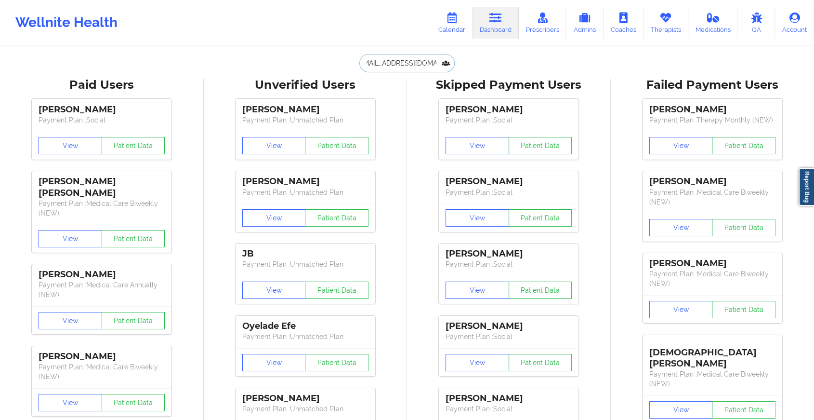
type input "[EMAIL_ADDRESS][DOMAIN_NAME]"
click at [401, 65] on input "[EMAIL_ADDRESS][DOMAIN_NAME]" at bounding box center [406, 63] width 95 height 18
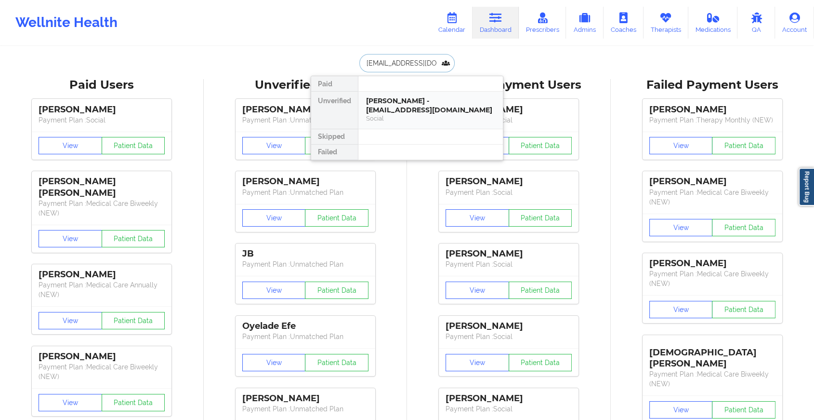
click at [434, 105] on div "[PERSON_NAME] - [EMAIL_ADDRESS][DOMAIN_NAME]" at bounding box center [430, 105] width 129 height 18
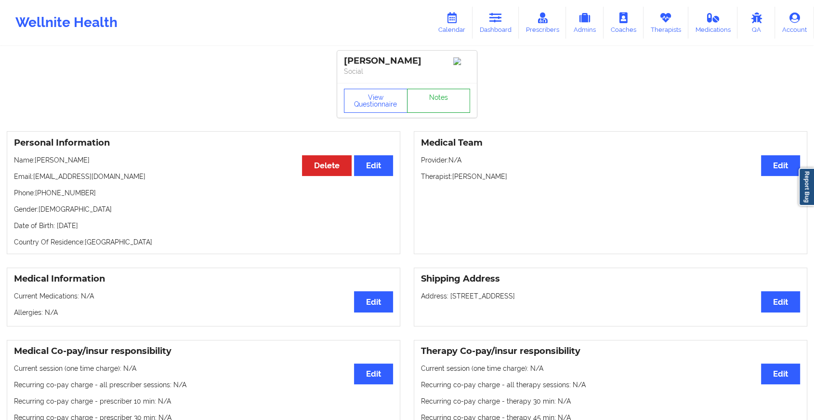
click at [442, 108] on link "Notes" at bounding box center [439, 101] width 64 height 24
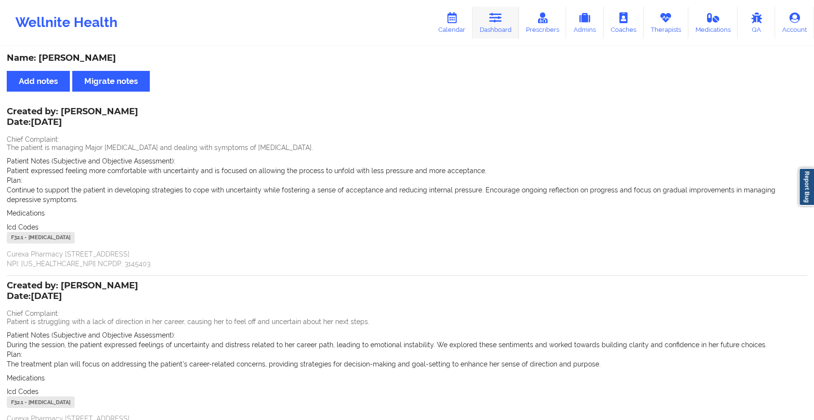
click at [495, 21] on icon at bounding box center [496, 18] width 13 height 11
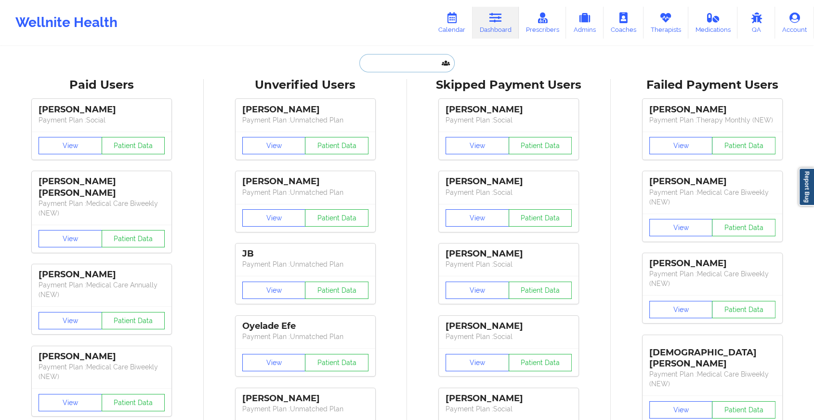
click at [406, 66] on input "text" at bounding box center [406, 63] width 95 height 18
paste input "[EMAIL_ADDRESS][DOMAIN_NAME]"
type input "[EMAIL_ADDRESS][DOMAIN_NAME]"
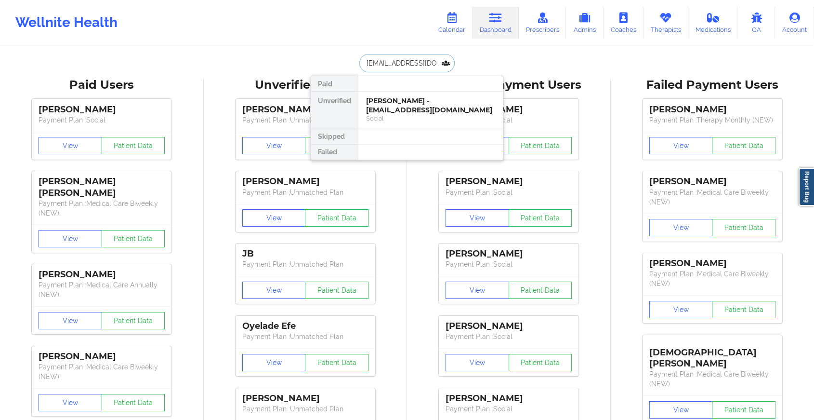
scroll to position [0, 10]
click at [426, 97] on div "[PERSON_NAME] - [EMAIL_ADDRESS][DOMAIN_NAME]" at bounding box center [430, 105] width 129 height 18
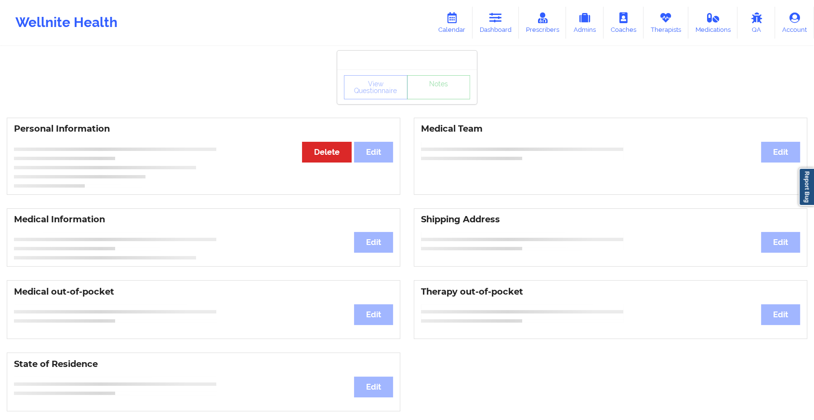
click at [452, 102] on div "View Questionnaire Notes" at bounding box center [407, 86] width 140 height 35
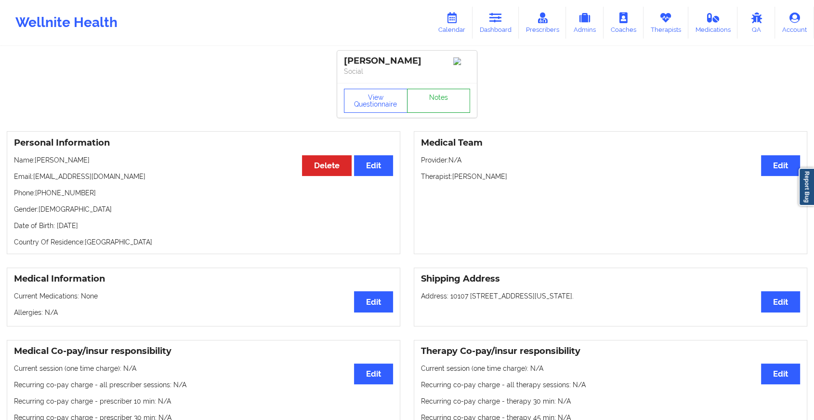
click at [452, 102] on link "Notes" at bounding box center [439, 101] width 64 height 24
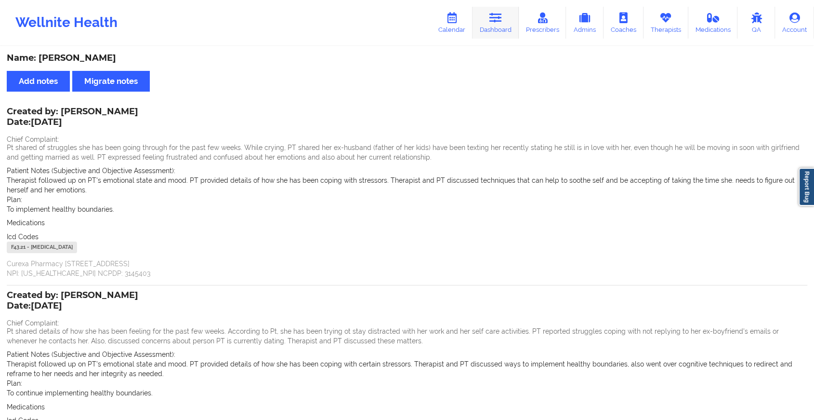
click at [513, 23] on link "Dashboard" at bounding box center [496, 23] width 46 height 32
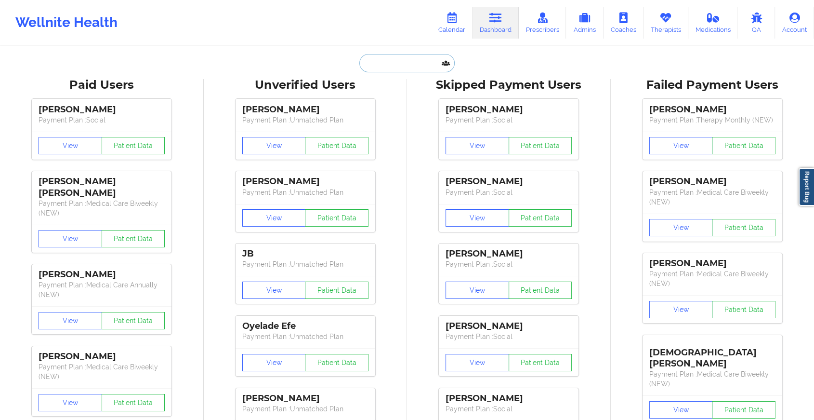
click at [386, 66] on input "text" at bounding box center [406, 63] width 95 height 18
paste input "[EMAIL_ADDRESS][DOMAIN_NAME]"
type input "[EMAIL_ADDRESS][DOMAIN_NAME]"
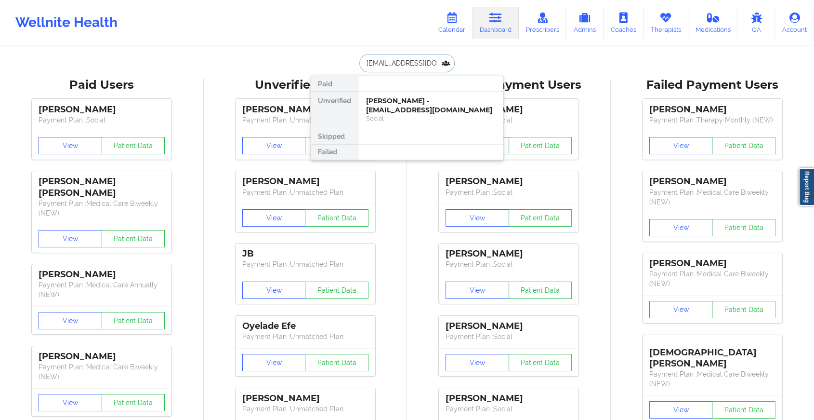
scroll to position [0, 6]
click at [403, 110] on div "[MEDICAL_DATA][PERSON_NAME] - [EMAIL_ADDRESS][DOMAIN_NAME]" at bounding box center [430, 105] width 129 height 18
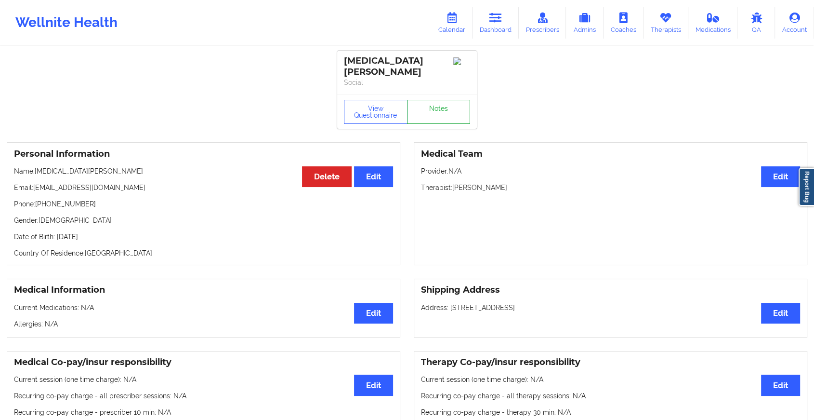
click at [448, 100] on link "Notes" at bounding box center [439, 112] width 64 height 24
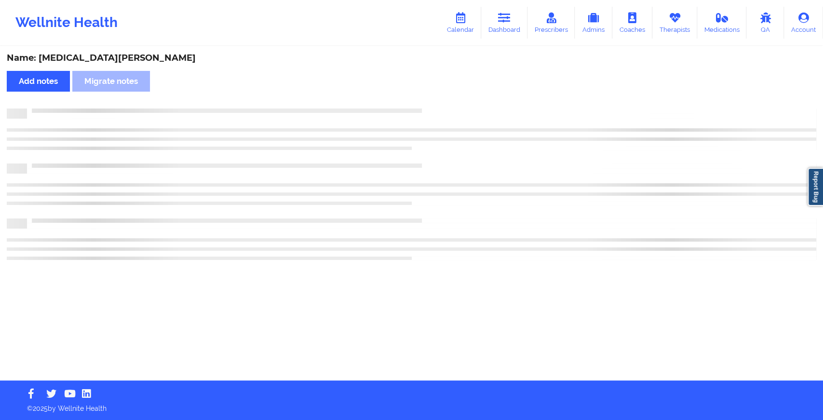
click at [448, 96] on div "Name: [MEDICAL_DATA][PERSON_NAME] Add notes Migrate notes" at bounding box center [411, 213] width 823 height 333
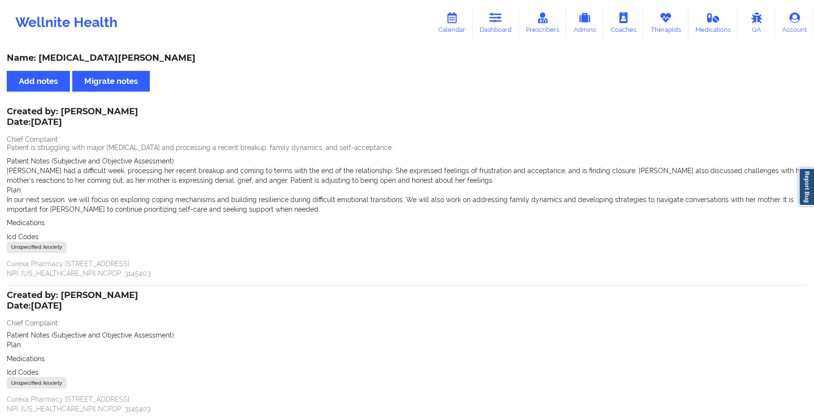
scroll to position [72, 0]
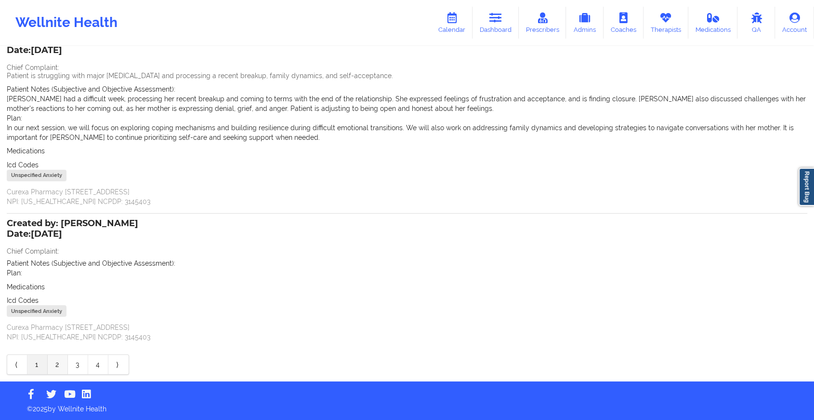
click at [58, 361] on link "2" at bounding box center [58, 364] width 20 height 19
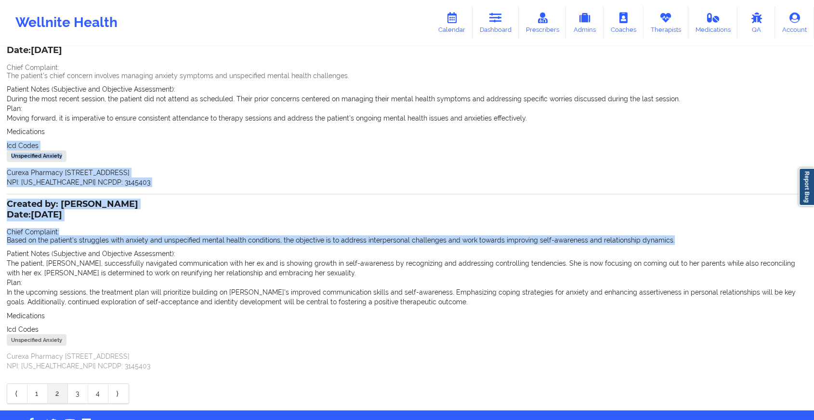
drag, startPoint x: 810, startPoint y: 240, endPoint x: 822, endPoint y: 132, distance: 109.0
click at [814, 132] on html "Wellnite Health Calendar Dashboard Prescribers Admins Coaches Therapists Medica…" at bounding box center [407, 138] width 814 height 420
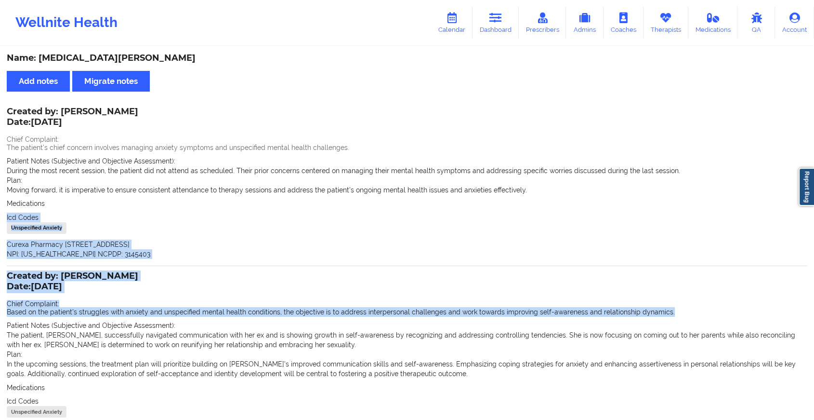
scroll to position [101, 0]
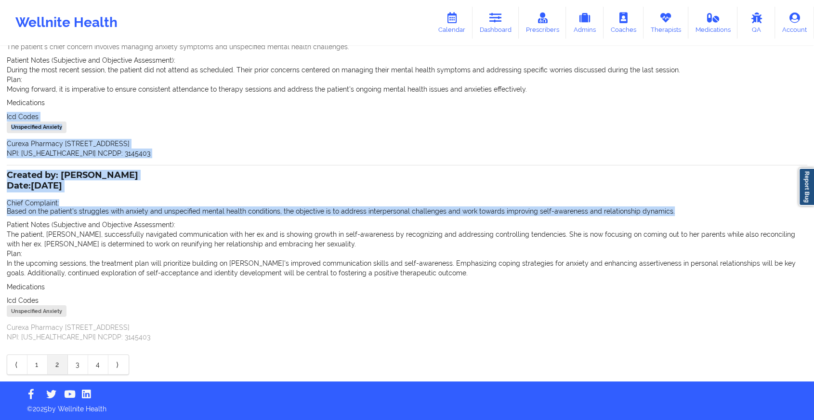
click at [47, 363] on link "1" at bounding box center [37, 364] width 20 height 19
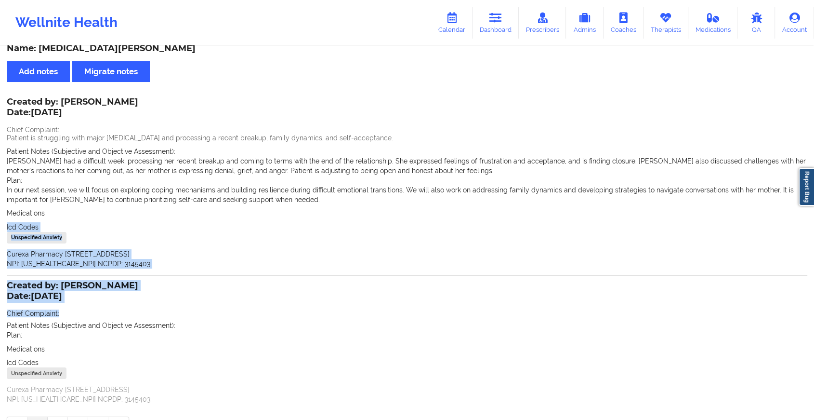
scroll to position [9, 0]
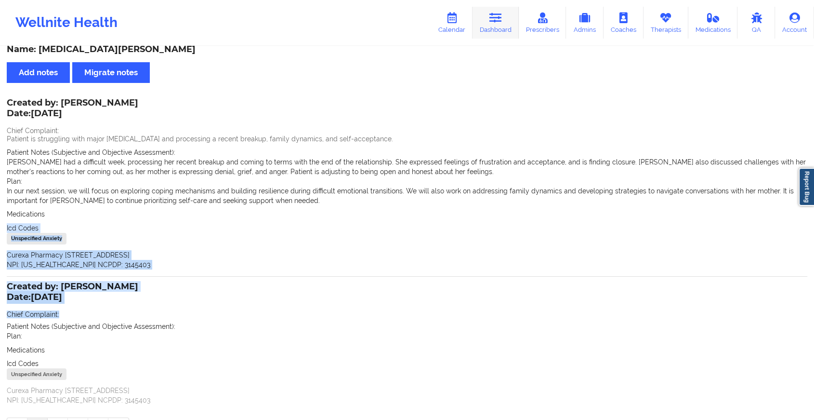
click at [485, 8] on link "Dashboard" at bounding box center [496, 23] width 46 height 32
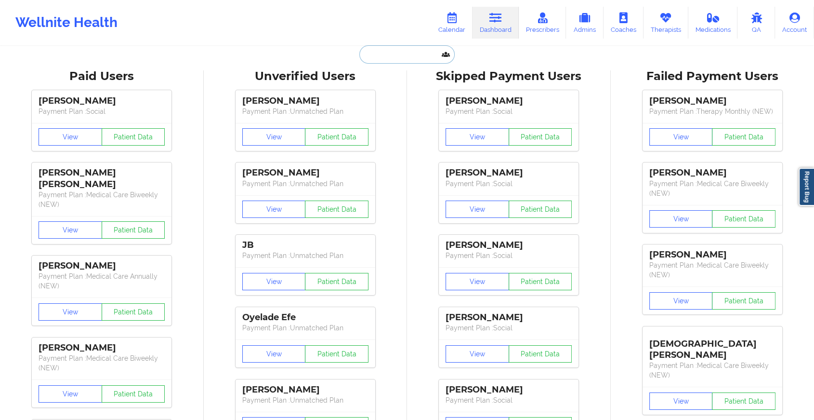
click at [393, 55] on input "text" at bounding box center [406, 54] width 95 height 18
type input "v"
paste input "[EMAIL_ADDRESS][DOMAIN_NAME]"
type input "[EMAIL_ADDRESS][DOMAIN_NAME]"
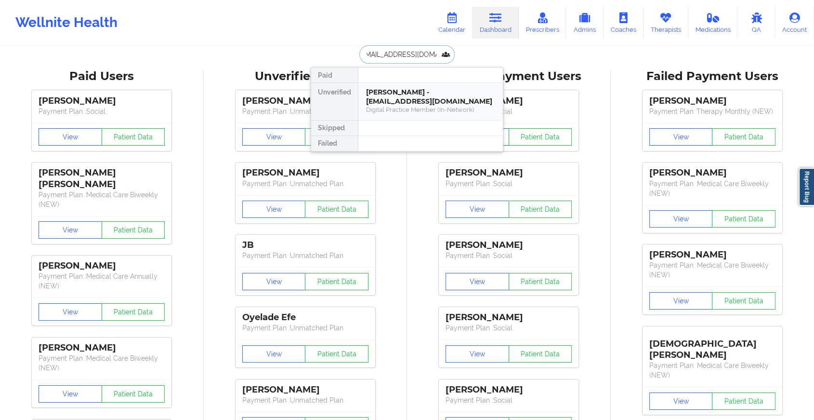
click at [399, 100] on div "[PERSON_NAME] - [EMAIL_ADDRESS][DOMAIN_NAME]" at bounding box center [430, 97] width 129 height 18
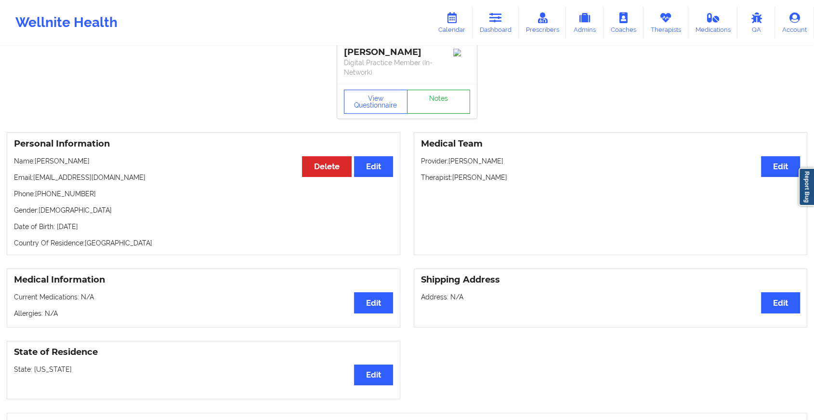
click at [439, 103] on link "Notes" at bounding box center [439, 102] width 64 height 24
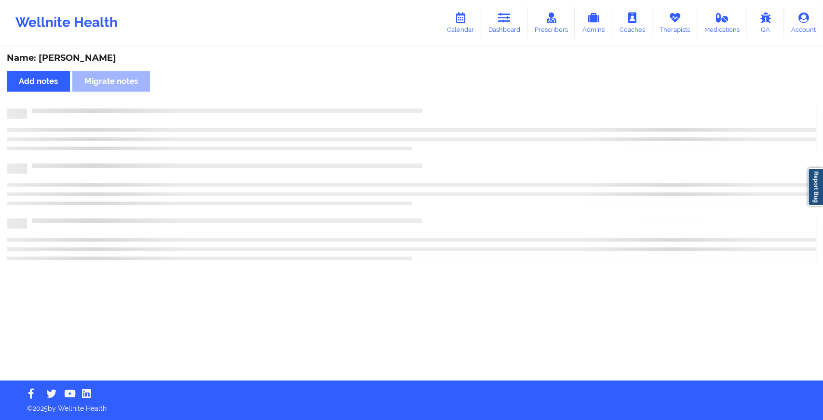
click at [439, 103] on div "Name: [PERSON_NAME] Add notes Migrate notes" at bounding box center [411, 213] width 823 height 333
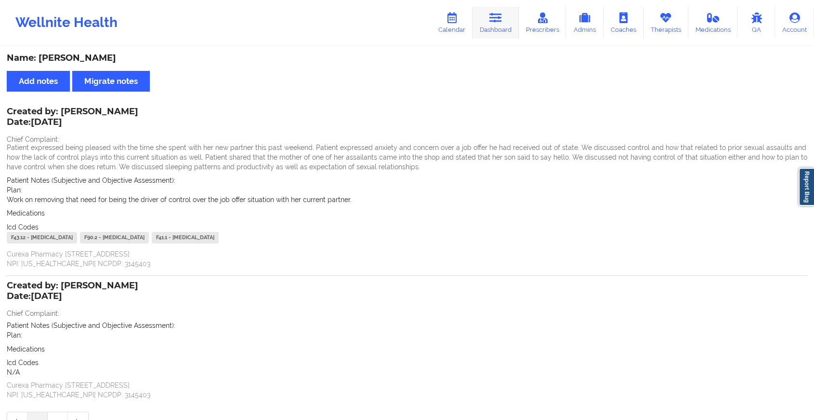
click at [491, 13] on icon at bounding box center [496, 18] width 13 height 11
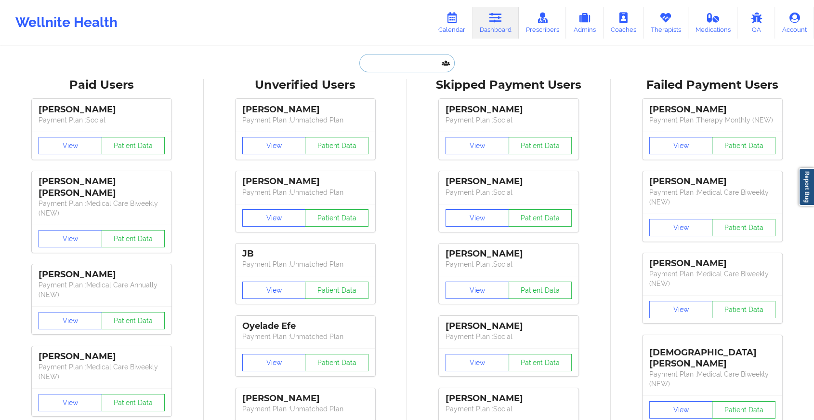
click at [399, 66] on input "text" at bounding box center [406, 63] width 95 height 18
paste input "[EMAIL_ADDRESS][DOMAIN_NAME]"
type input "[EMAIL_ADDRESS][DOMAIN_NAME]"
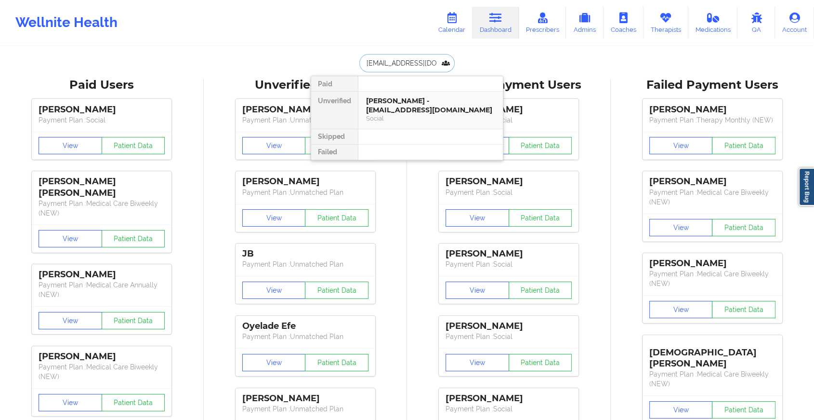
click at [434, 109] on div "[PERSON_NAME] - [EMAIL_ADDRESS][DOMAIN_NAME]" at bounding box center [430, 105] width 129 height 18
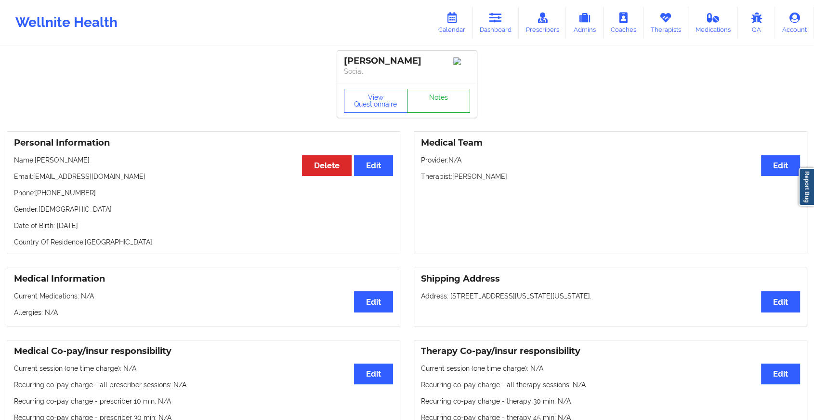
click at [444, 107] on link "Notes" at bounding box center [439, 101] width 64 height 24
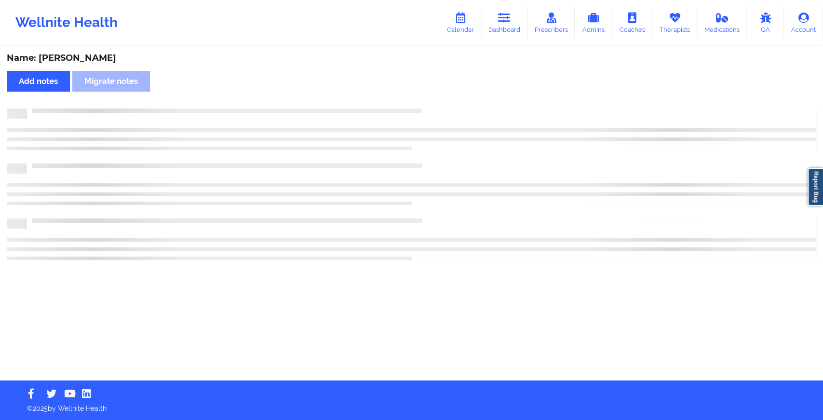
click at [444, 107] on div "Name: [PERSON_NAME] Add notes Migrate notes" at bounding box center [411, 213] width 823 height 333
drag, startPoint x: 444, startPoint y: 107, endPoint x: 496, endPoint y: 169, distance: 80.8
click at [496, 169] on div "Name: [PERSON_NAME] Add notes Migrate notes" at bounding box center [411, 213] width 823 height 333
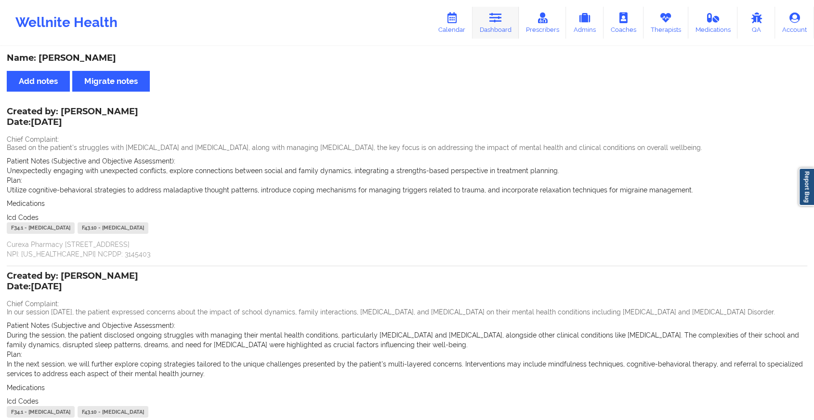
click at [502, 23] on icon at bounding box center [496, 18] width 13 height 11
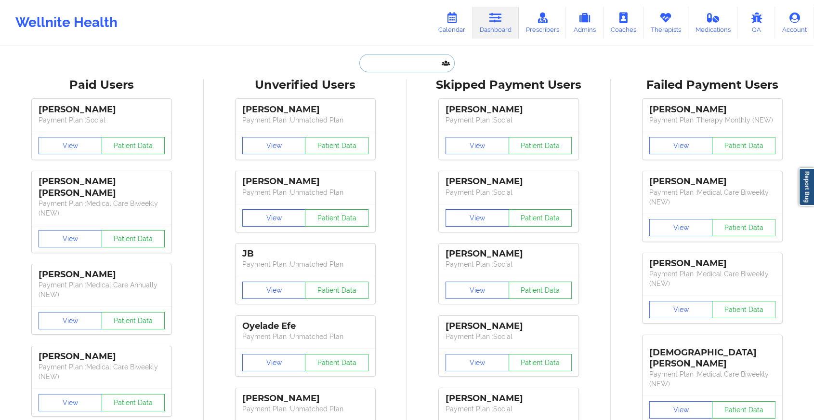
click at [377, 70] on input "text" at bounding box center [406, 63] width 95 height 18
paste input "[EMAIL_ADDRESS][DOMAIN_NAME]"
type input "[EMAIL_ADDRESS][DOMAIN_NAME]"
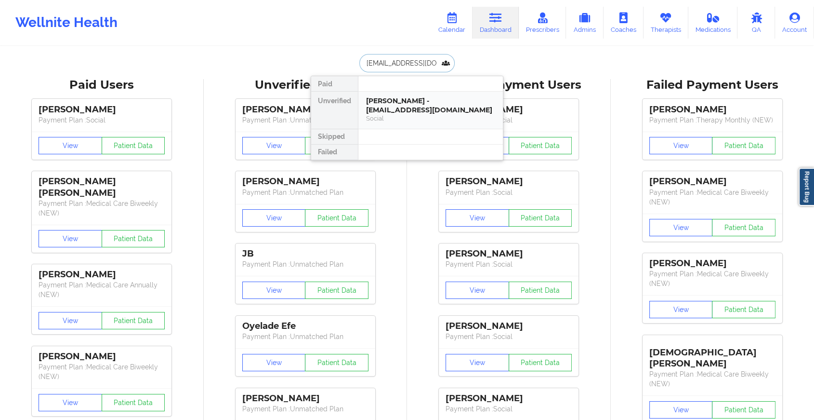
click at [422, 100] on div "[PERSON_NAME] - [EMAIL_ADDRESS][DOMAIN_NAME]" at bounding box center [430, 105] width 129 height 18
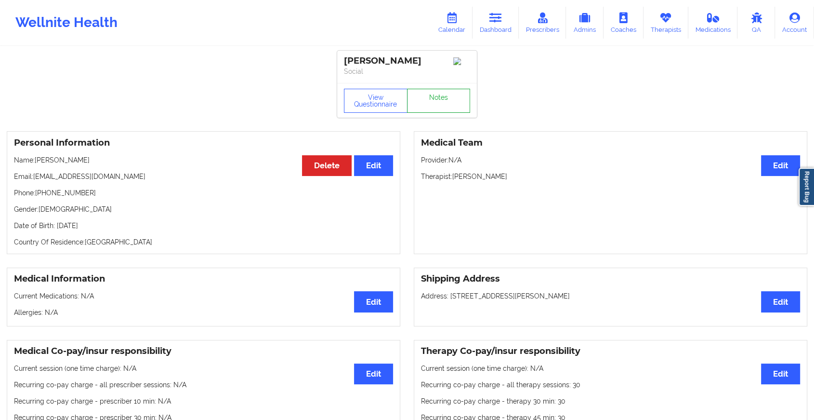
click at [422, 100] on link "Notes" at bounding box center [439, 101] width 64 height 24
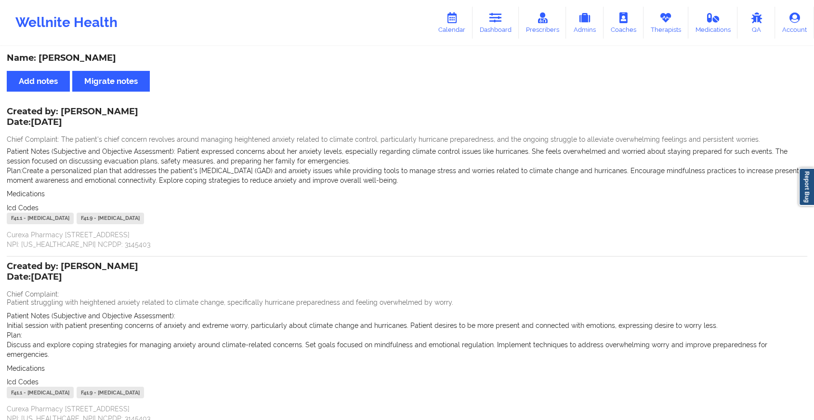
click at [499, 2] on div "Wellnite Health Calendar Dashboard Prescribers Admins Coaches Therapists Medica…" at bounding box center [407, 22] width 814 height 45
click at [498, 15] on icon at bounding box center [496, 18] width 13 height 11
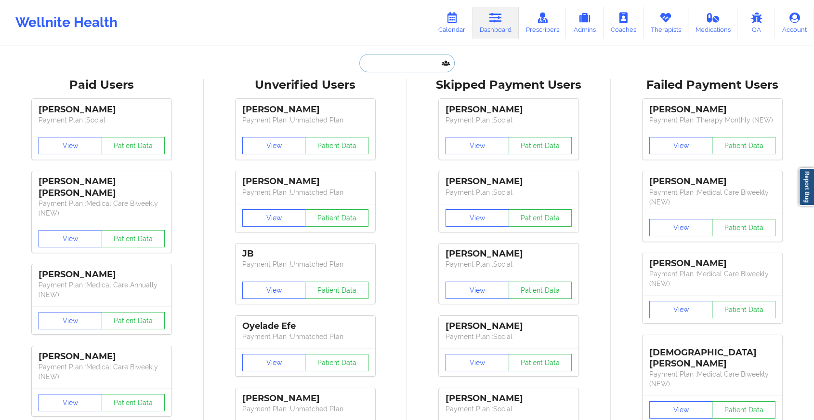
click at [399, 64] on input "text" at bounding box center [406, 63] width 95 height 18
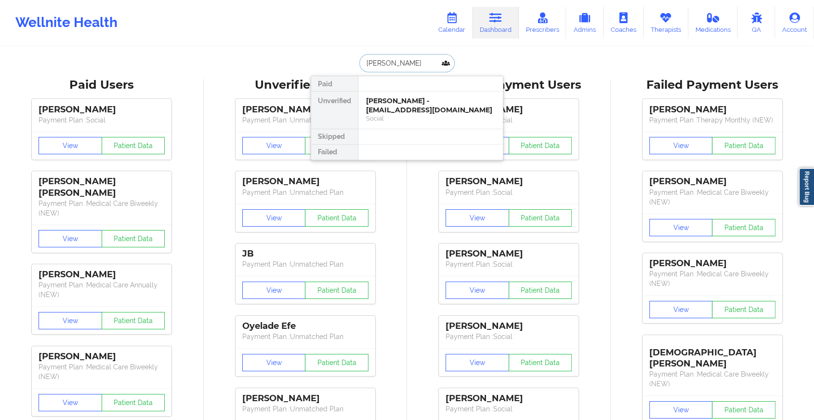
type input "[PERSON_NAME]"
click at [386, 93] on div "[PERSON_NAME] - [EMAIL_ADDRESS][DOMAIN_NAME] Social" at bounding box center [431, 110] width 145 height 37
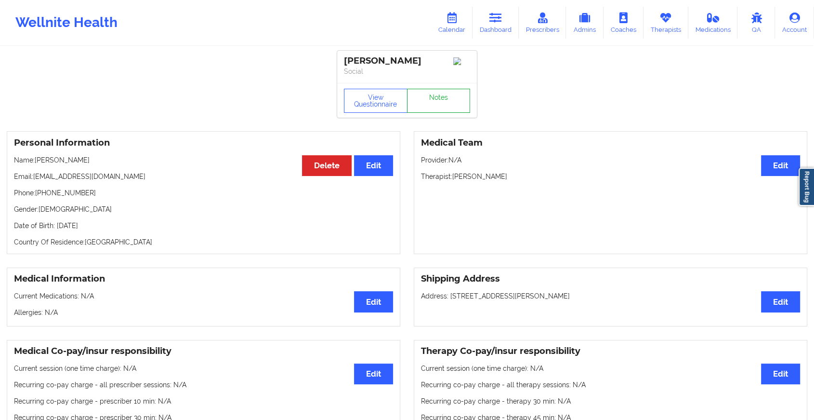
click at [441, 101] on link "Notes" at bounding box center [439, 101] width 64 height 24
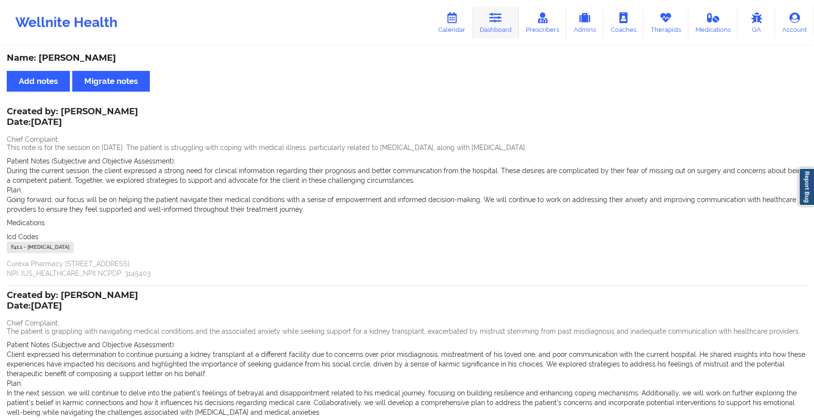
click at [497, 21] on icon at bounding box center [496, 18] width 13 height 11
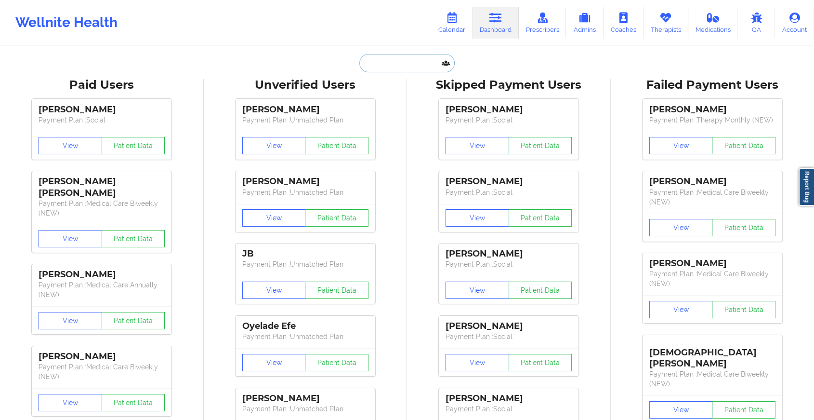
click at [387, 67] on input "text" at bounding box center [406, 63] width 95 height 18
paste input "[EMAIL_ADDRESS][DOMAIN_NAME]"
type input "[EMAIL_ADDRESS][DOMAIN_NAME]"
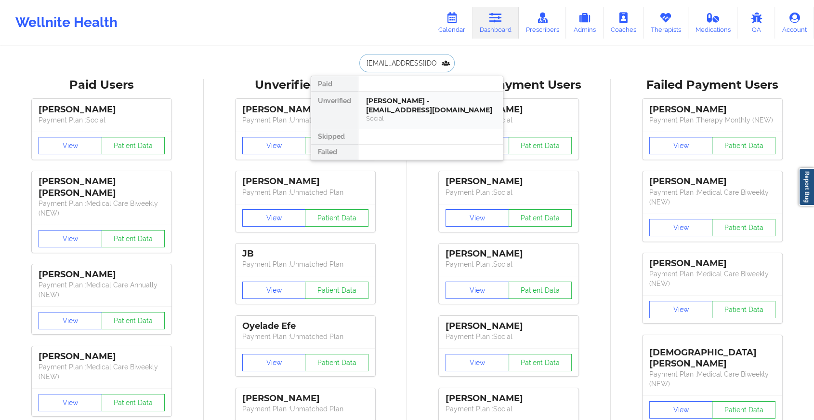
click at [409, 114] on div "Social" at bounding box center [430, 118] width 129 height 8
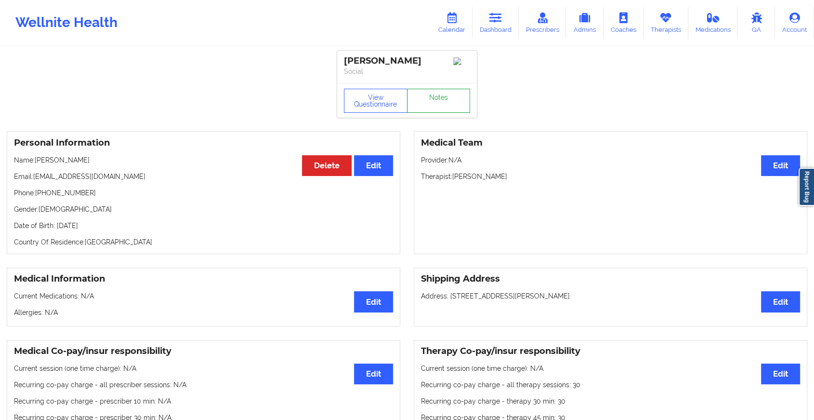
click at [435, 100] on link "Notes" at bounding box center [439, 101] width 64 height 24
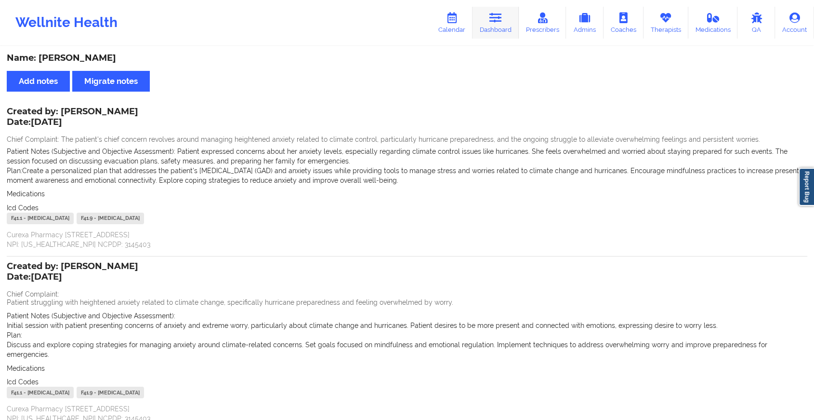
click at [501, 23] on icon at bounding box center [496, 18] width 13 height 11
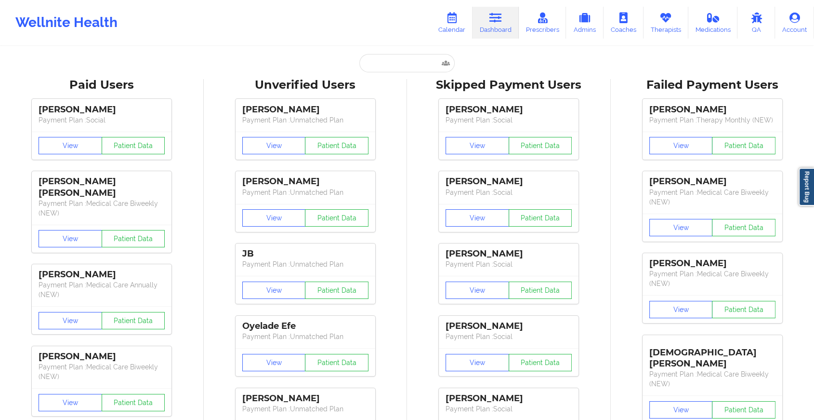
click at [380, 66] on input "text" at bounding box center [406, 63] width 95 height 18
paste input "[EMAIL_ADDRESS][DOMAIN_NAME]"
type input "[EMAIL_ADDRESS][DOMAIN_NAME]"
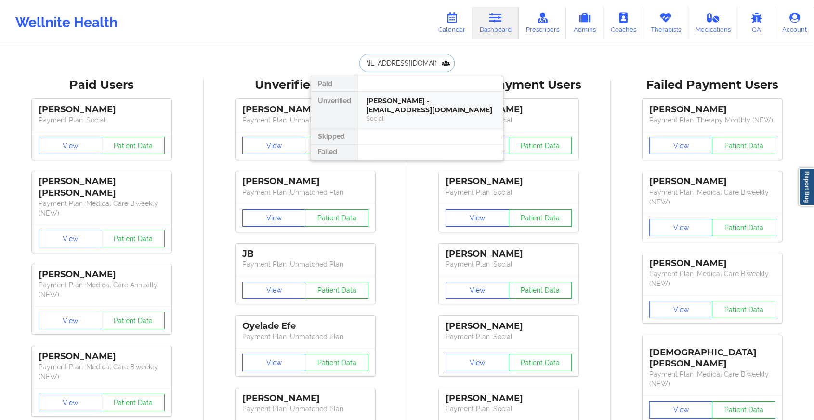
click at [387, 113] on div "[PERSON_NAME] - [EMAIL_ADDRESS][DOMAIN_NAME]" at bounding box center [430, 105] width 129 height 18
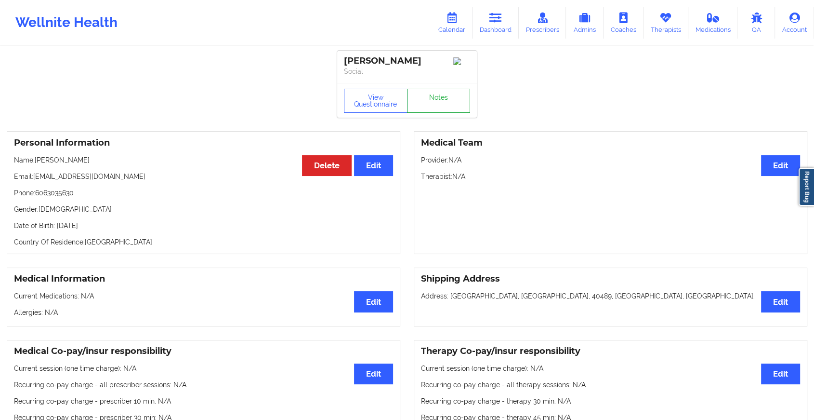
click at [446, 100] on link "Notes" at bounding box center [439, 101] width 64 height 24
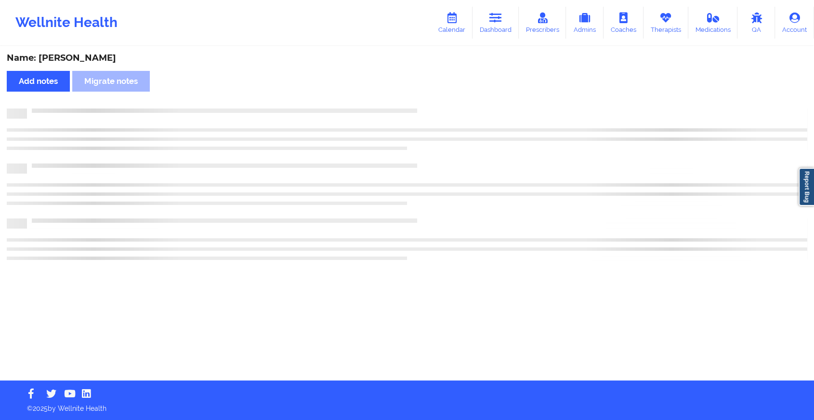
click at [446, 100] on div "Name: [PERSON_NAME] Add notes Migrate notes" at bounding box center [407, 213] width 814 height 333
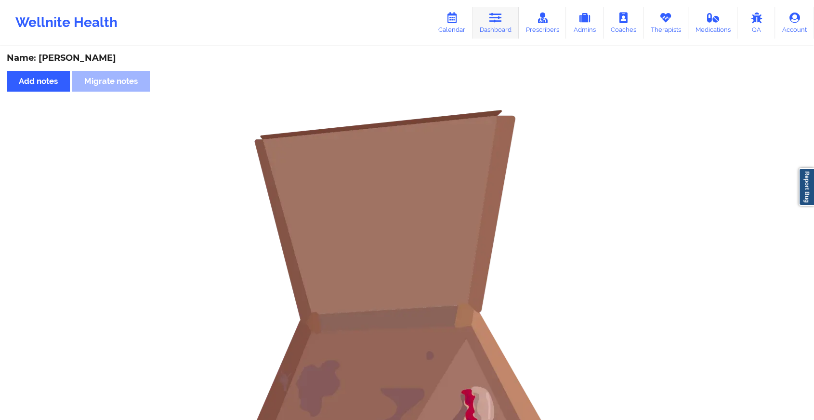
click at [501, 16] on icon at bounding box center [496, 18] width 13 height 11
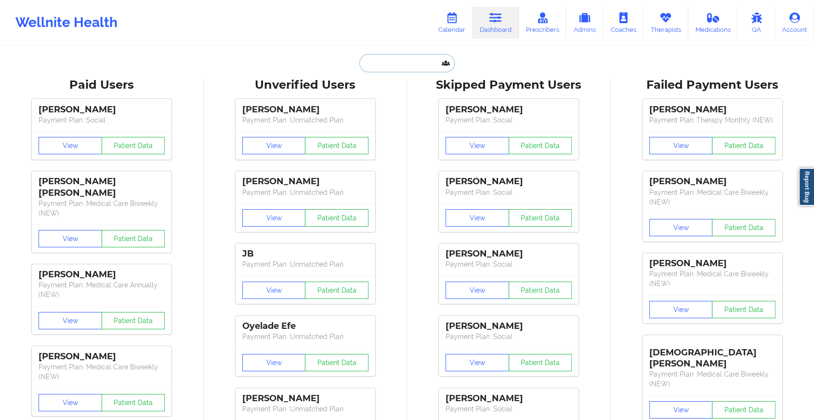
click at [393, 69] on input "text" at bounding box center [406, 63] width 95 height 18
paste input "[EMAIL_ADDRESS][DOMAIN_NAME]"
type input "[EMAIL_ADDRESS][DOMAIN_NAME]"
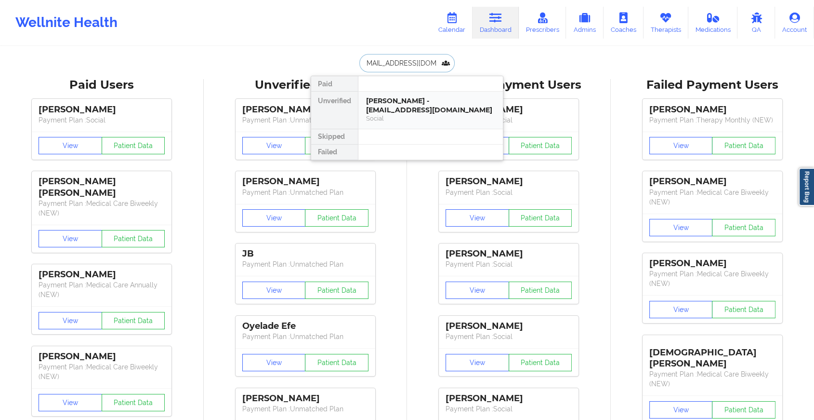
click at [421, 106] on div "[PERSON_NAME] - [EMAIL_ADDRESS][DOMAIN_NAME]" at bounding box center [430, 105] width 129 height 18
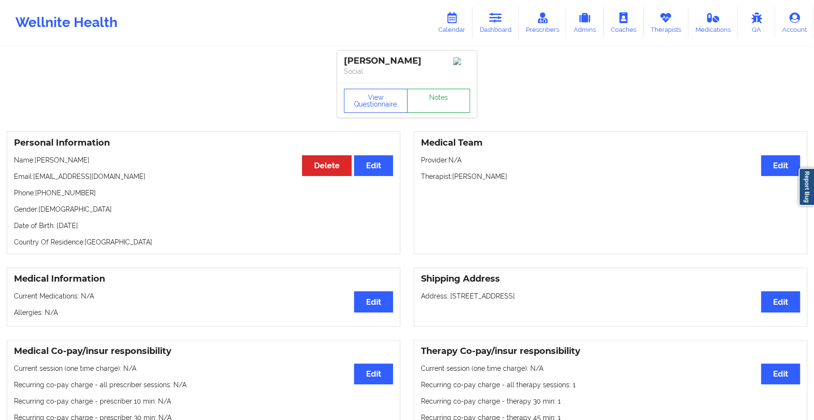
click at [443, 93] on link "Notes" at bounding box center [439, 101] width 64 height 24
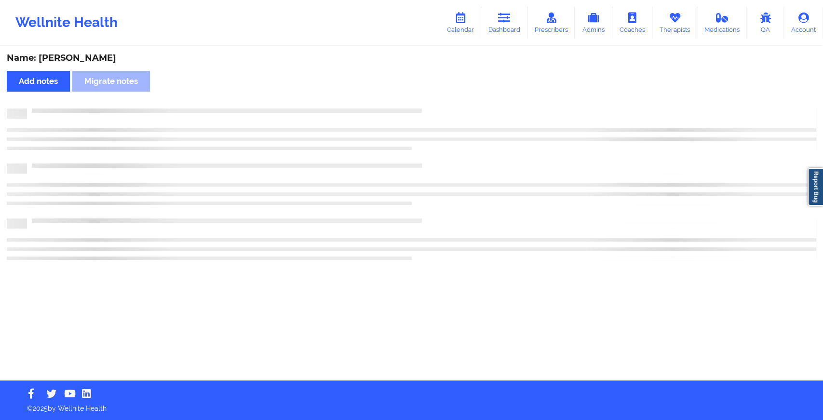
click at [443, 93] on div "Name: [PERSON_NAME] Add notes Migrate notes" at bounding box center [411, 213] width 823 height 333
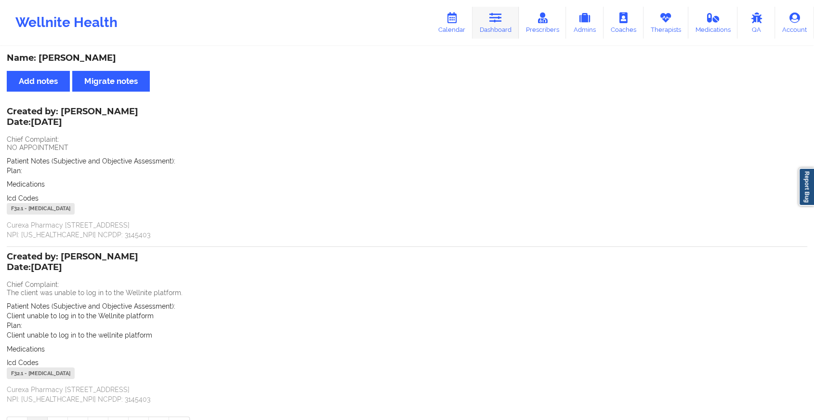
click at [504, 18] on link "Dashboard" at bounding box center [496, 23] width 46 height 32
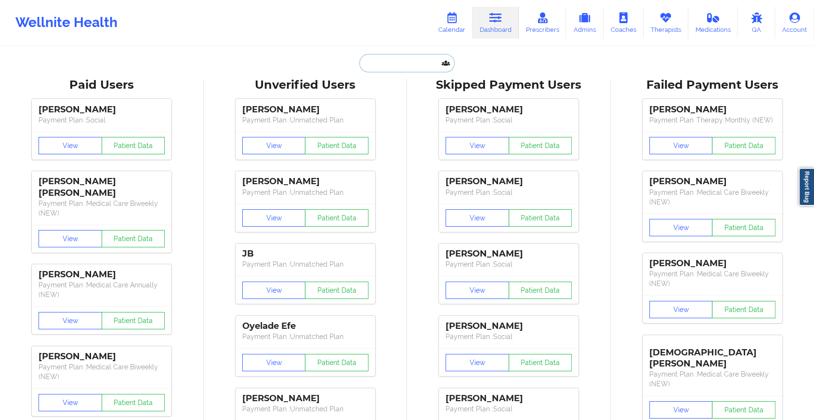
click at [404, 58] on input "text" at bounding box center [406, 63] width 95 height 18
paste input "[EMAIL_ADDRESS][DOMAIN_NAME]"
type input "[EMAIL_ADDRESS][DOMAIN_NAME]"
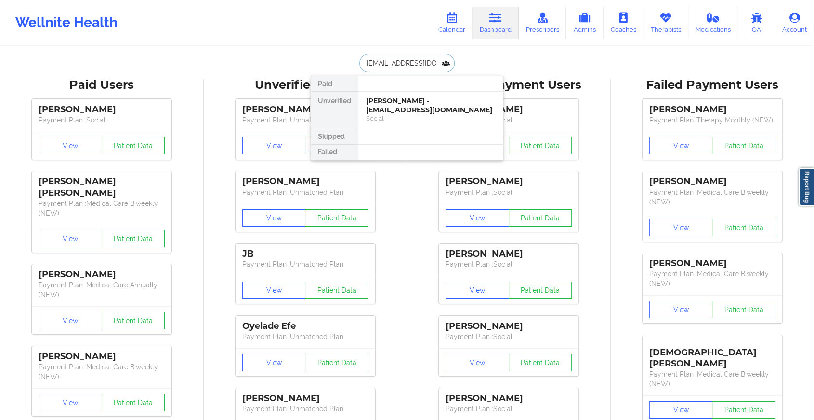
scroll to position [0, 6]
click at [426, 108] on div "[PERSON_NAME] - [EMAIL_ADDRESS][DOMAIN_NAME]" at bounding box center [430, 105] width 129 height 18
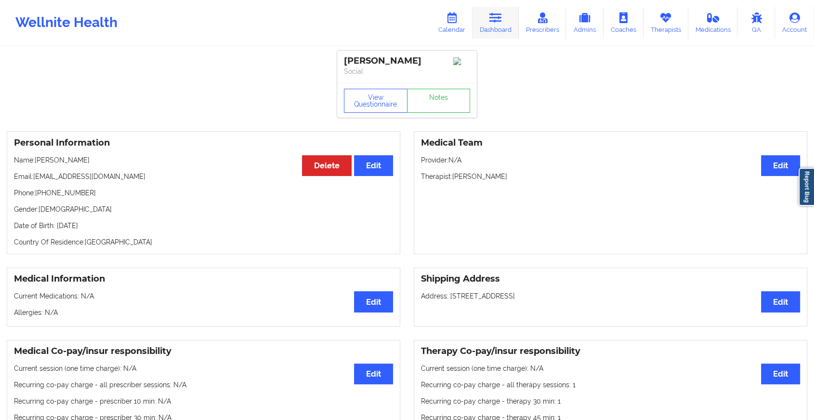
click at [502, 15] on icon at bounding box center [496, 18] width 13 height 11
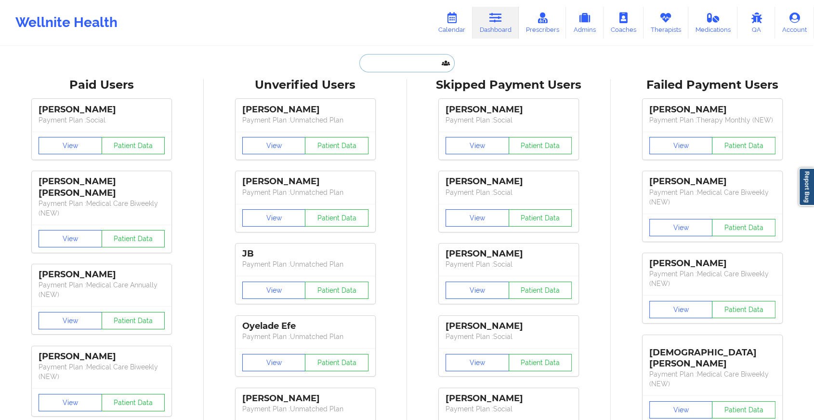
click at [400, 67] on input "text" at bounding box center [406, 63] width 95 height 18
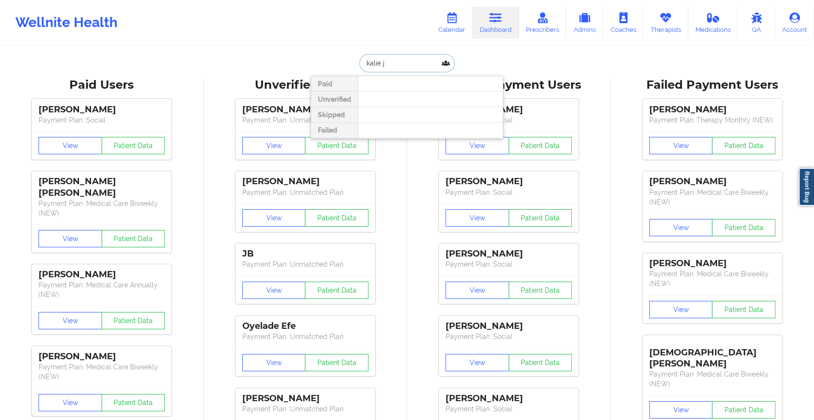
type input "[PERSON_NAME]"
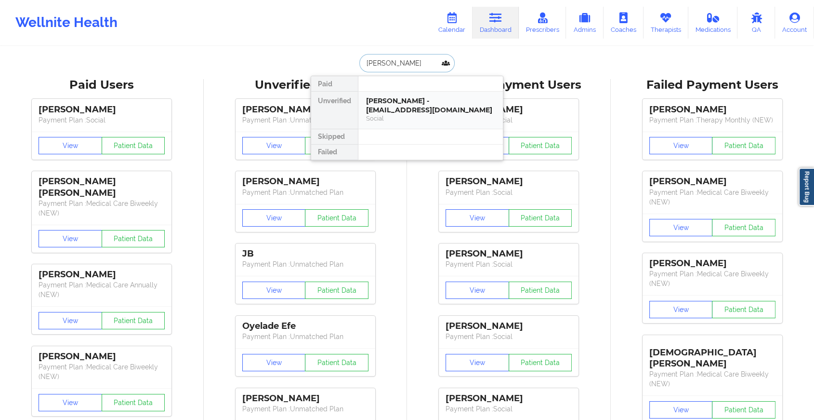
click at [424, 105] on div "[PERSON_NAME] - [EMAIL_ADDRESS][DOMAIN_NAME]" at bounding box center [430, 105] width 129 height 18
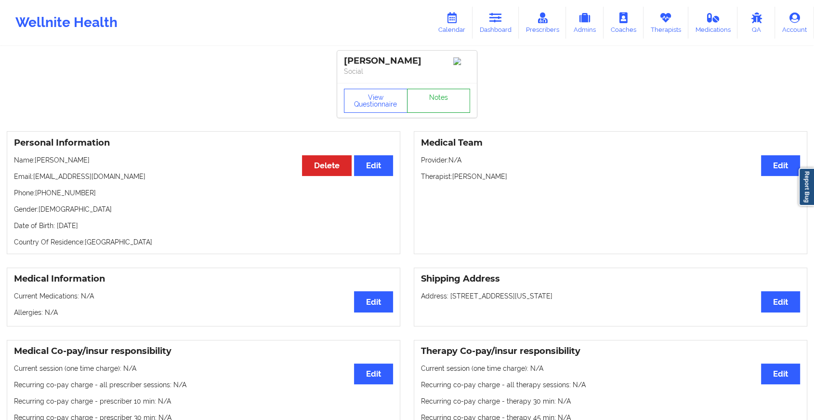
click at [439, 103] on link "Notes" at bounding box center [439, 101] width 64 height 24
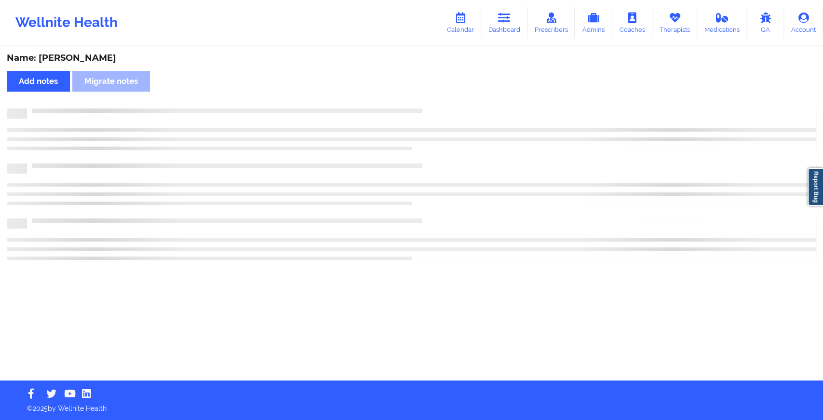
click at [439, 103] on div "Name: [PERSON_NAME] Add notes Migrate notes" at bounding box center [411, 213] width 823 height 333
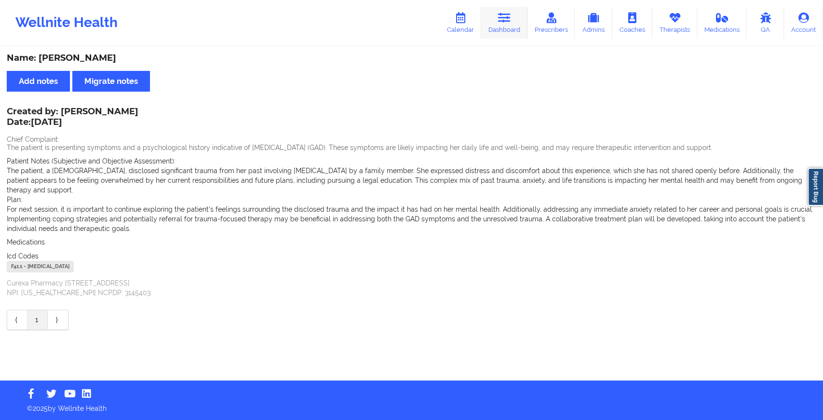
click at [505, 20] on icon at bounding box center [504, 18] width 13 height 11
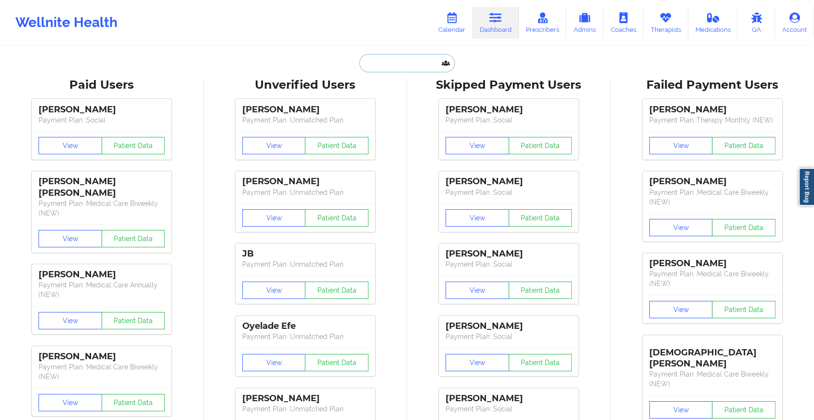
click at [387, 59] on input "text" at bounding box center [406, 63] width 95 height 18
paste input "[EMAIL_ADDRESS][DOMAIN_NAME]"
type input "[EMAIL_ADDRESS][DOMAIN_NAME]"
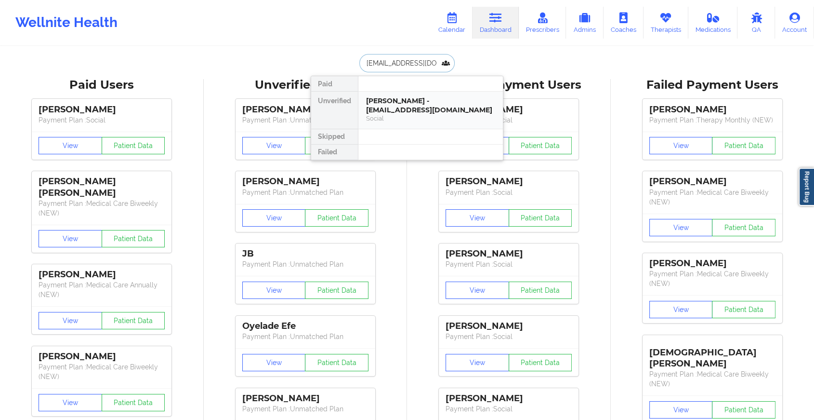
click at [430, 106] on div "[PERSON_NAME] - [EMAIL_ADDRESS][DOMAIN_NAME]" at bounding box center [430, 105] width 129 height 18
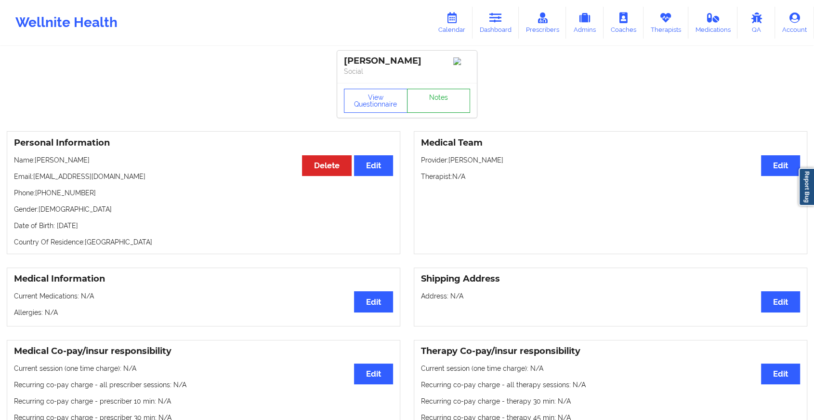
click at [444, 95] on link "Notes" at bounding box center [439, 101] width 64 height 24
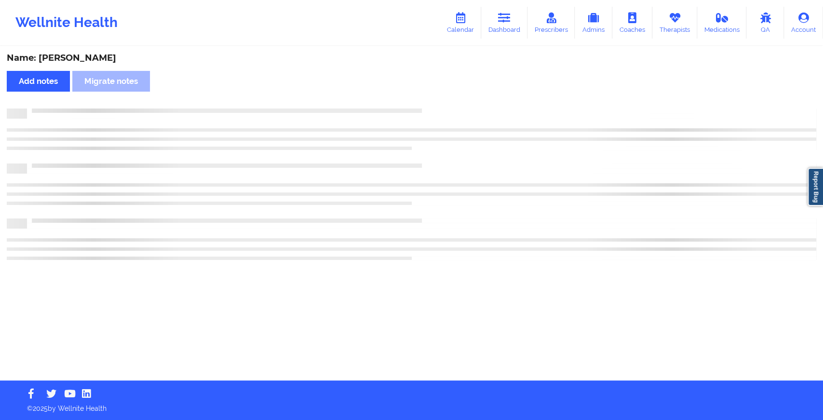
click at [444, 95] on div "Name: [PERSON_NAME] Add notes Migrate notes" at bounding box center [411, 213] width 823 height 333
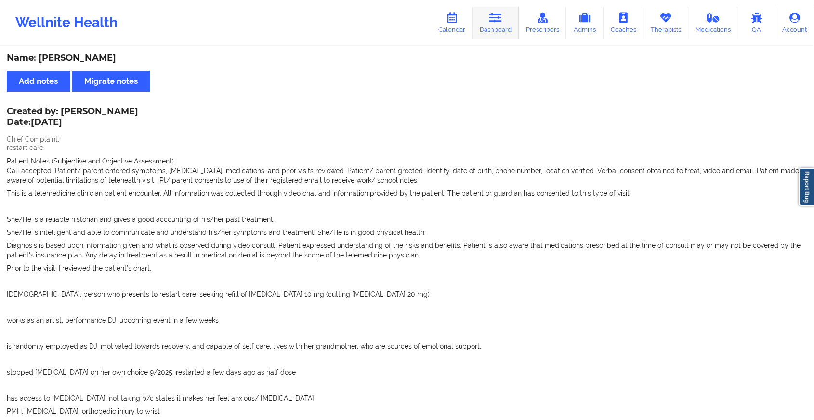
click at [488, 19] on link "Dashboard" at bounding box center [496, 23] width 46 height 32
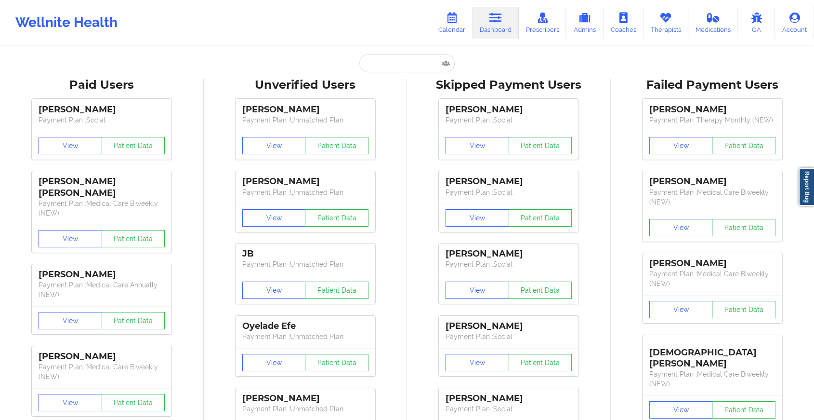
click at [381, 64] on input "text" at bounding box center [406, 63] width 95 height 18
paste input "[EMAIL_ADDRESS][PERSON_NAME][DOMAIN_NAME]"
type input "[EMAIL_ADDRESS][PERSON_NAME][DOMAIN_NAME]"
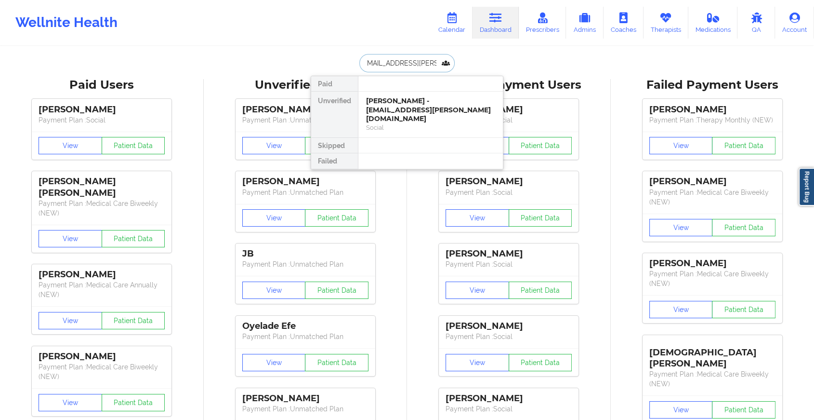
click at [411, 102] on div "[PERSON_NAME] - [EMAIL_ADDRESS][PERSON_NAME][DOMAIN_NAME]" at bounding box center [430, 109] width 129 height 27
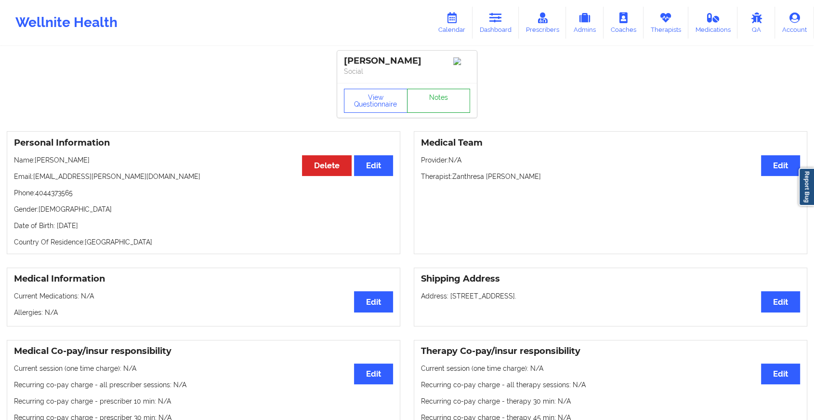
click at [428, 99] on link "Notes" at bounding box center [439, 101] width 64 height 24
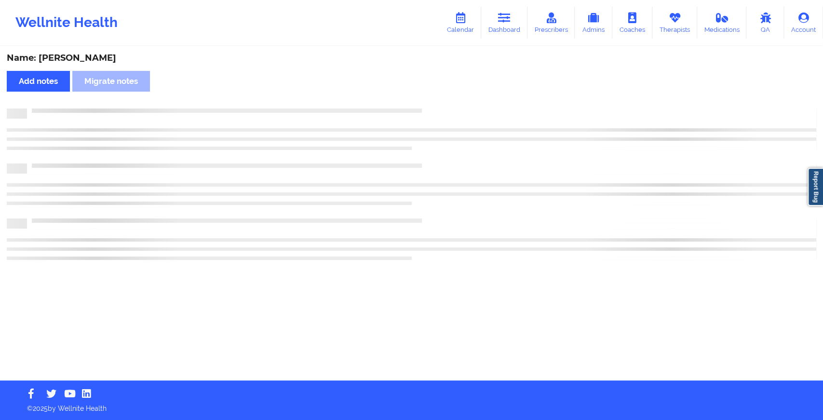
click at [428, 99] on div "Name: [PERSON_NAME] Add notes Migrate notes" at bounding box center [411, 213] width 823 height 333
drag, startPoint x: 428, startPoint y: 99, endPoint x: 447, endPoint y: 186, distance: 89.3
click at [447, 186] on div "Name: [PERSON_NAME] Add notes Migrate notes" at bounding box center [411, 213] width 823 height 333
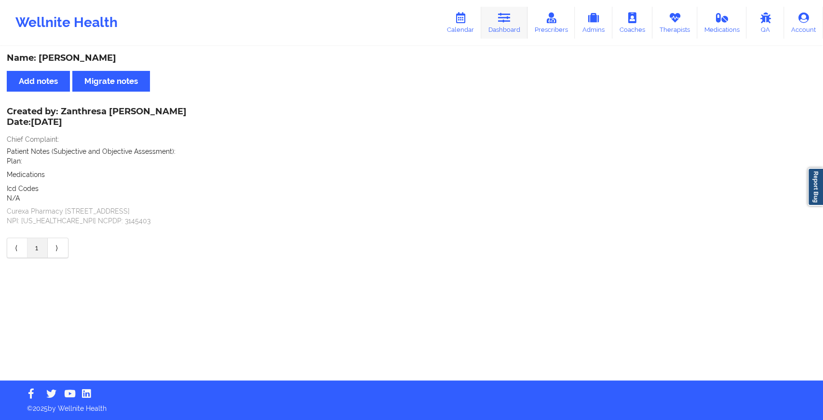
click at [517, 27] on link "Dashboard" at bounding box center [504, 23] width 46 height 32
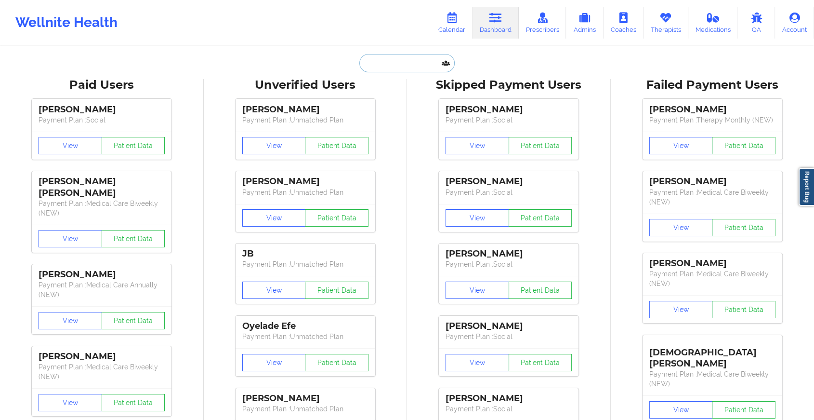
click at [392, 61] on input "text" at bounding box center [406, 63] width 95 height 18
paste input "[EMAIL_ADDRESS][DOMAIN_NAME]"
type input "[EMAIL_ADDRESS][DOMAIN_NAME]"
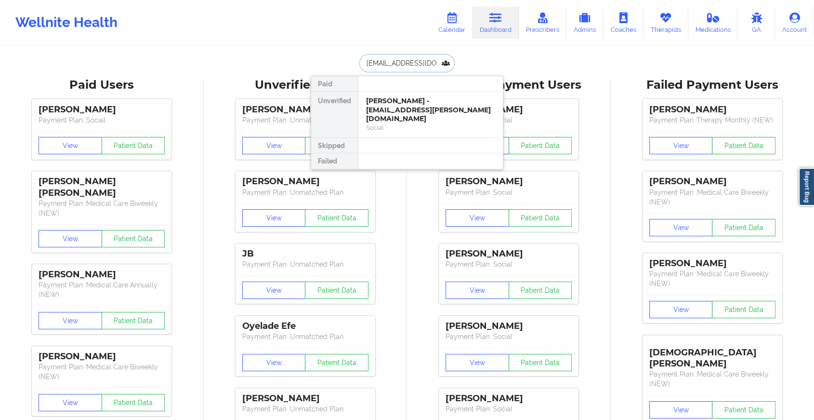
scroll to position [0, 12]
click at [419, 98] on div "Ainelex [PERSON_NAME] - [EMAIL_ADDRESS][DOMAIN_NAME]" at bounding box center [430, 105] width 129 height 18
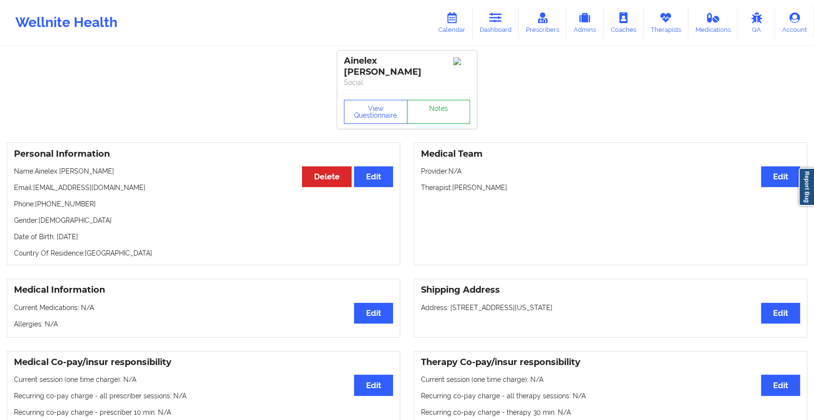
click at [426, 103] on link "Notes" at bounding box center [439, 112] width 64 height 24
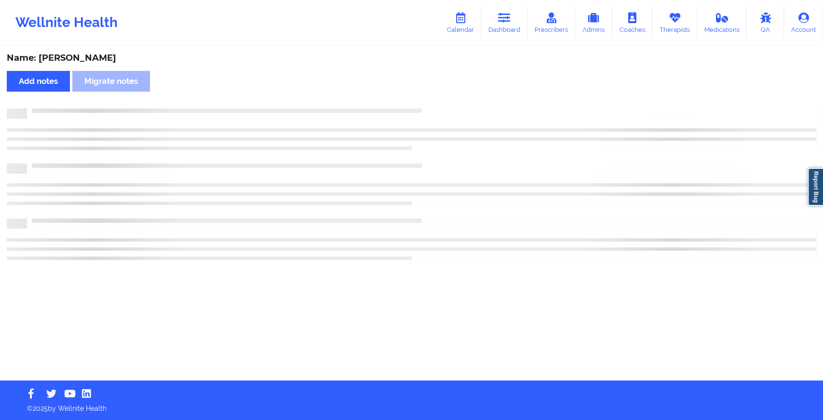
click at [426, 103] on div "Name: [PERSON_NAME] Add notes Migrate notes" at bounding box center [411, 213] width 823 height 333
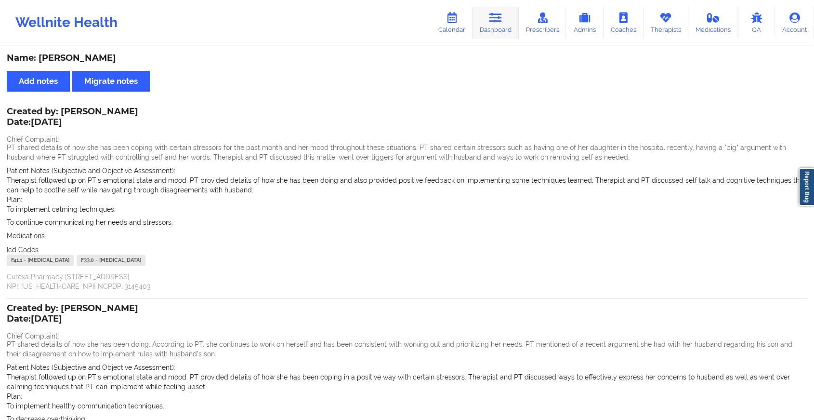
click at [488, 19] on link "Dashboard" at bounding box center [496, 23] width 46 height 32
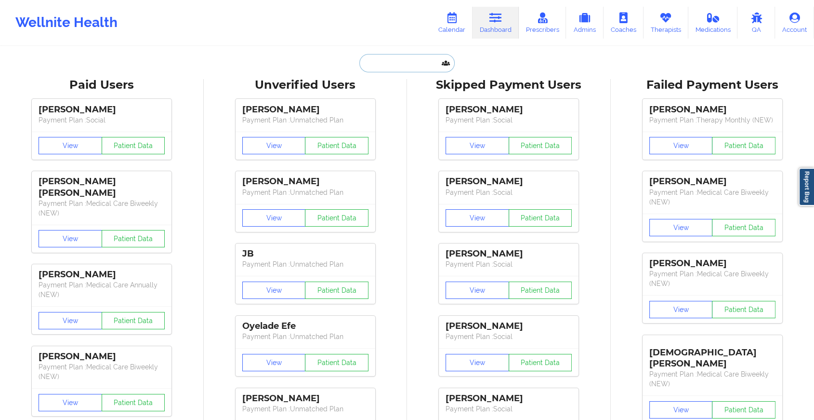
click at [393, 64] on input "text" at bounding box center [406, 63] width 95 height 18
paste input "[EMAIL_ADDRESS][DOMAIN_NAME]"
type input "[EMAIL_ADDRESS][DOMAIN_NAME]"
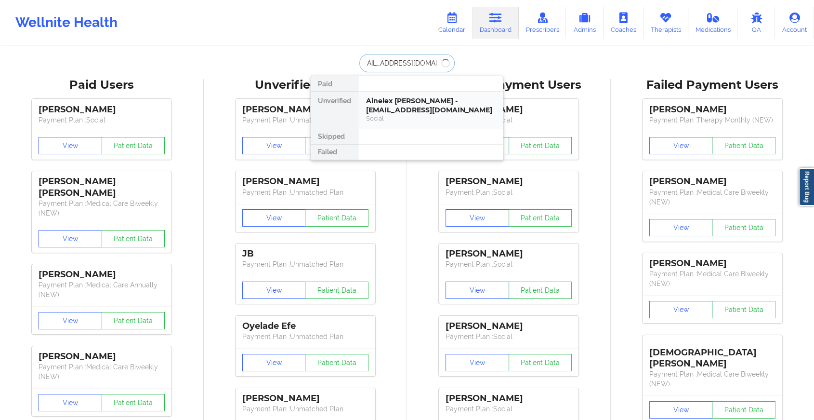
click at [417, 107] on div "Ainelex [PERSON_NAME] - [EMAIL_ADDRESS][DOMAIN_NAME]" at bounding box center [430, 105] width 129 height 18
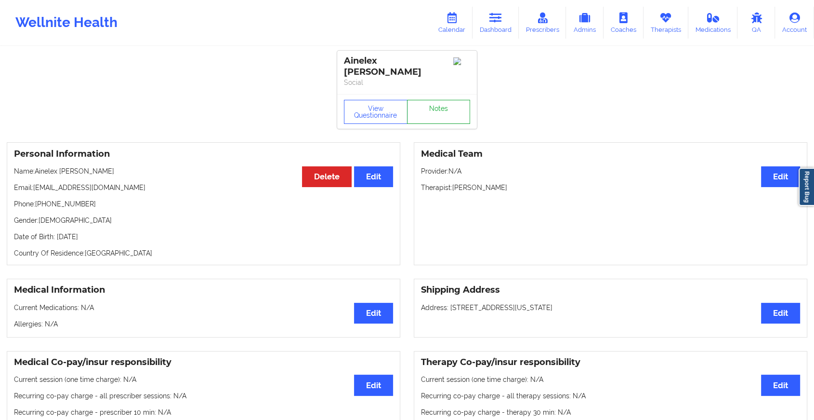
click at [440, 100] on link "Notes" at bounding box center [439, 112] width 64 height 24
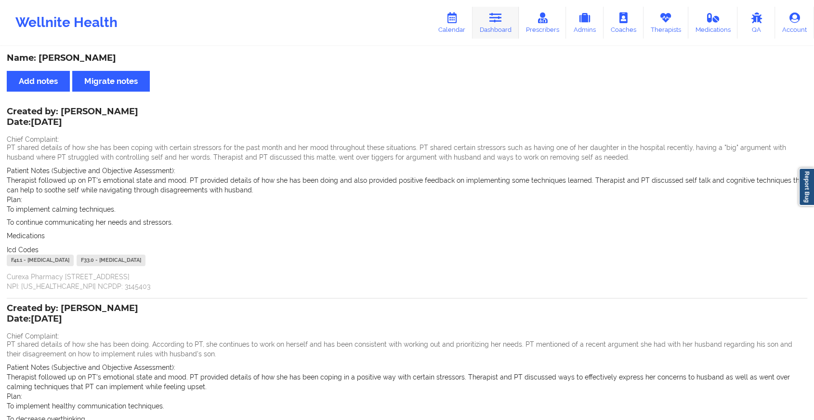
click at [496, 19] on icon at bounding box center [496, 18] width 13 height 11
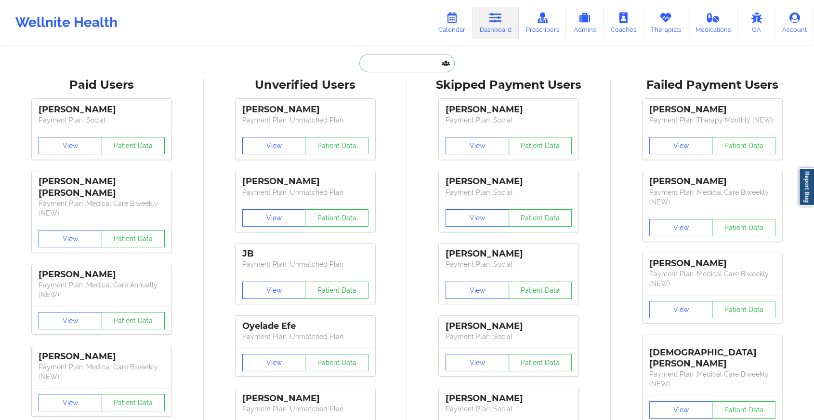
click at [380, 63] on input "text" at bounding box center [406, 63] width 95 height 18
paste input "[EMAIL_ADDRESS][DOMAIN_NAME]"
type input "[EMAIL_ADDRESS][DOMAIN_NAME]"
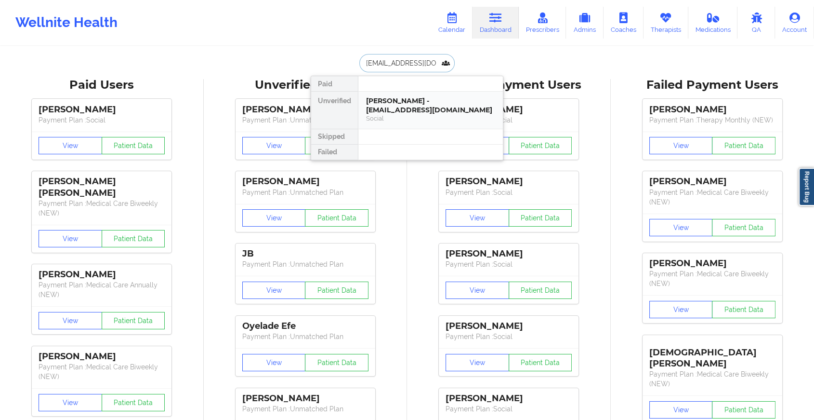
click at [416, 104] on div "[PERSON_NAME] - [EMAIL_ADDRESS][DOMAIN_NAME]" at bounding box center [430, 105] width 129 height 18
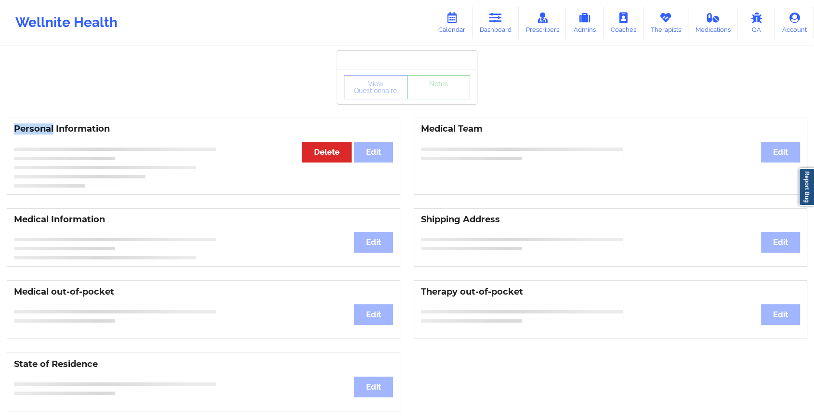
click at [416, 104] on div "View Questionnaire Notes Personal Information Edit Delete Medical Team Edit Med…" at bounding box center [407, 406] width 814 height 813
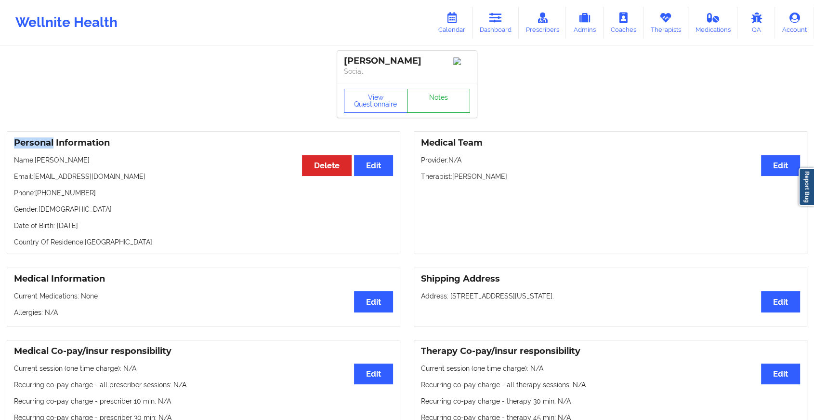
drag, startPoint x: 416, startPoint y: 104, endPoint x: 421, endPoint y: 103, distance: 5.0
click at [421, 103] on link "Notes" at bounding box center [439, 101] width 64 height 24
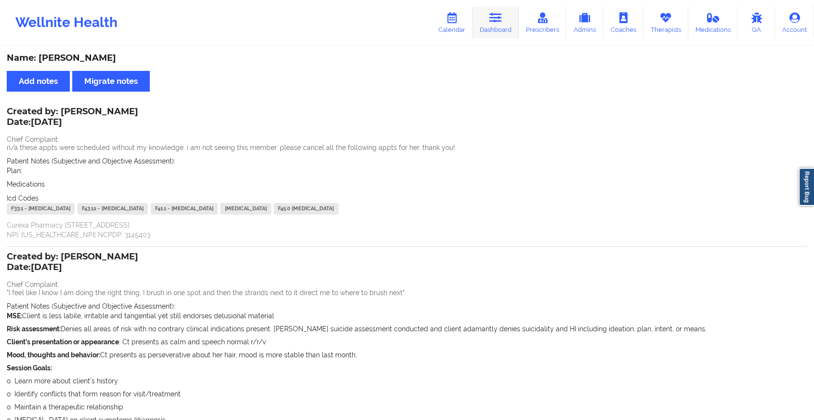
click at [497, 18] on icon at bounding box center [496, 18] width 13 height 11
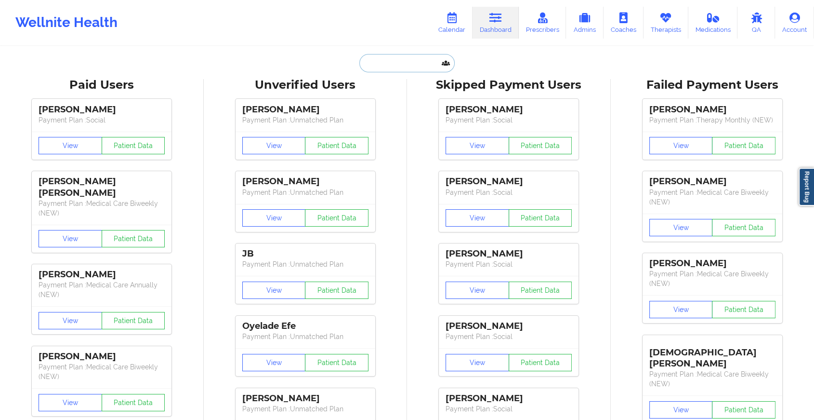
click at [405, 59] on input "text" at bounding box center [406, 63] width 95 height 18
paste input "[EMAIL_ADDRESS][DOMAIN_NAME]"
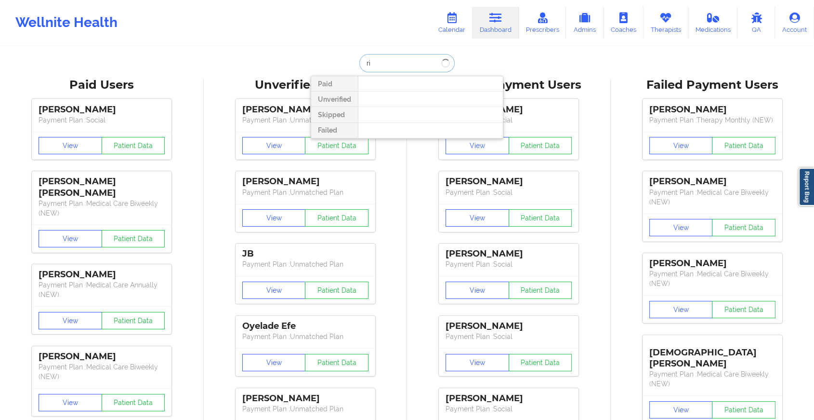
type input "r"
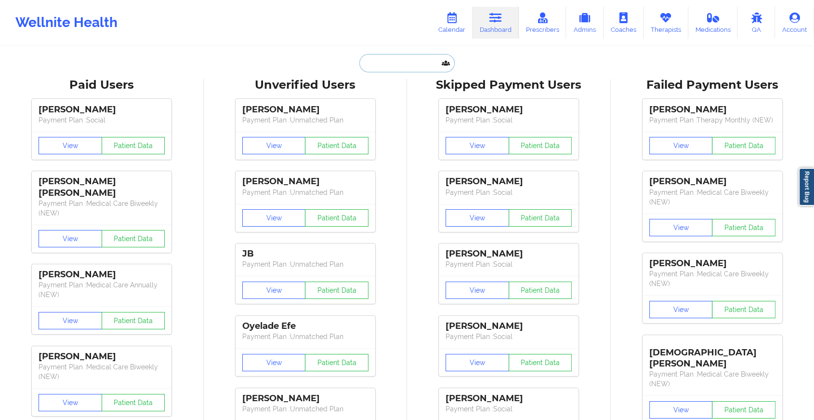
paste input "[EMAIL_ADDRESS][DOMAIN_NAME]"
type input "[EMAIL_ADDRESS][DOMAIN_NAME]"
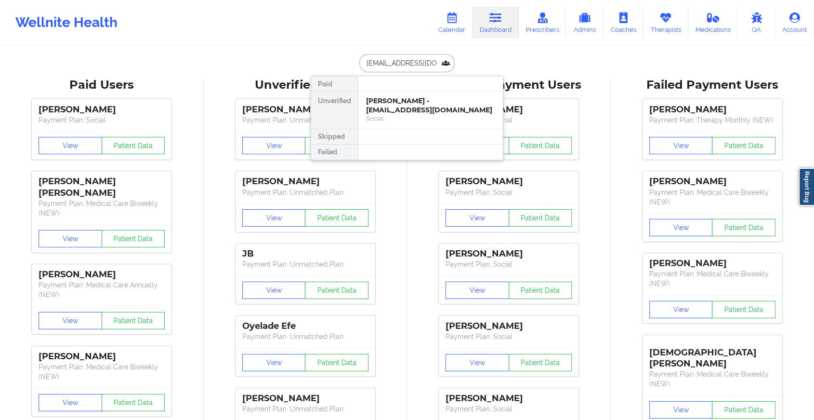
scroll to position [0, 12]
click at [439, 100] on div "Ainelex [PERSON_NAME] - [EMAIL_ADDRESS][DOMAIN_NAME]" at bounding box center [430, 105] width 129 height 18
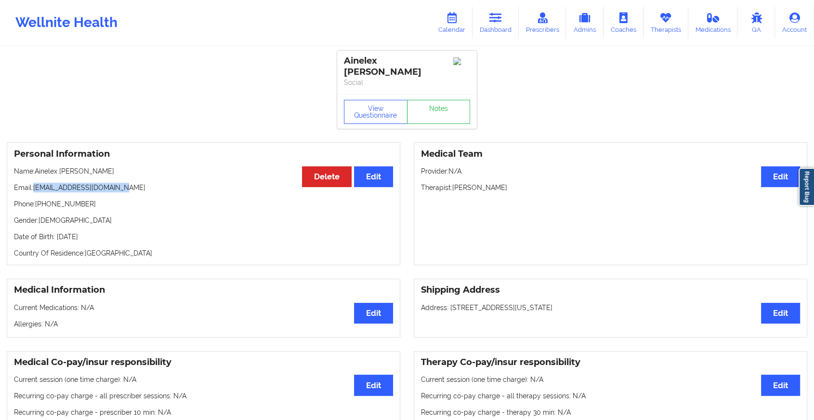
drag, startPoint x: 33, startPoint y: 177, endPoint x: 131, endPoint y: 170, distance: 98.1
click at [131, 170] on div "Personal Information Edit Delete Name: [PERSON_NAME] Email: [EMAIL_ADDRESS][DOM…" at bounding box center [204, 203] width 394 height 123
copy p "[EMAIL_ADDRESS][DOMAIN_NAME]"
click at [490, 17] on link "Dashboard" at bounding box center [496, 23] width 46 height 32
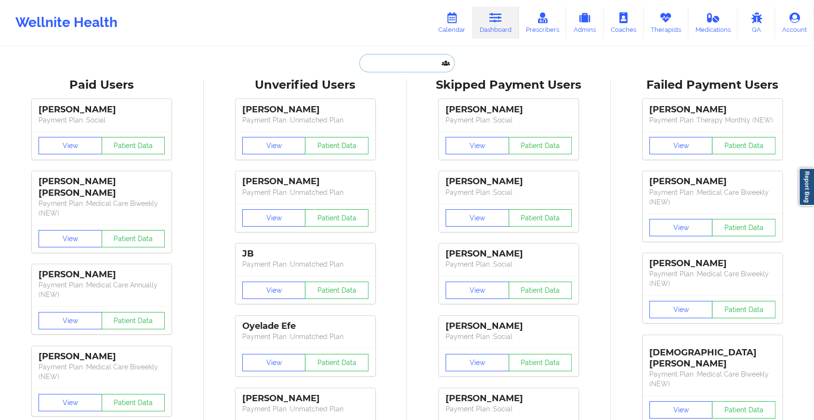
click at [384, 65] on input "text" at bounding box center [406, 63] width 95 height 18
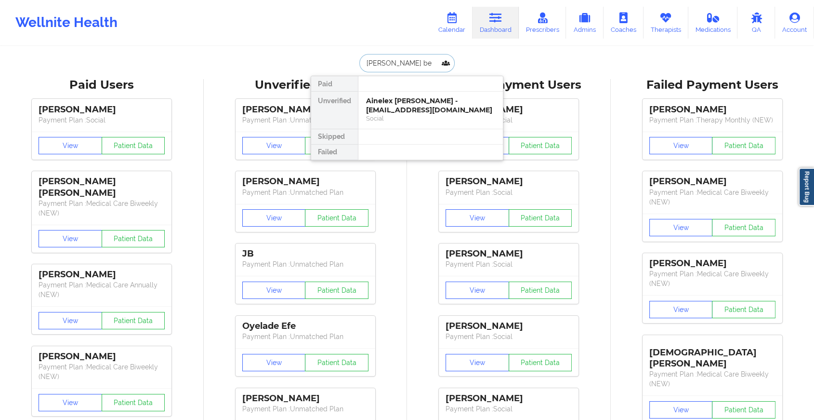
type input "[PERSON_NAME]"
click at [414, 98] on div "[PERSON_NAME] - [EMAIL_ADDRESS][DOMAIN_NAME]" at bounding box center [430, 105] width 129 height 18
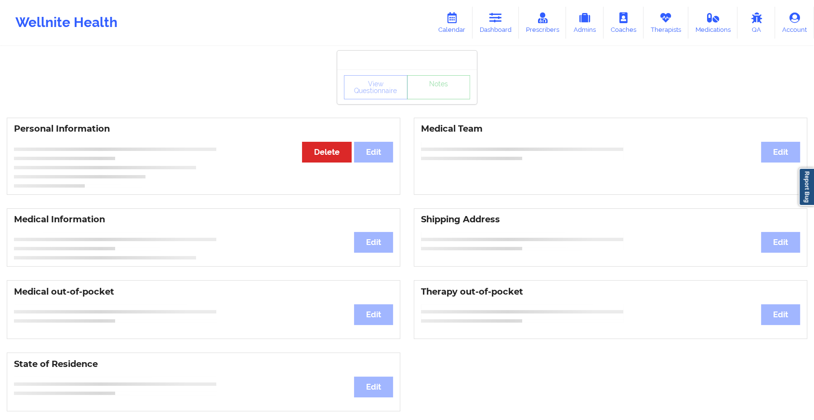
click at [436, 96] on div "View Questionnaire Notes" at bounding box center [407, 87] width 126 height 24
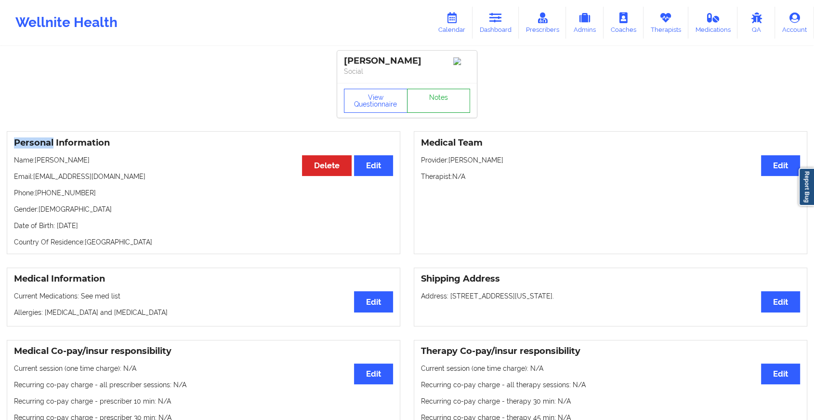
click at [436, 96] on link "Notes" at bounding box center [439, 101] width 64 height 24
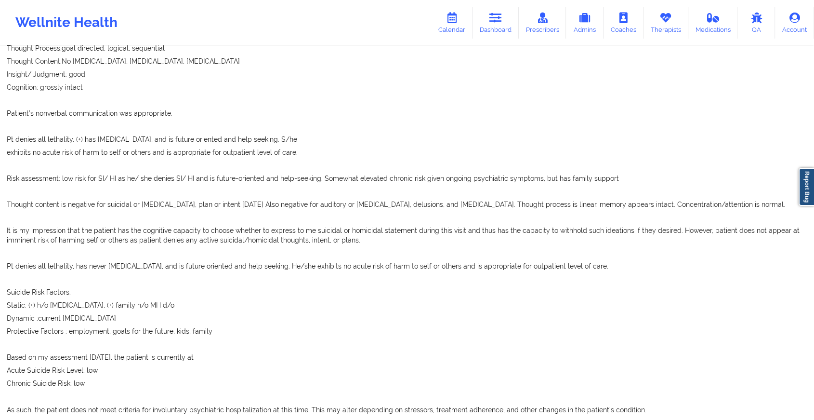
scroll to position [2212, 0]
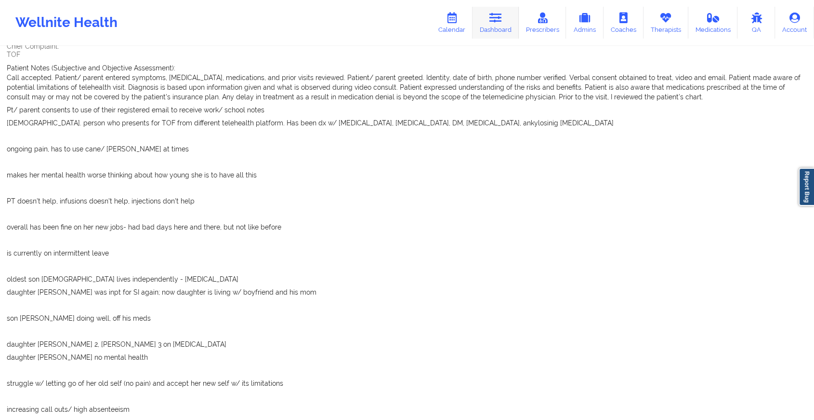
click at [501, 10] on link "Dashboard" at bounding box center [496, 23] width 46 height 32
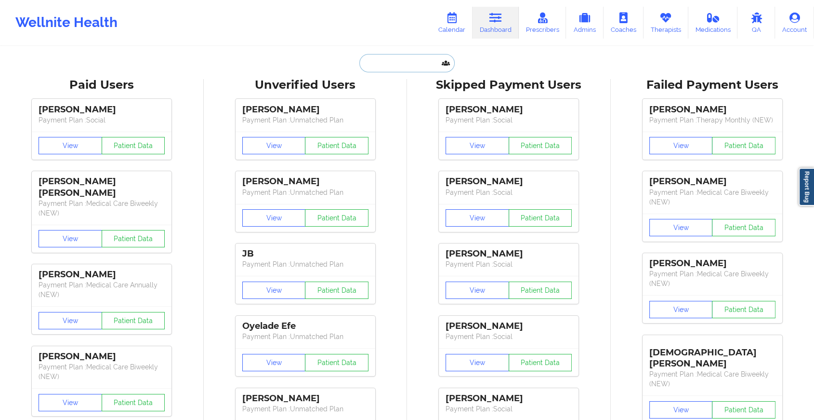
click at [409, 59] on input "text" at bounding box center [406, 63] width 95 height 18
paste input "[EMAIL_ADDRESS][DOMAIN_NAME]"
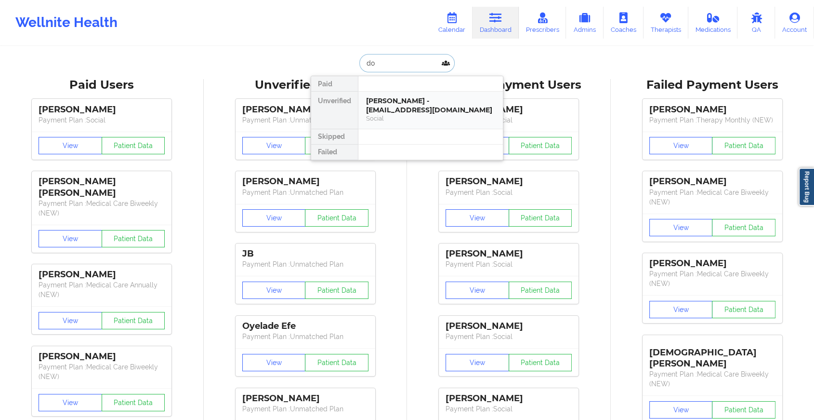
type input "d"
type input "[PERSON_NAME] be"
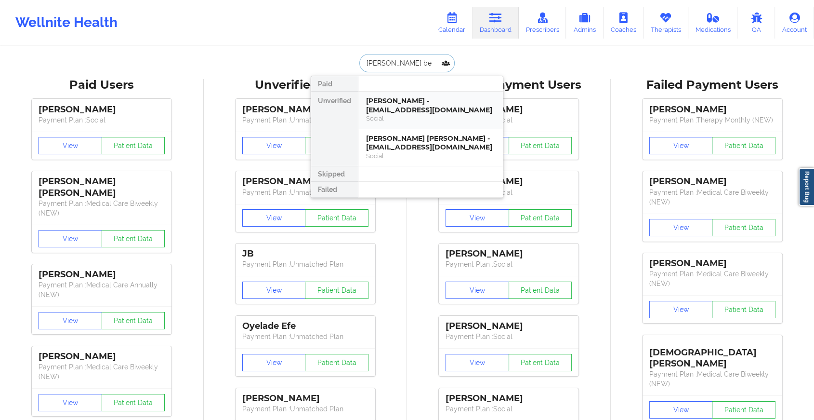
click at [413, 104] on div "[PERSON_NAME] - [EMAIL_ADDRESS][DOMAIN_NAME]" at bounding box center [430, 105] width 129 height 18
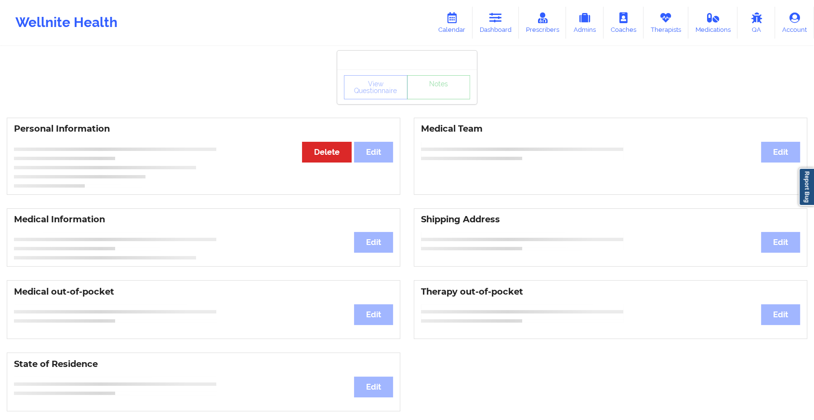
click at [436, 96] on div "View Questionnaire Notes" at bounding box center [407, 87] width 126 height 24
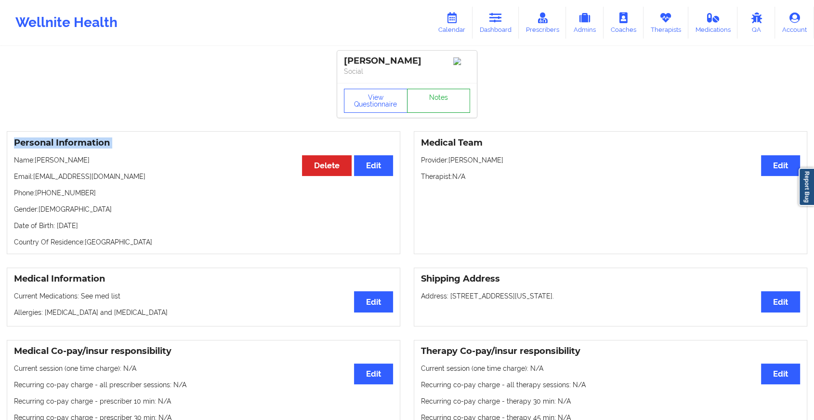
click at [436, 96] on link "Notes" at bounding box center [439, 101] width 64 height 24
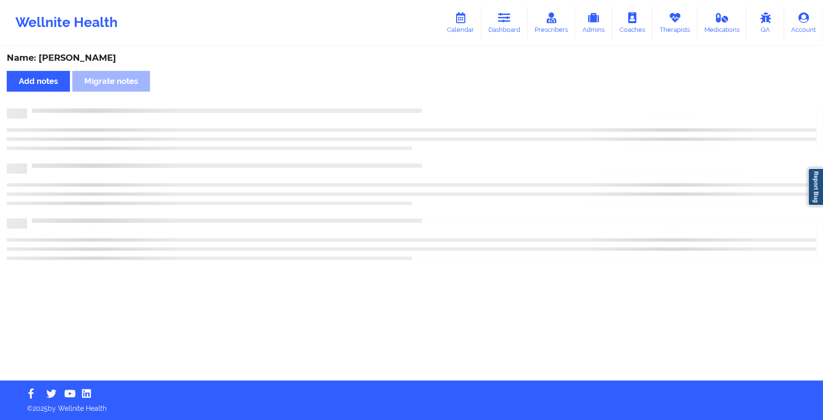
click at [436, 96] on div "Name: [PERSON_NAME] Add notes Migrate notes" at bounding box center [411, 213] width 823 height 333
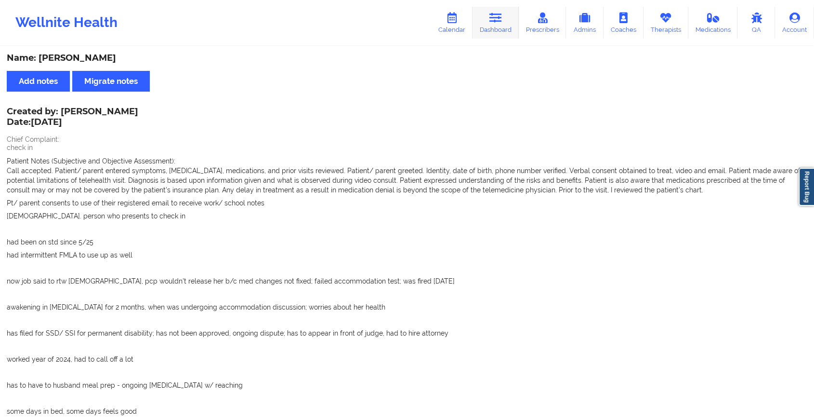
click at [498, 28] on link "Dashboard" at bounding box center [496, 23] width 46 height 32
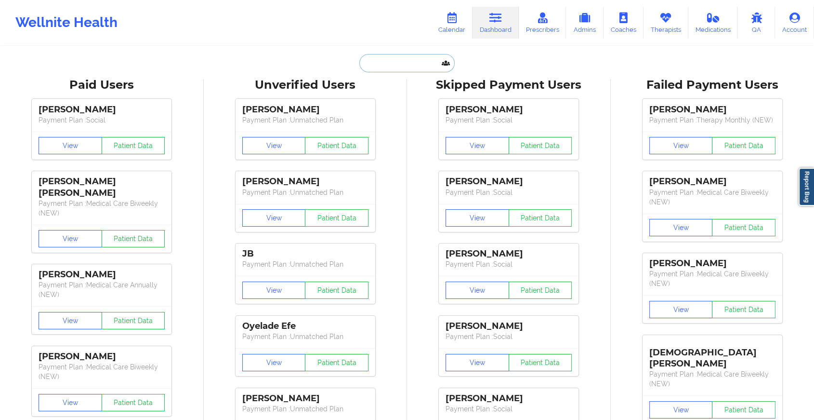
click at [391, 60] on input "text" at bounding box center [406, 63] width 95 height 18
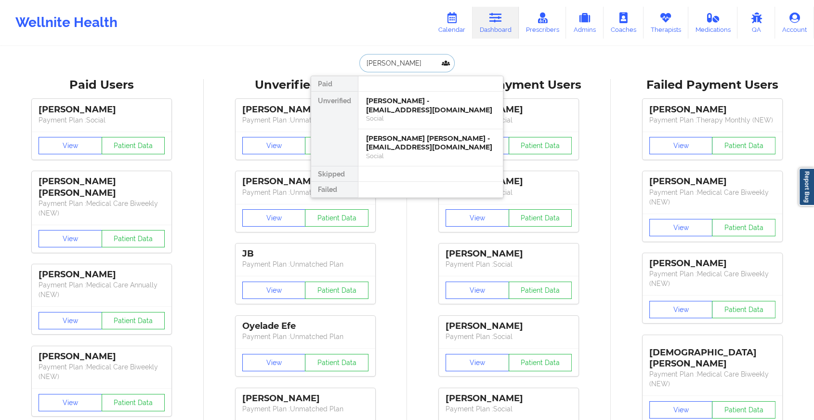
type input "[PERSON_NAME]"
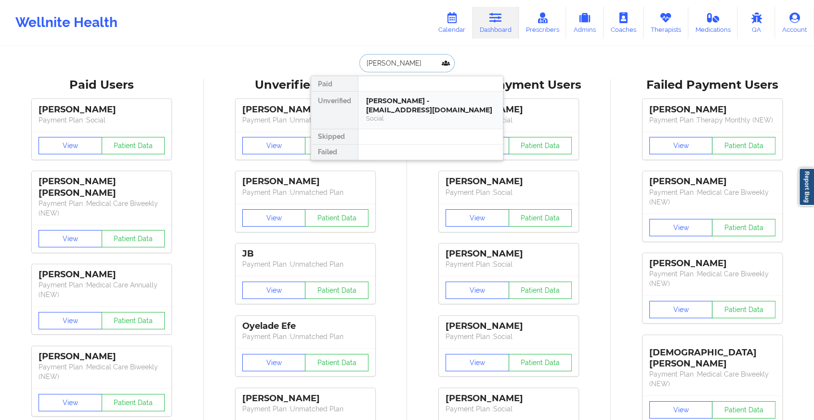
click at [386, 105] on div "[PERSON_NAME] - [EMAIL_ADDRESS][DOMAIN_NAME]" at bounding box center [430, 105] width 129 height 18
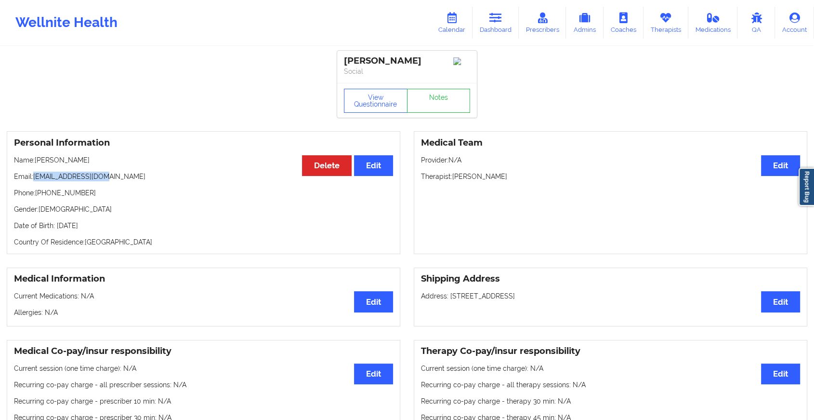
drag, startPoint x: 34, startPoint y: 179, endPoint x: 128, endPoint y: 174, distance: 93.6
click at [128, 174] on p "Email: [EMAIL_ADDRESS][DOMAIN_NAME]" at bounding box center [203, 177] width 379 height 10
copy p "[EMAIL_ADDRESS][DOMAIN_NAME]"
click at [495, 13] on icon at bounding box center [496, 18] width 13 height 11
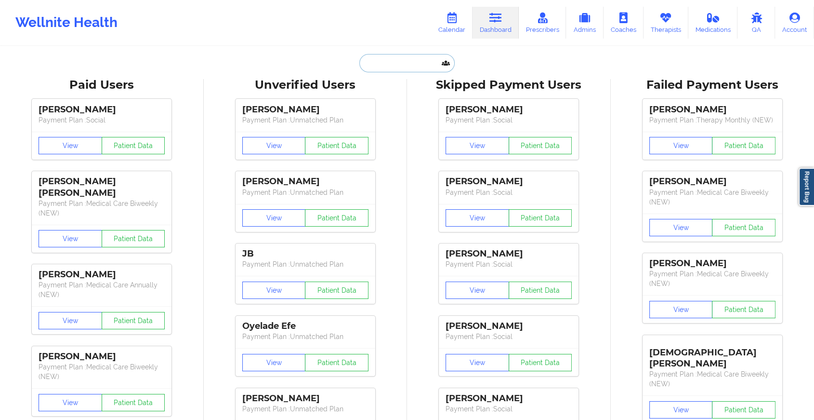
click at [389, 64] on input "text" at bounding box center [406, 63] width 95 height 18
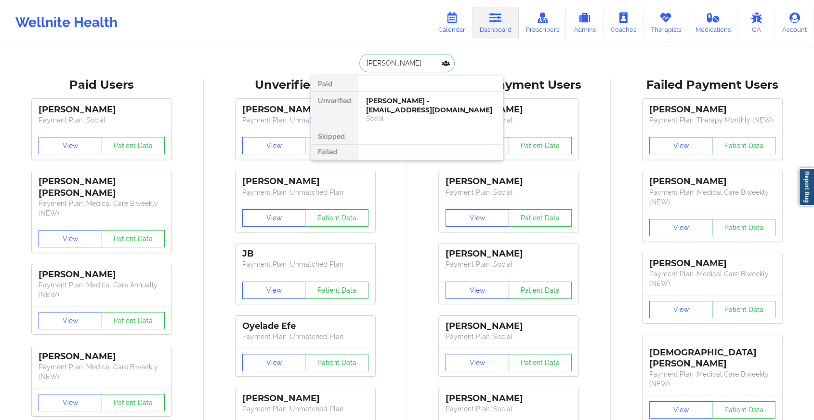
type input "[PERSON_NAME]"
click at [386, 104] on div "[PERSON_NAME] - [EMAIL_ADDRESS][DOMAIN_NAME]" at bounding box center [430, 105] width 129 height 18
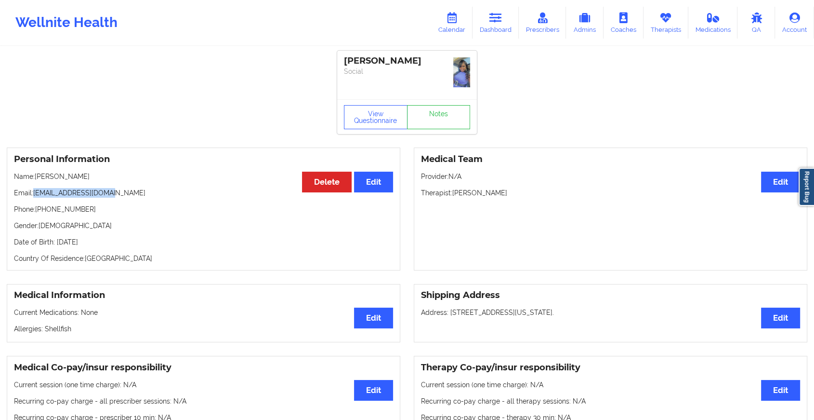
drag, startPoint x: 32, startPoint y: 193, endPoint x: 153, endPoint y: 186, distance: 121.2
click at [153, 186] on div "Personal Information Edit Delete Name: [PERSON_NAME] Email: [EMAIL_ADDRESS][DOM…" at bounding box center [204, 208] width 394 height 123
copy p "[EMAIL_ADDRESS][DOMAIN_NAME]"
click at [486, 23] on link "Dashboard" at bounding box center [496, 23] width 46 height 32
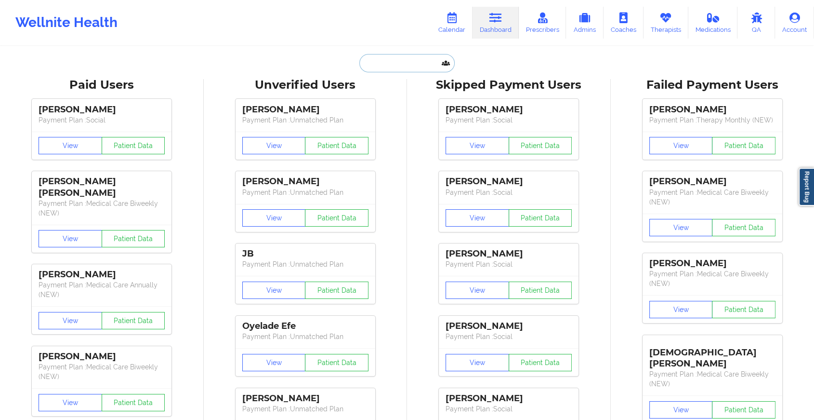
click at [377, 59] on input "text" at bounding box center [406, 63] width 95 height 18
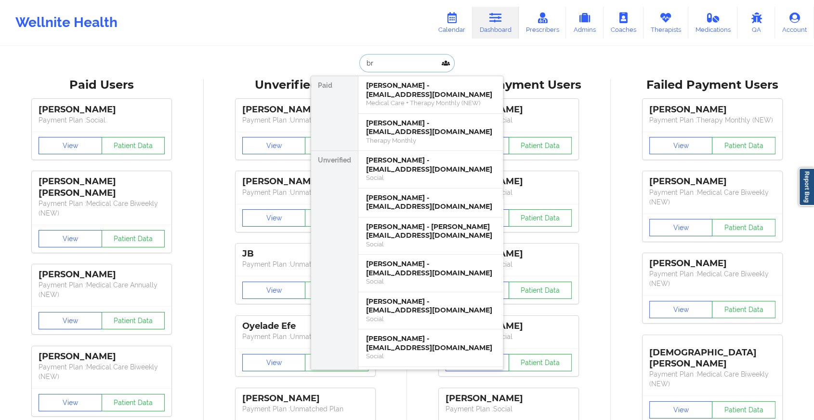
type input "b"
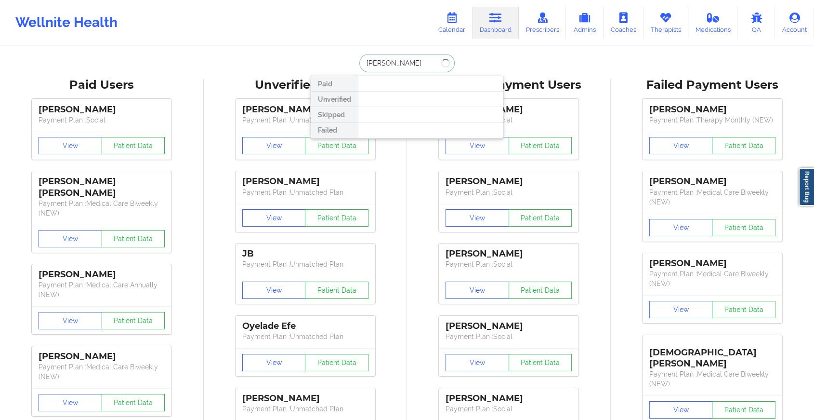
type input "[PERSON_NAME]"
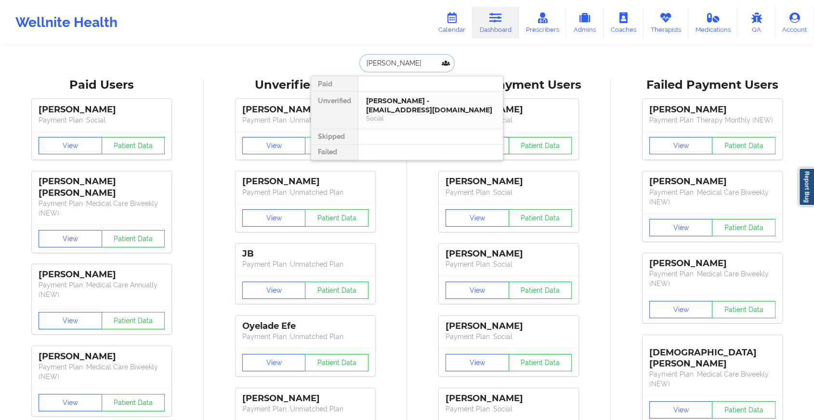
click at [393, 101] on div "[PERSON_NAME] - [EMAIL_ADDRESS][DOMAIN_NAME]" at bounding box center [430, 105] width 129 height 18
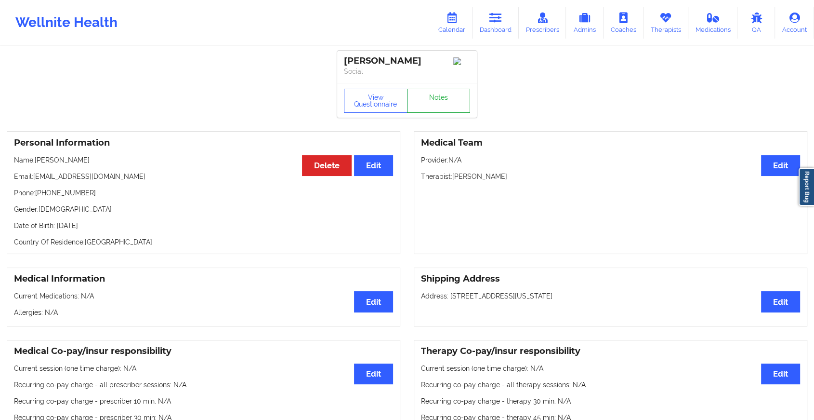
click at [441, 106] on link "Notes" at bounding box center [439, 101] width 64 height 24
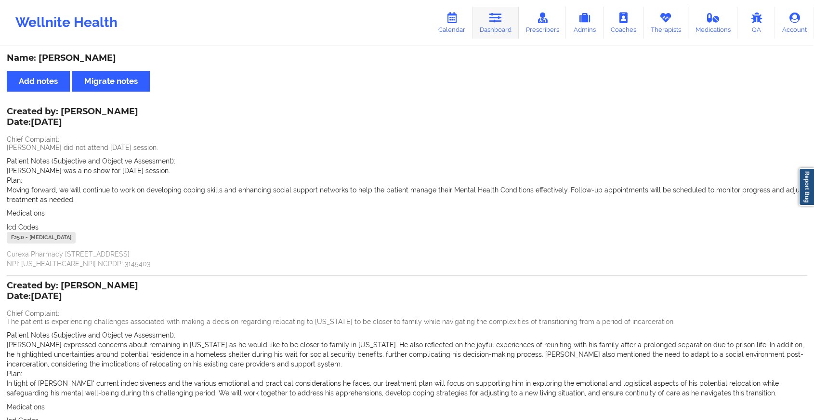
click at [513, 19] on link "Dashboard" at bounding box center [496, 23] width 46 height 32
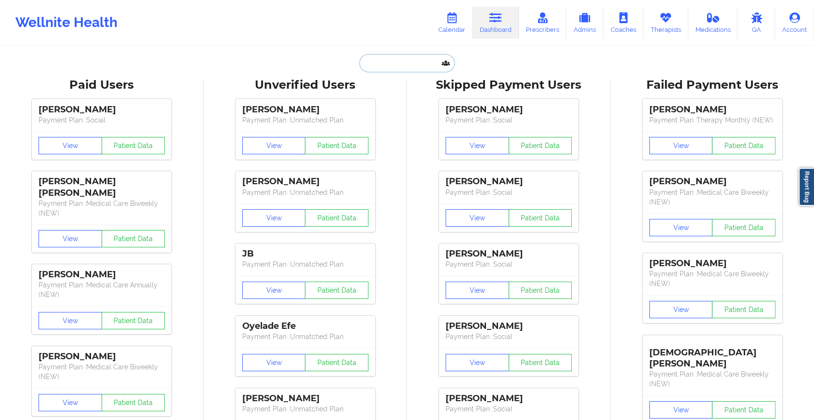
click at [399, 57] on input "text" at bounding box center [406, 63] width 95 height 18
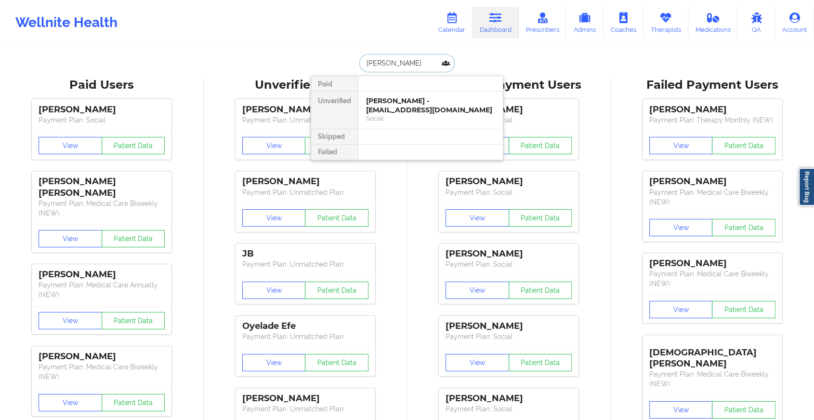
type input "[PERSON_NAME]"
click at [412, 114] on div "[PERSON_NAME] - [PERSON_NAME][EMAIL_ADDRESS][DOMAIN_NAME]" at bounding box center [430, 105] width 129 height 18
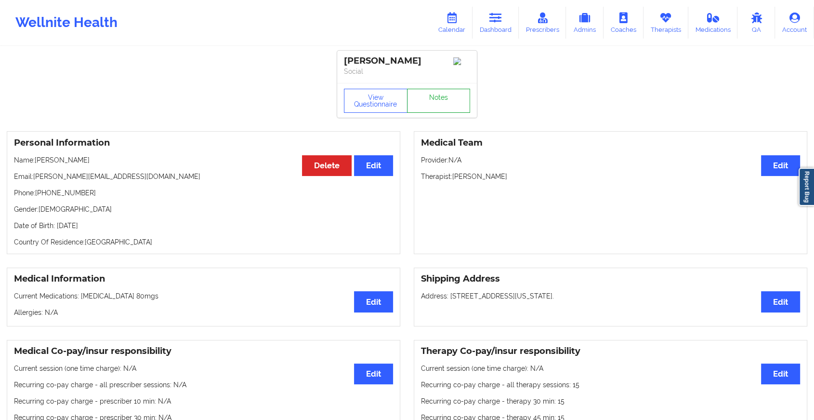
click at [436, 105] on link "Notes" at bounding box center [439, 101] width 64 height 24
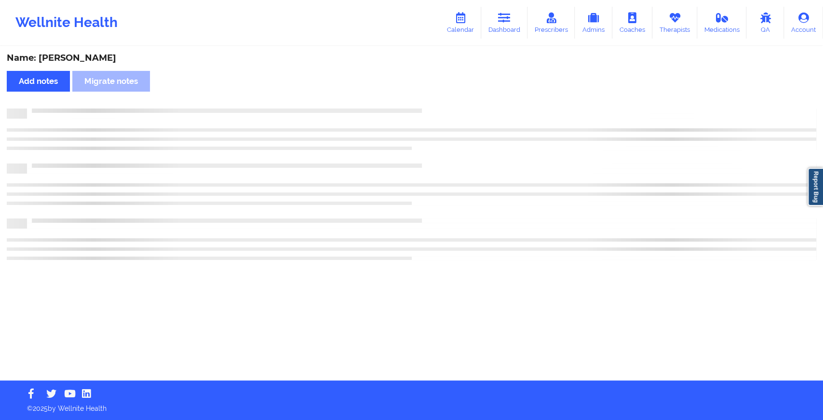
click at [436, 105] on div "Name: [PERSON_NAME] Add notes Migrate notes" at bounding box center [411, 213] width 823 height 333
